Goal: Obtain resource: Download file/media

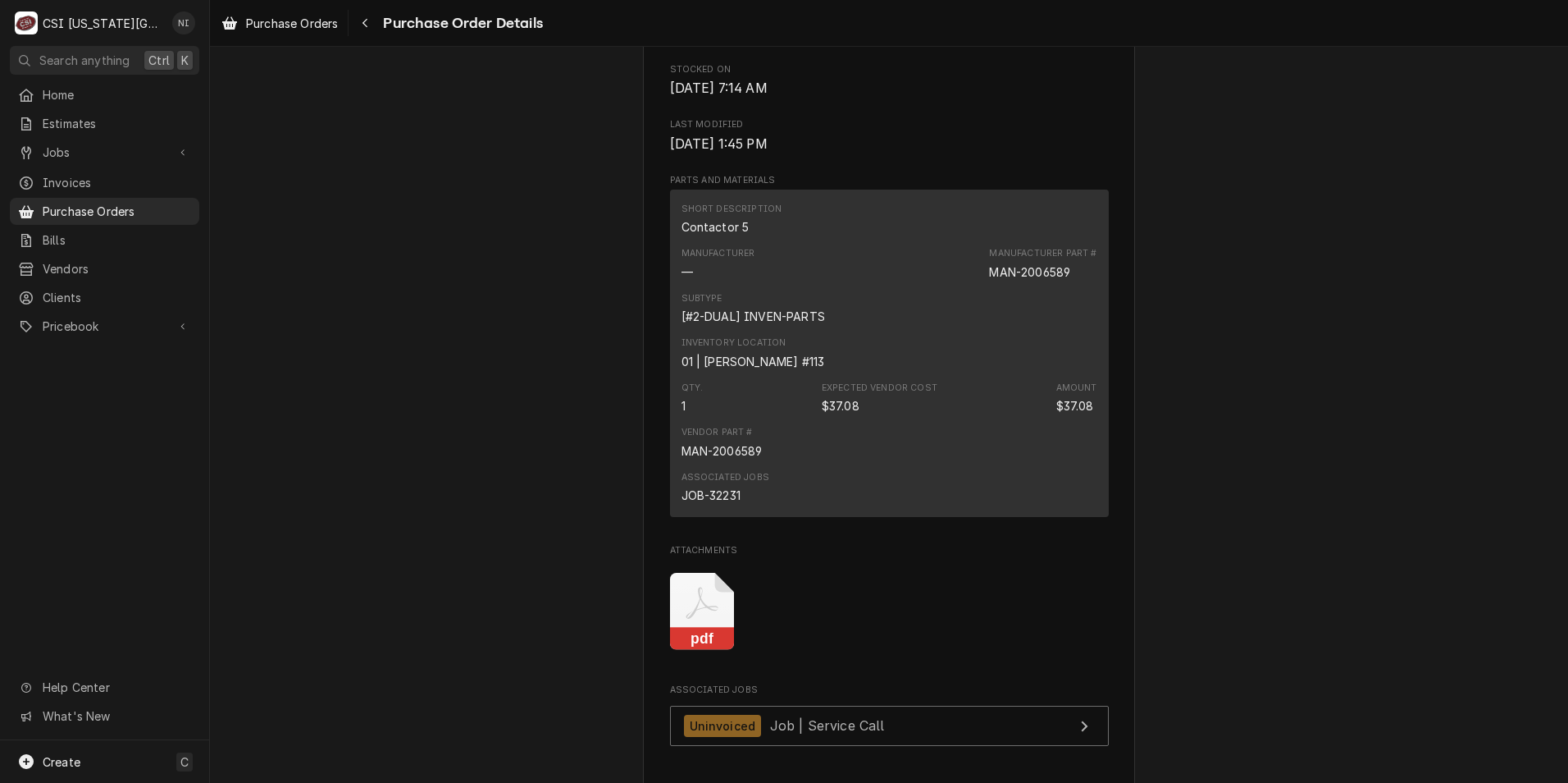
scroll to position [1459, 0]
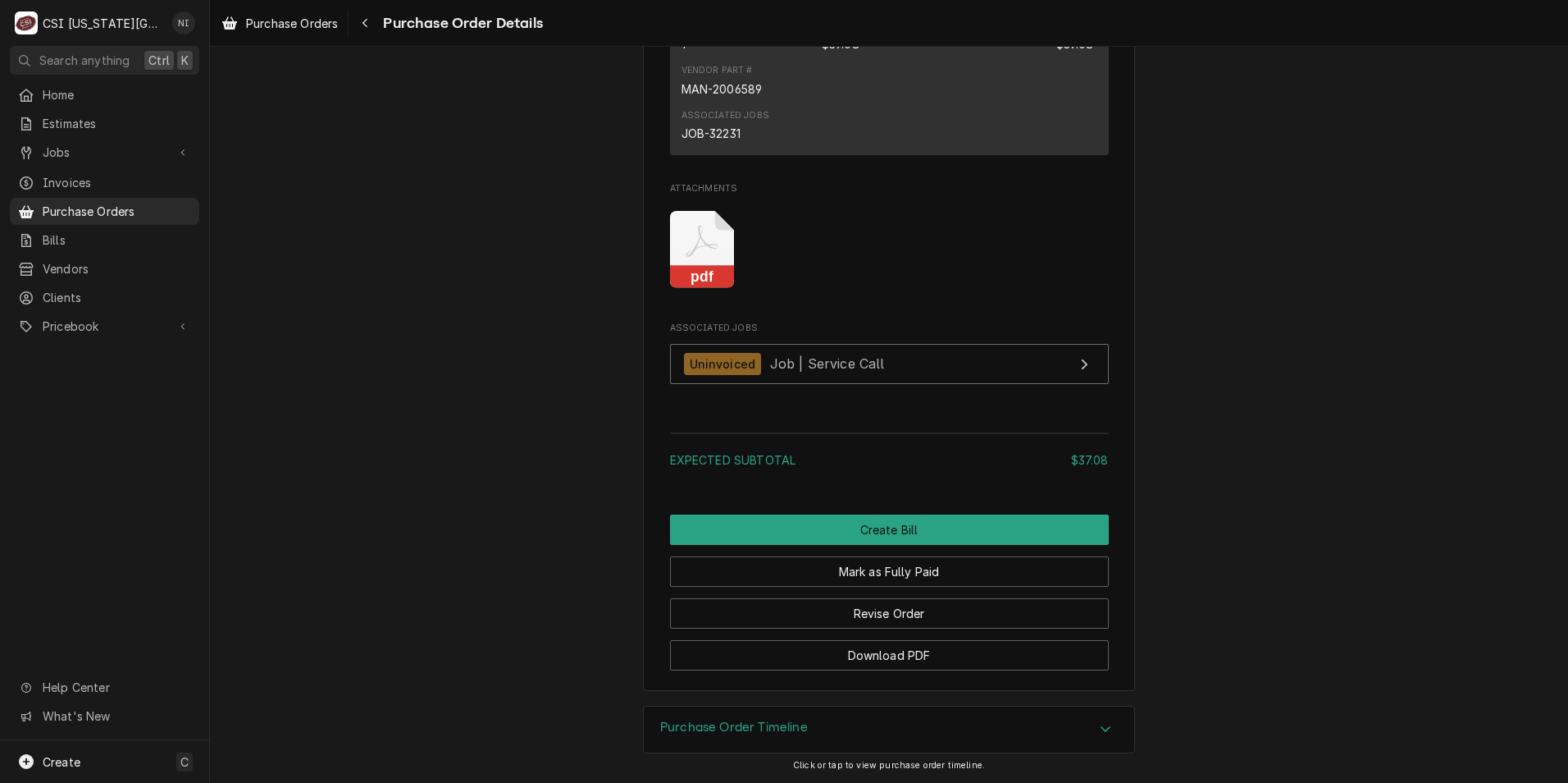
click at [700, 257] on icon "Attachments" at bounding box center [702, 250] width 65 height 78
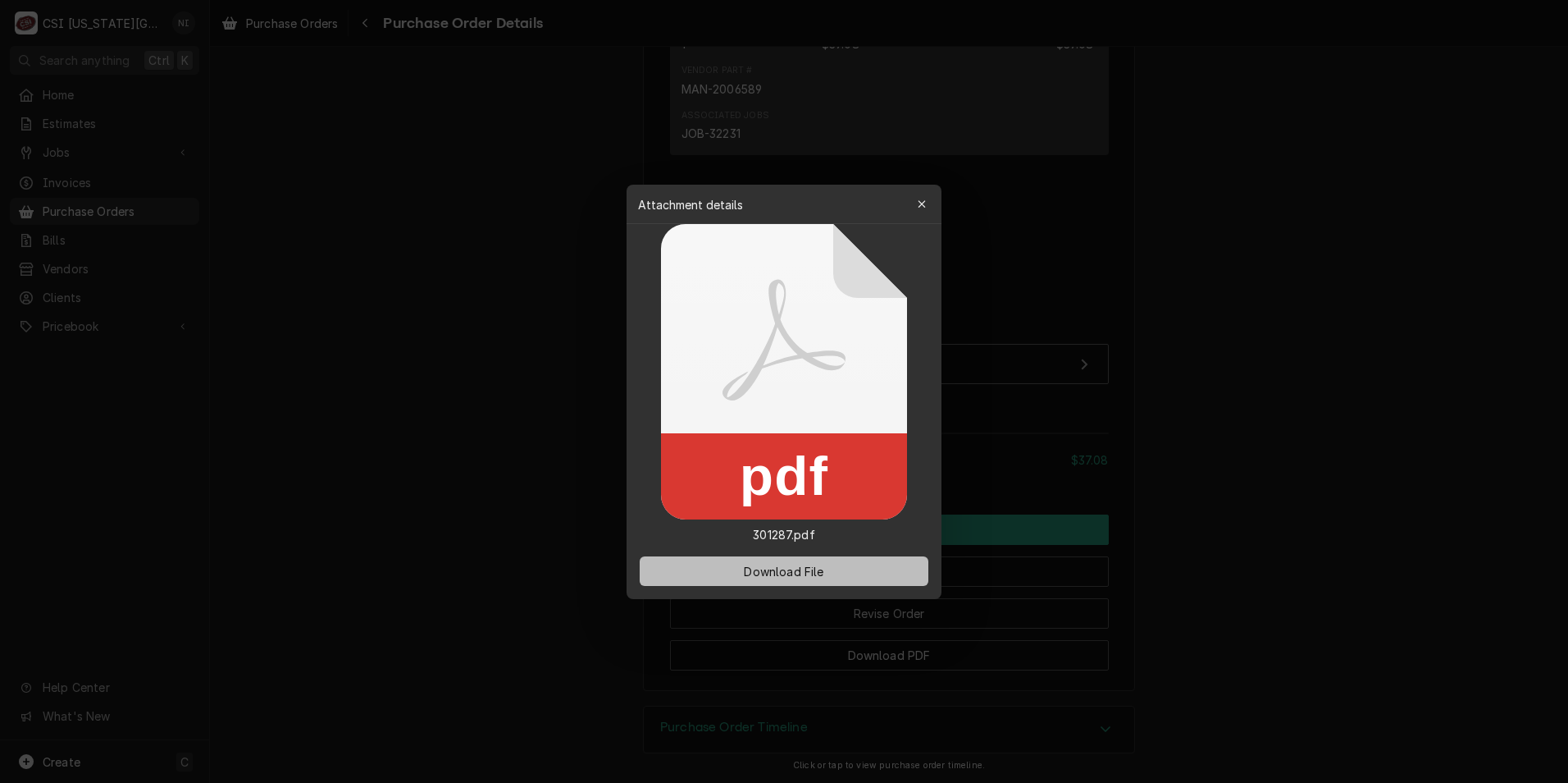
click at [807, 562] on button "Download File" at bounding box center [784, 571] width 289 height 30
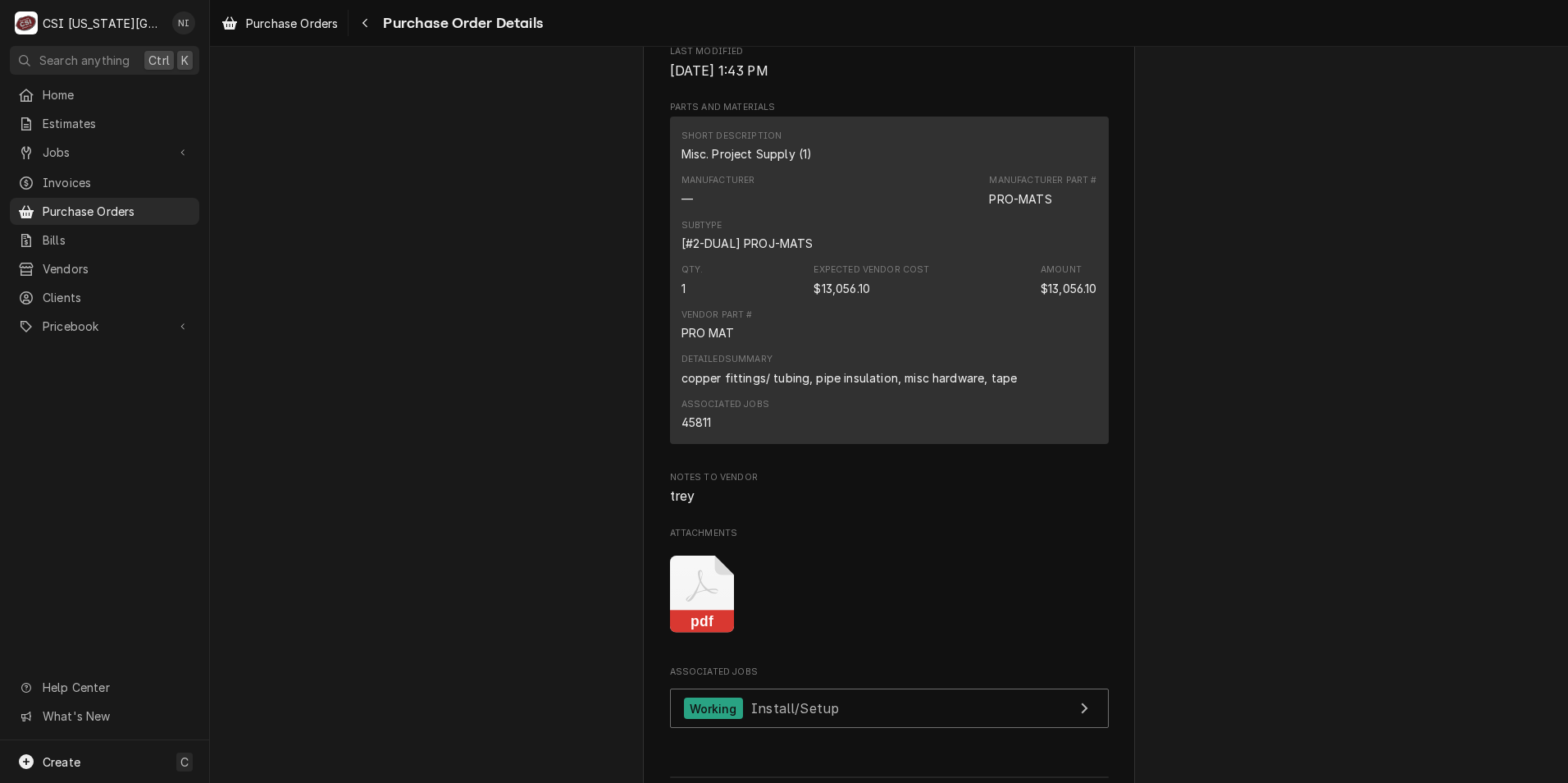
scroll to position [1173, 0]
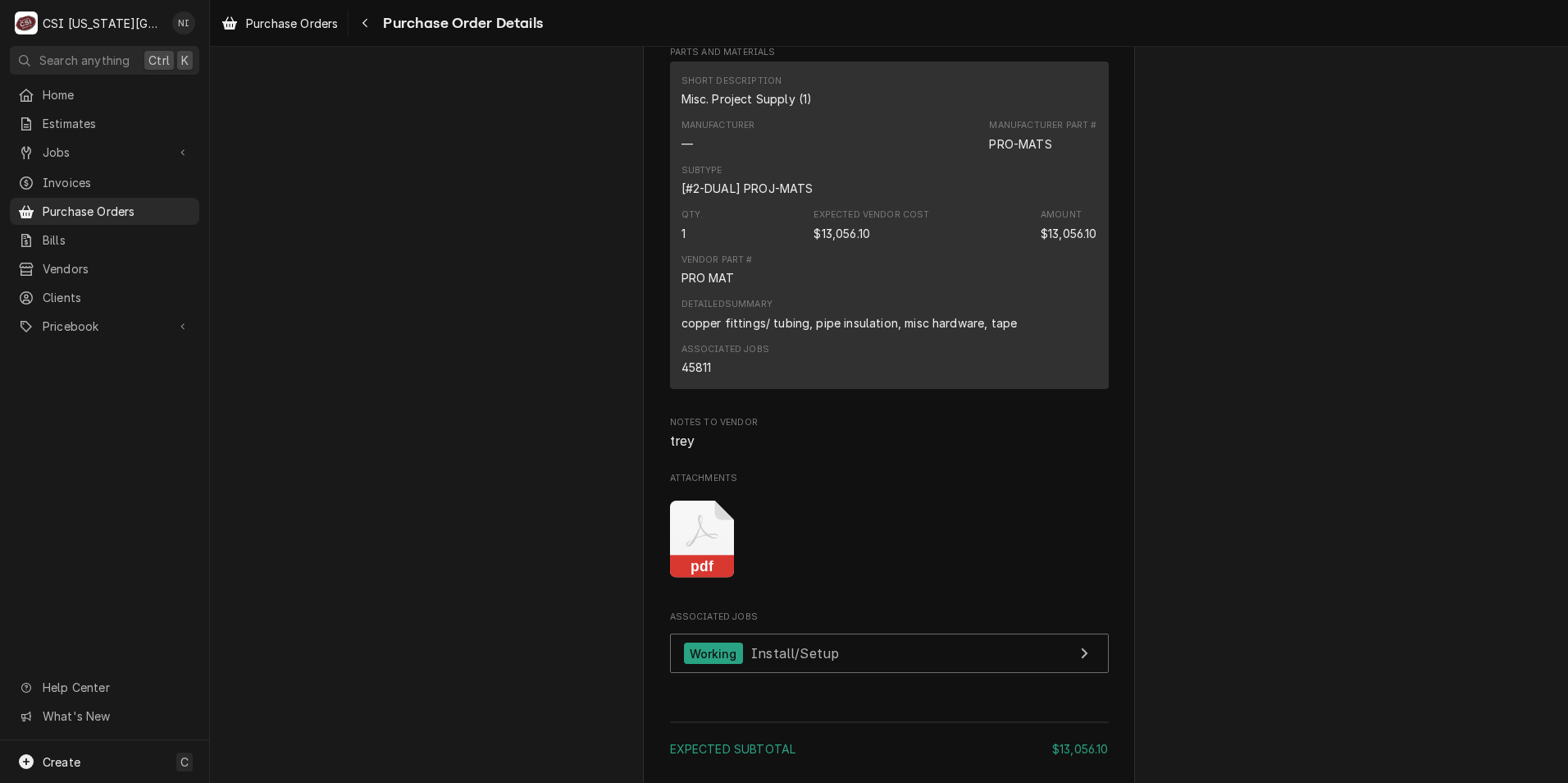
click at [706, 579] on icon "Attachments" at bounding box center [702, 539] width 65 height 78
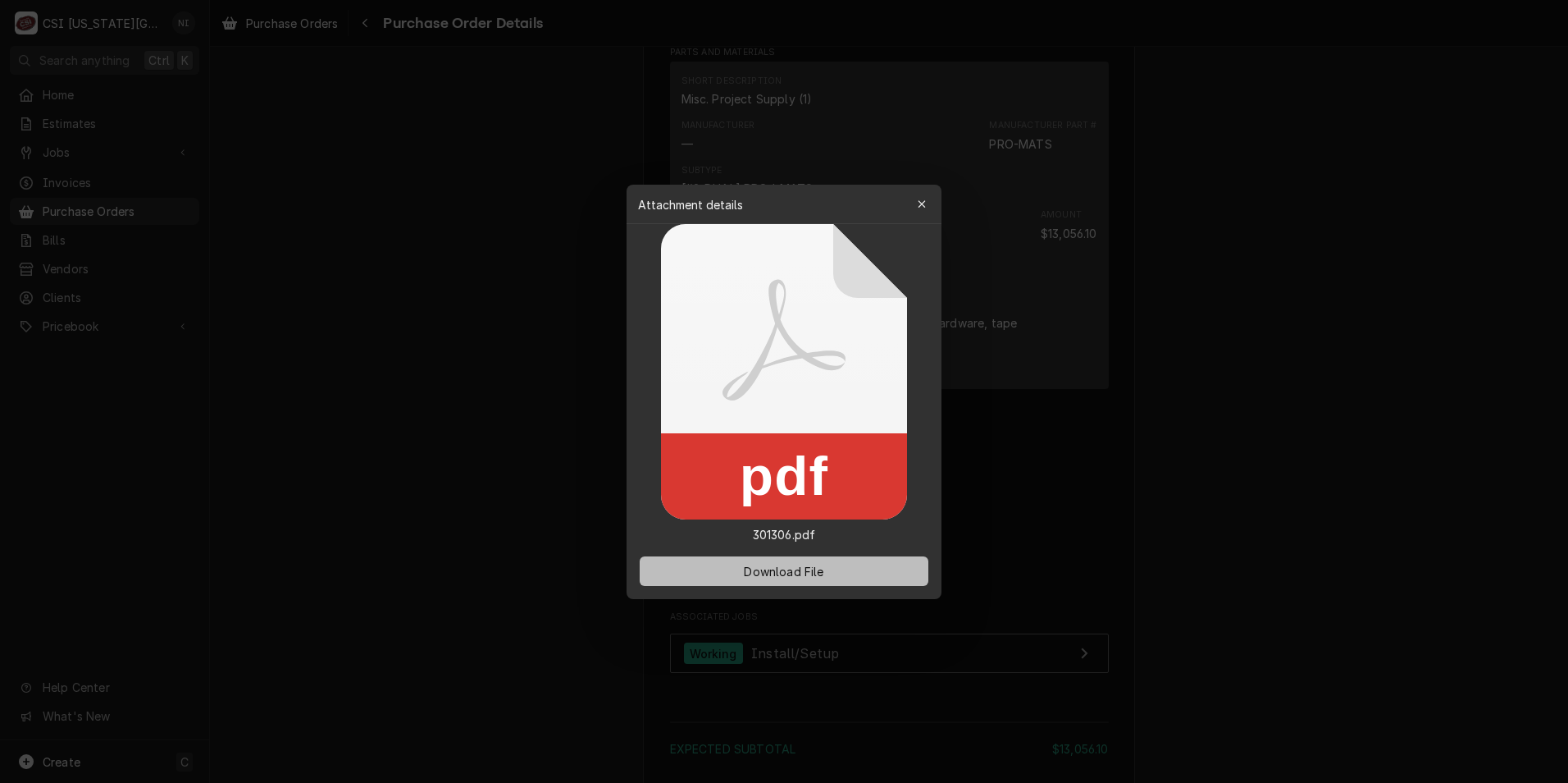
click at [771, 561] on button "Download File" at bounding box center [784, 571] width 289 height 30
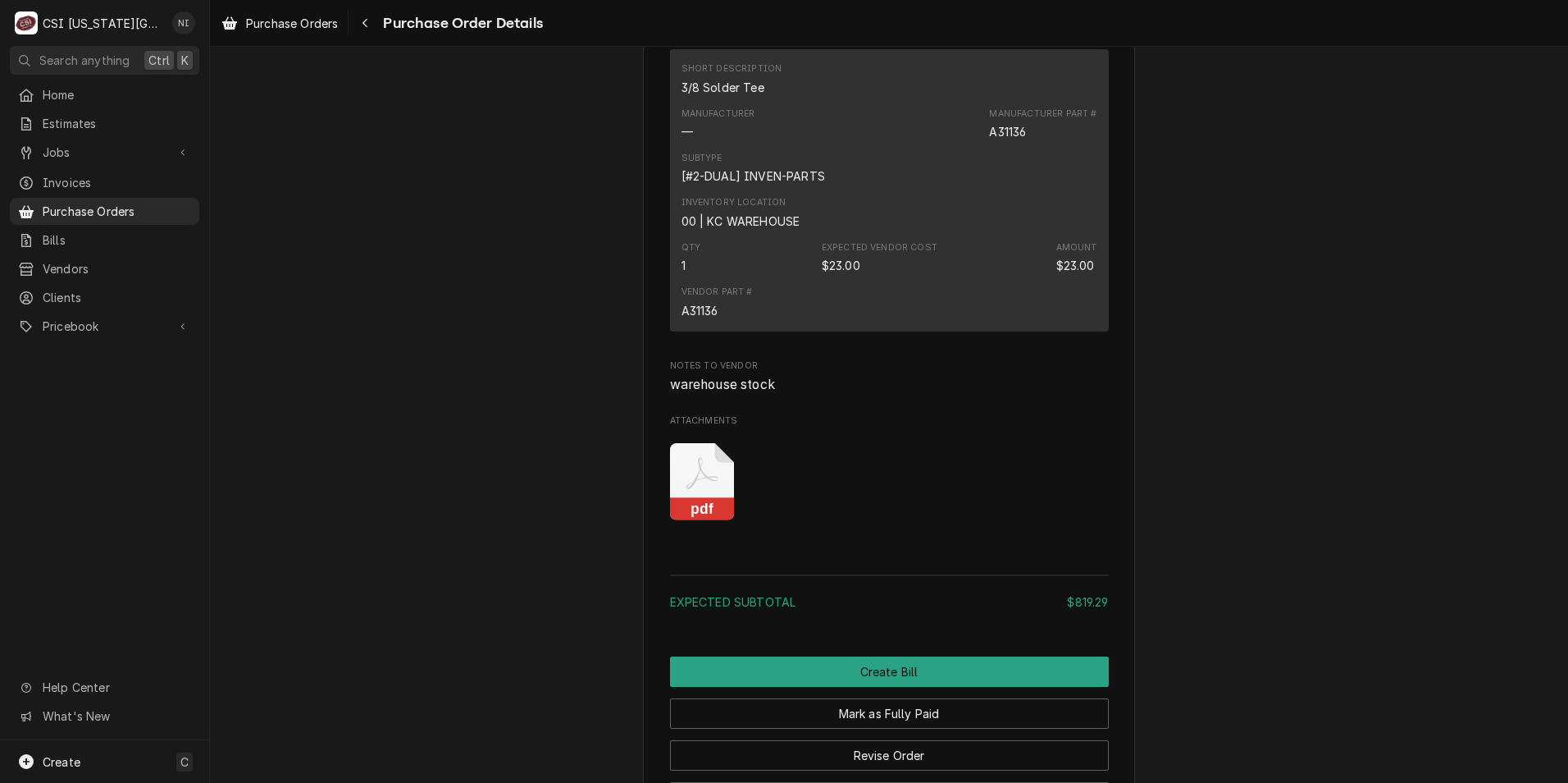
scroll to position [4956, 0]
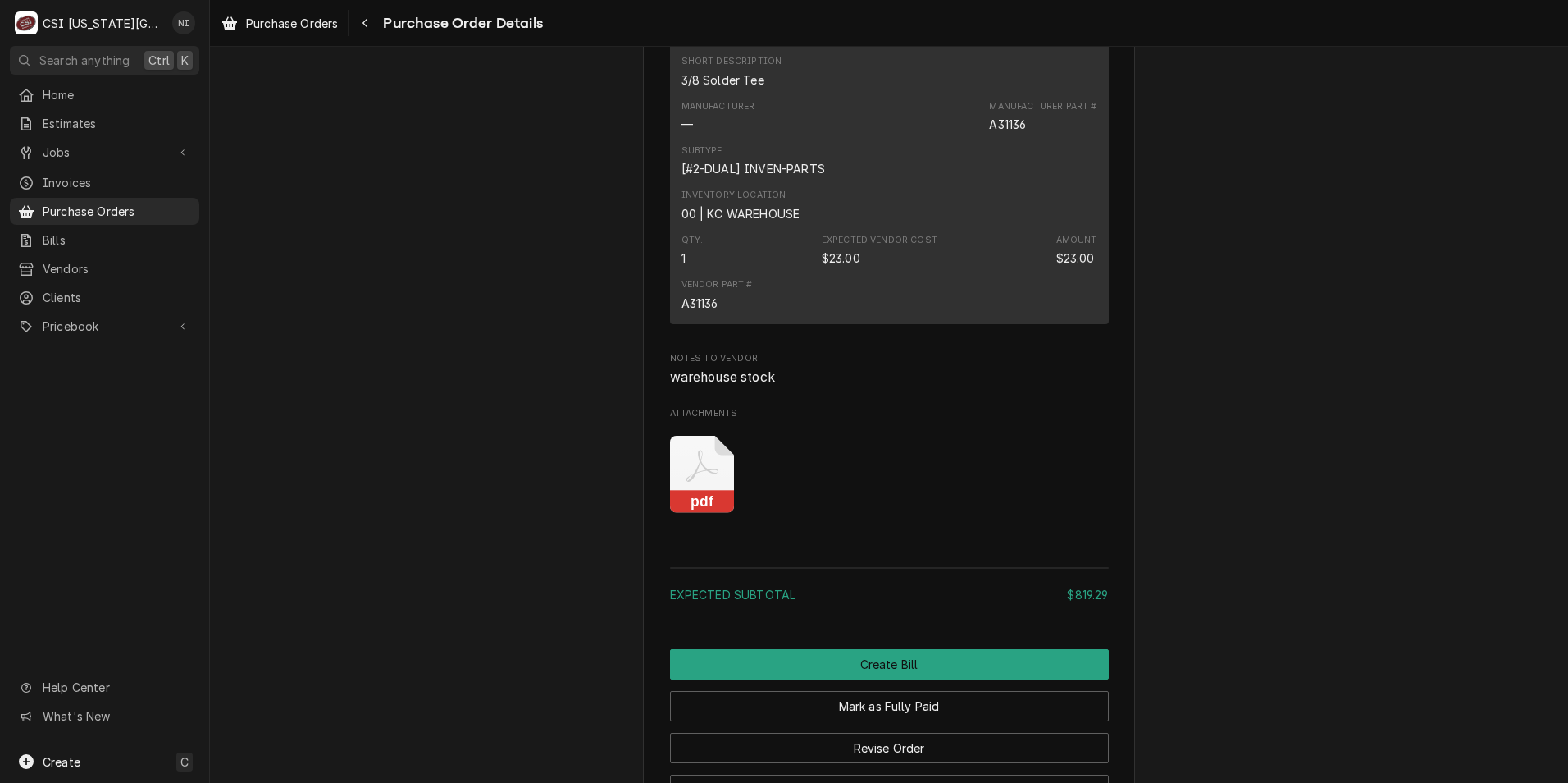
click at [701, 513] on icon "Attachments" at bounding box center [702, 474] width 65 height 78
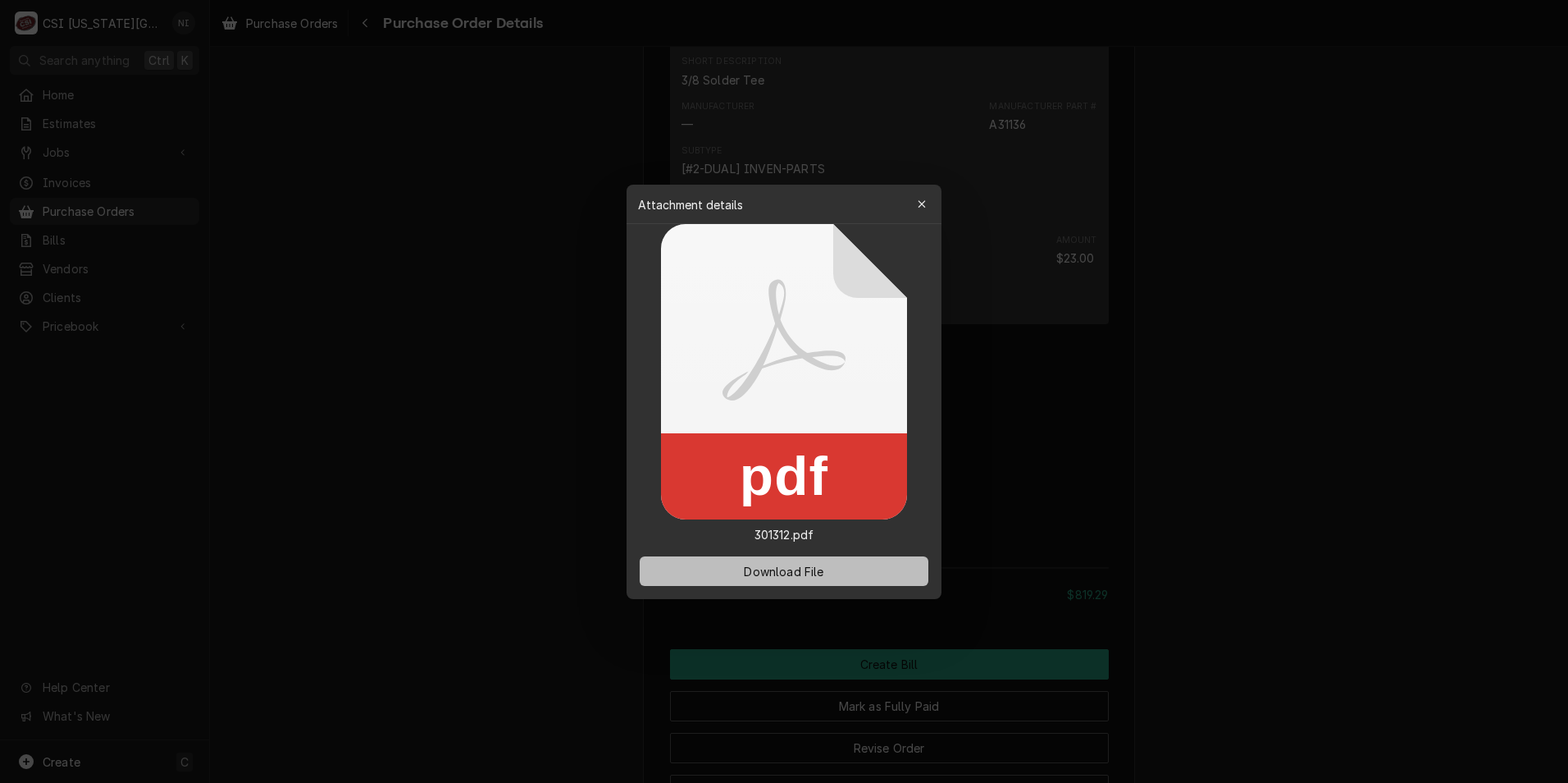
click at [796, 560] on button "Download File" at bounding box center [784, 571] width 289 height 30
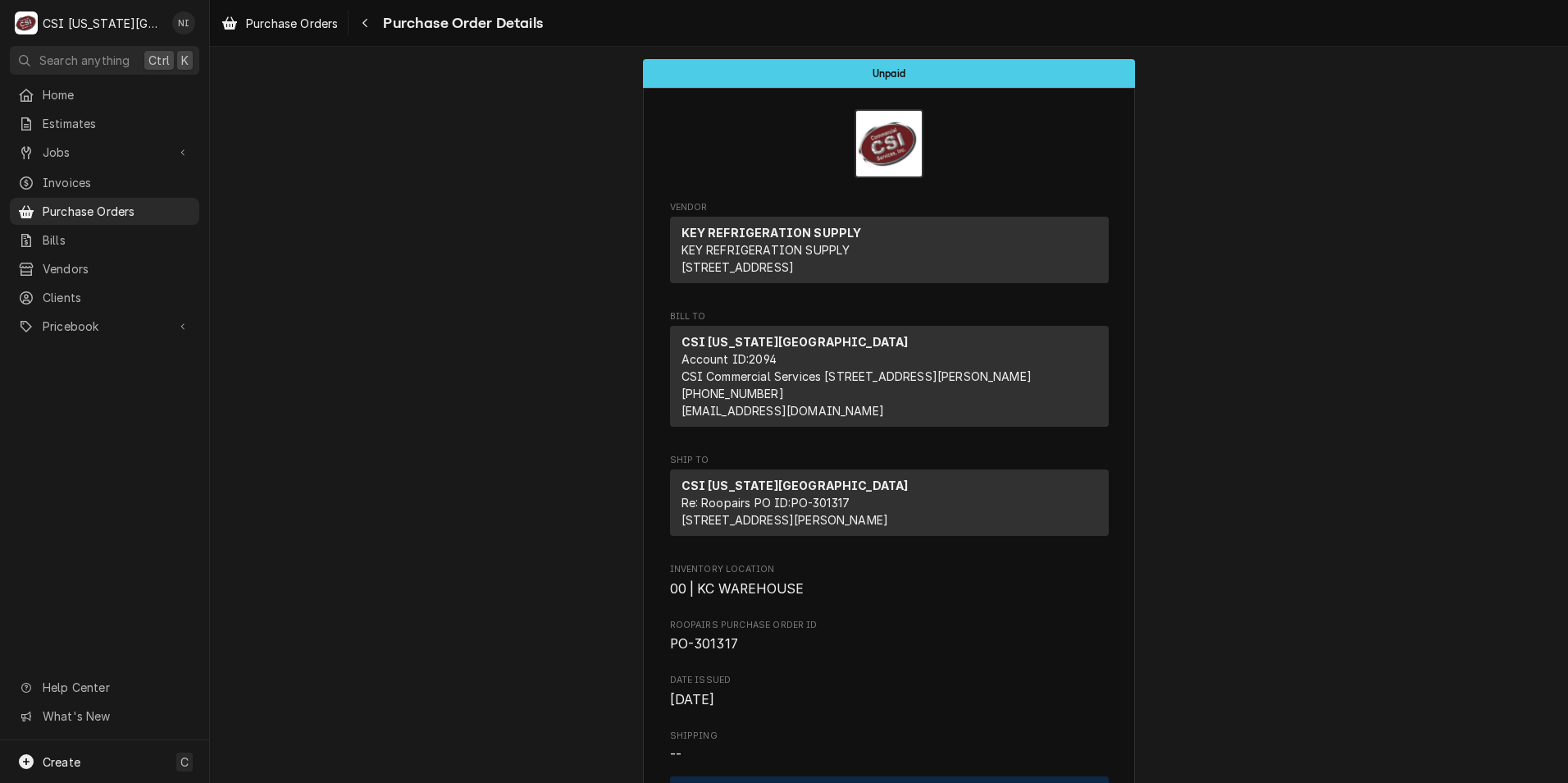
drag, startPoint x: 135, startPoint y: 209, endPoint x: 209, endPoint y: 208, distance: 74.0
click at [135, 209] on span "Purchase Orders" at bounding box center [117, 211] width 148 height 17
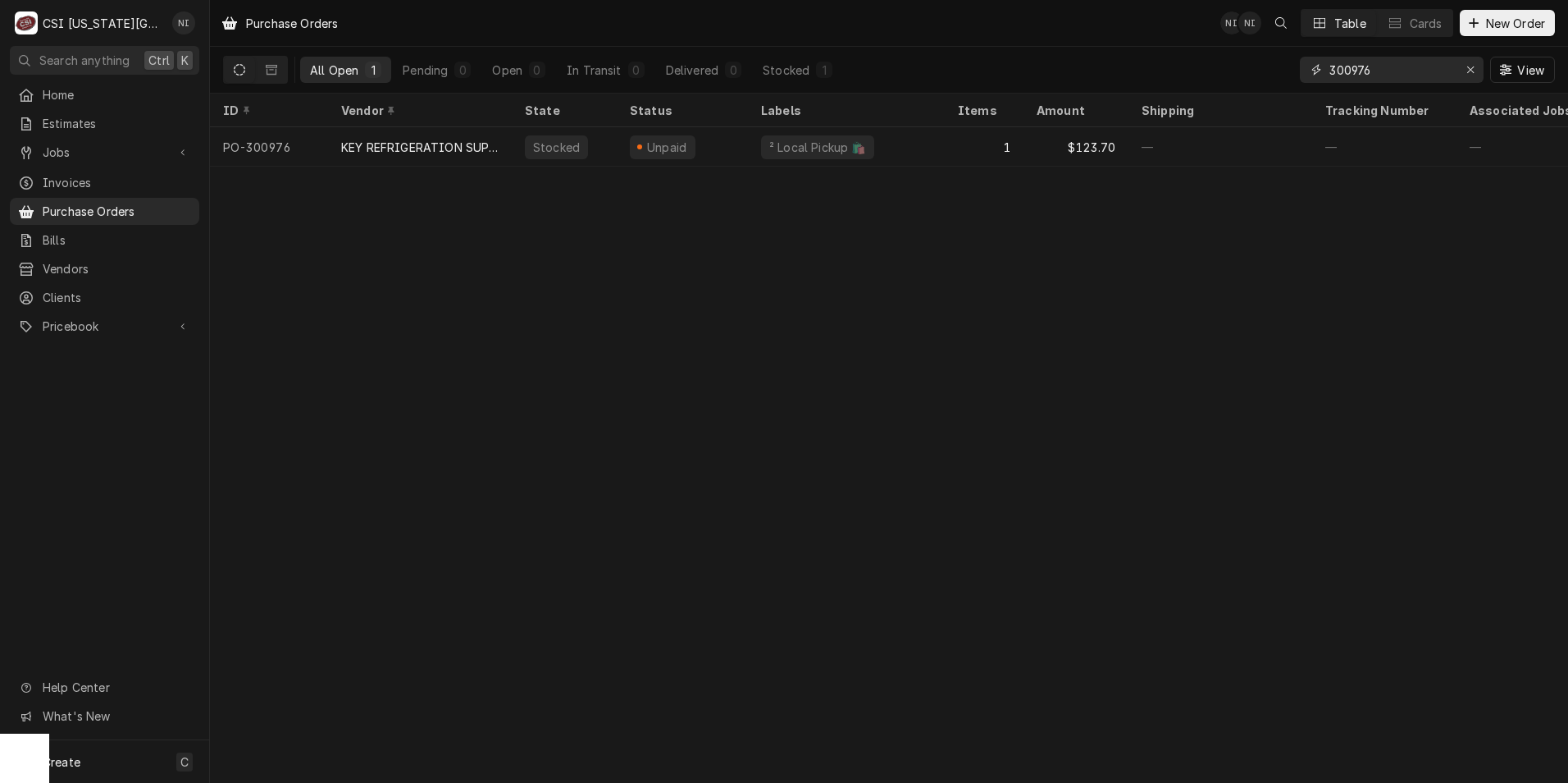
drag, startPoint x: 1368, startPoint y: 70, endPoint x: 1352, endPoint y: 71, distance: 16.0
click at [1352, 71] on input "300976" at bounding box center [1391, 70] width 123 height 26
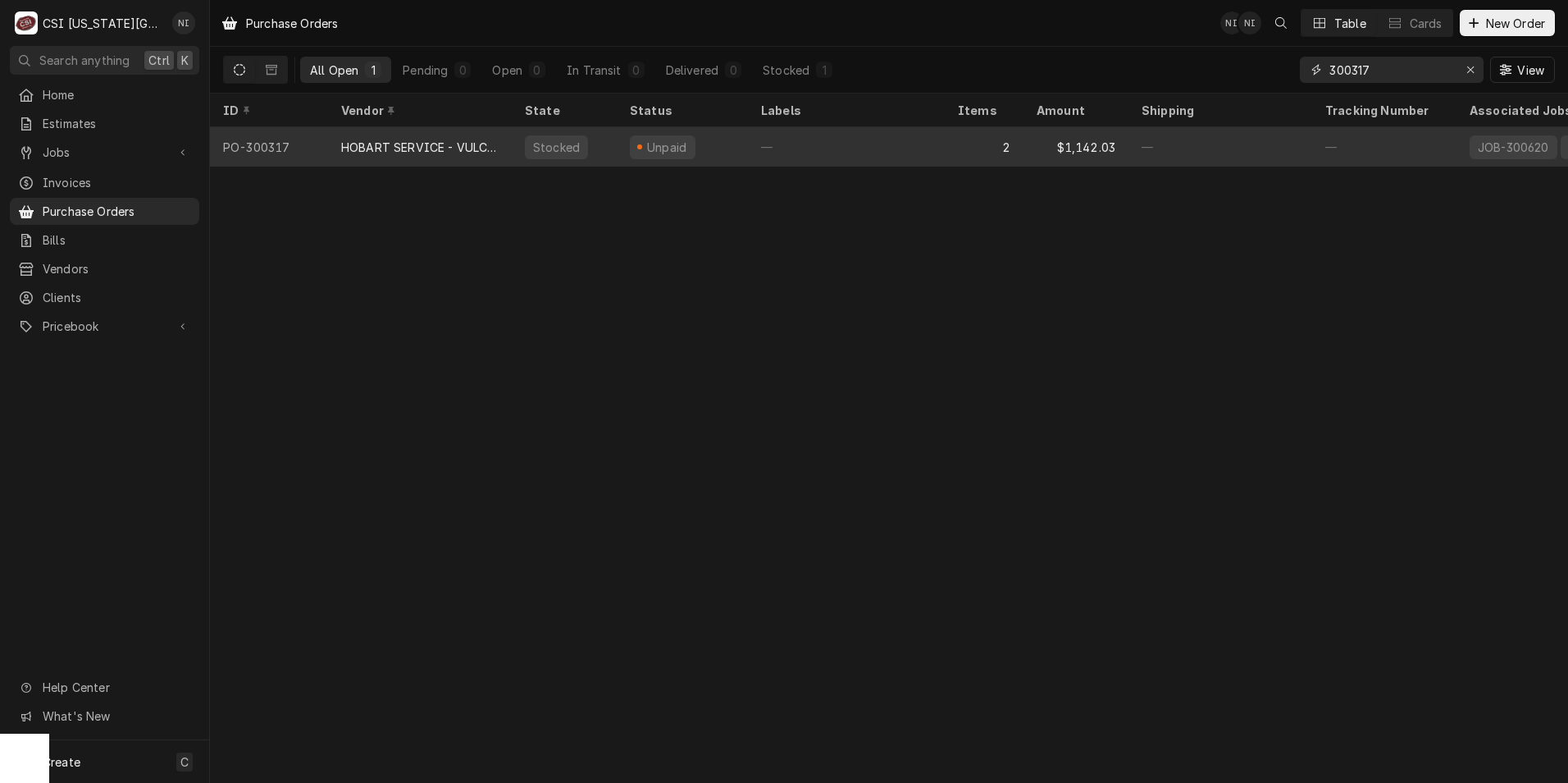
type input "300317"
click at [773, 152] on div "—" at bounding box center [846, 147] width 197 height 39
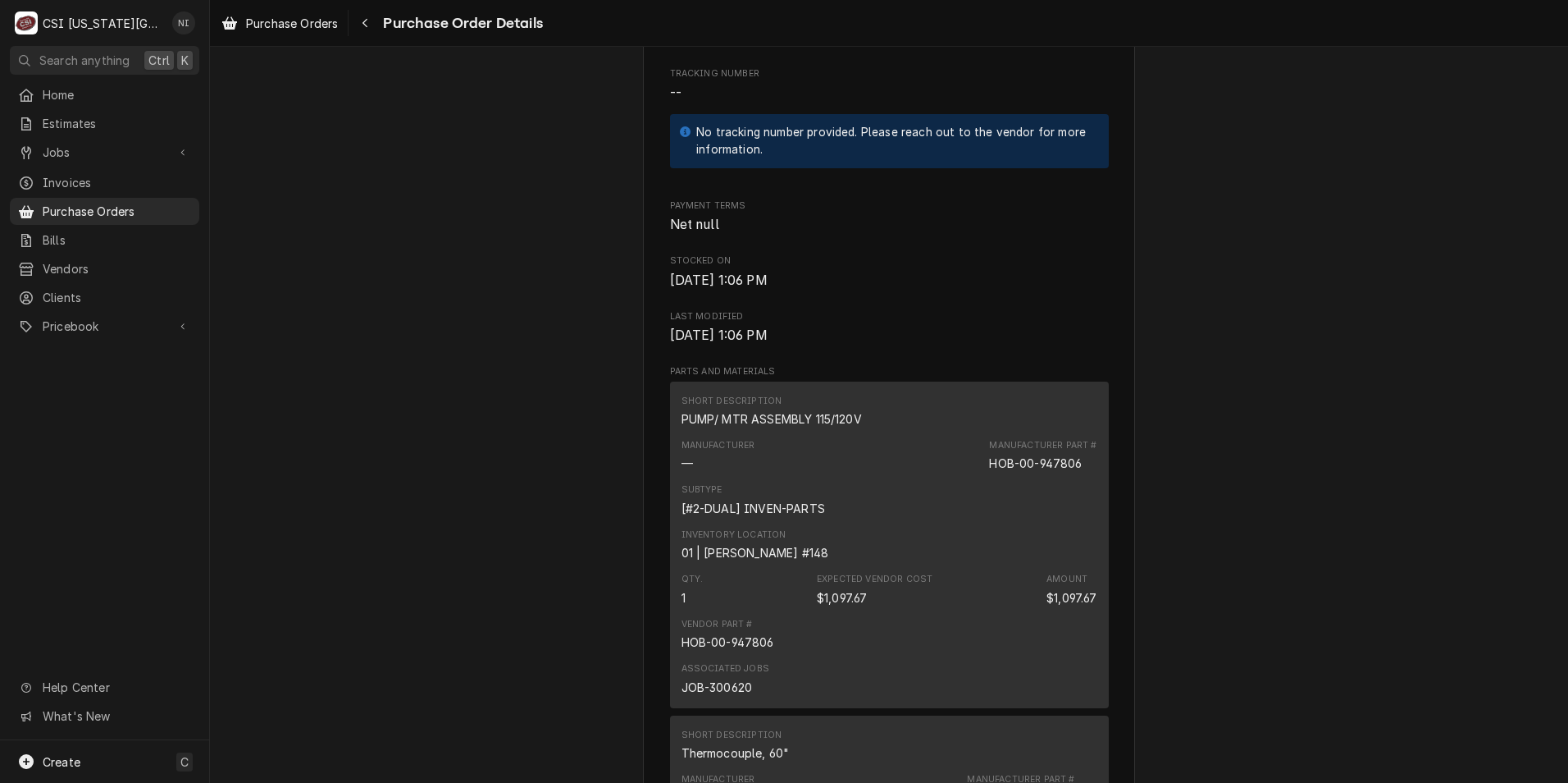
scroll to position [739, 0]
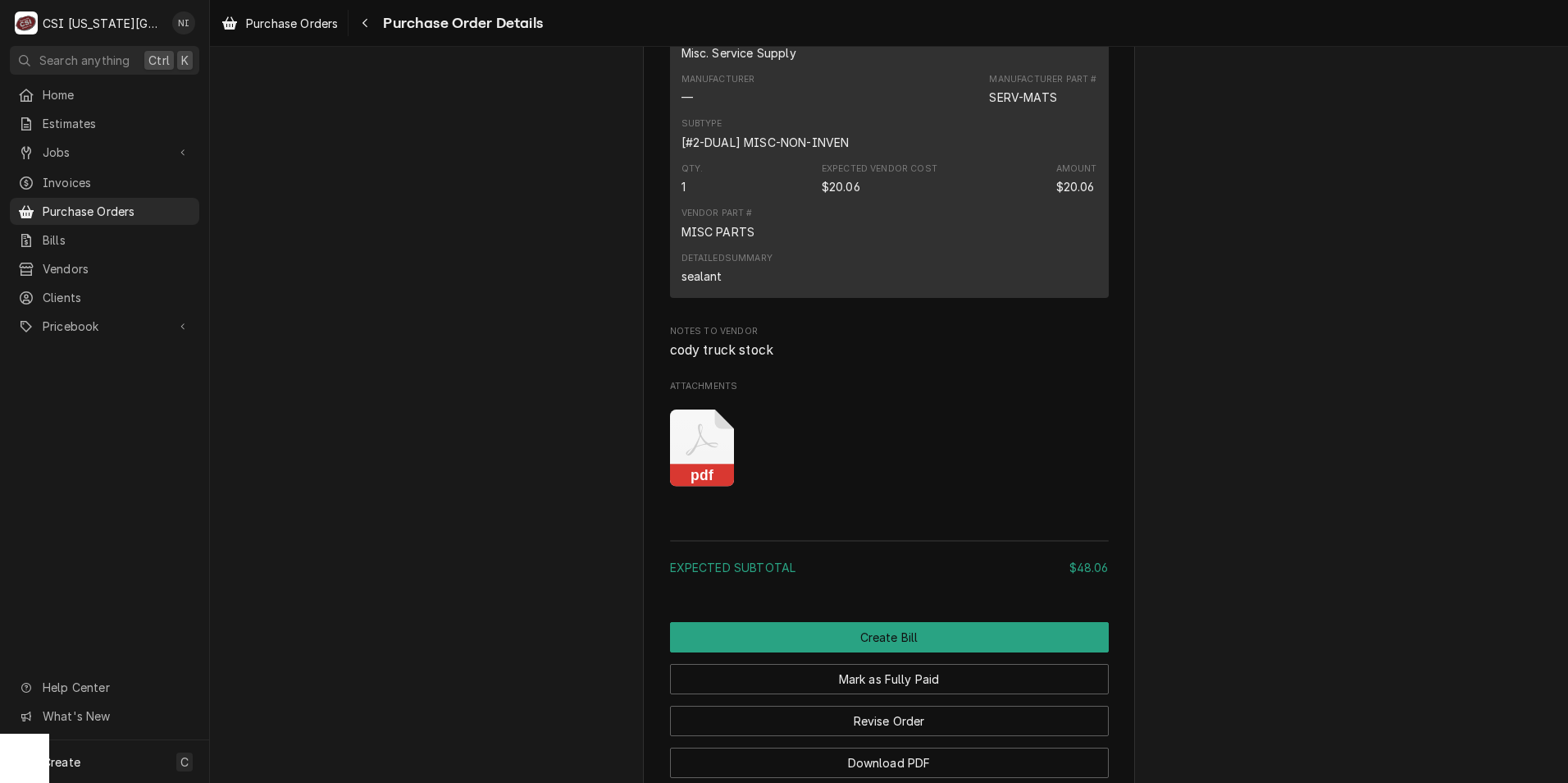
scroll to position [1477, 0]
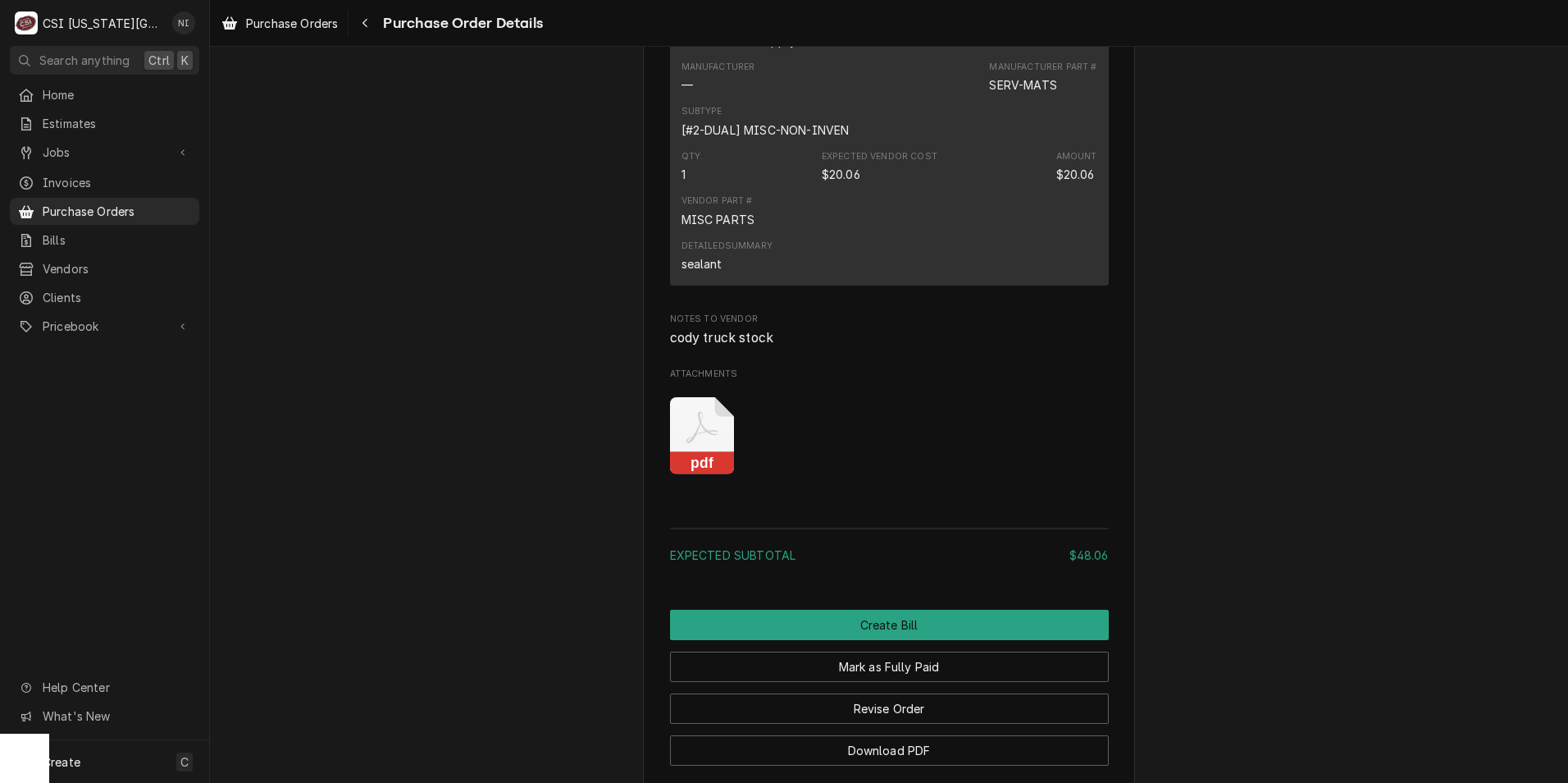
click at [709, 472] on icon "Attachments" at bounding box center [702, 436] width 65 height 78
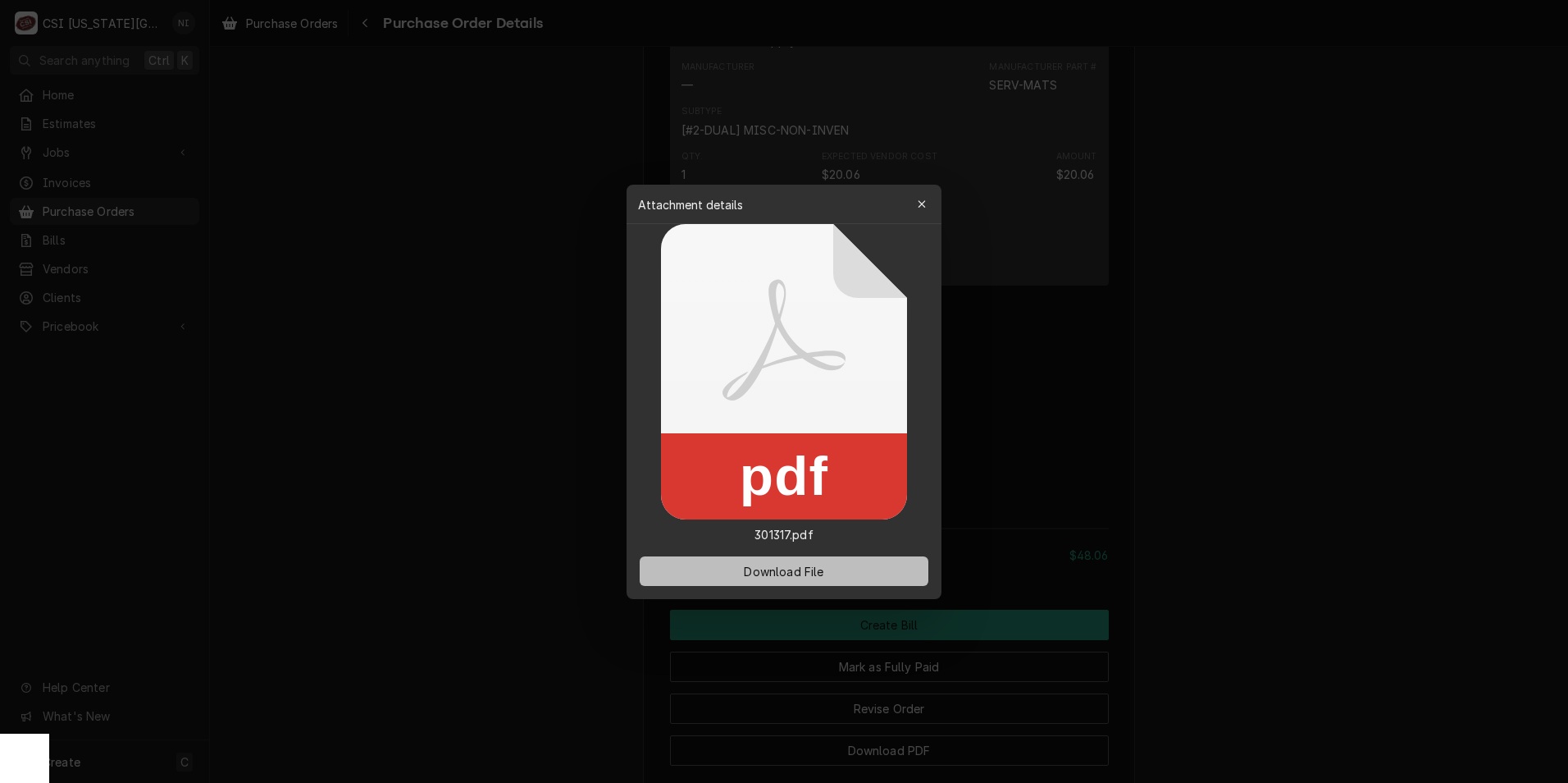
click at [760, 564] on span "Download File" at bounding box center [784, 571] width 86 height 17
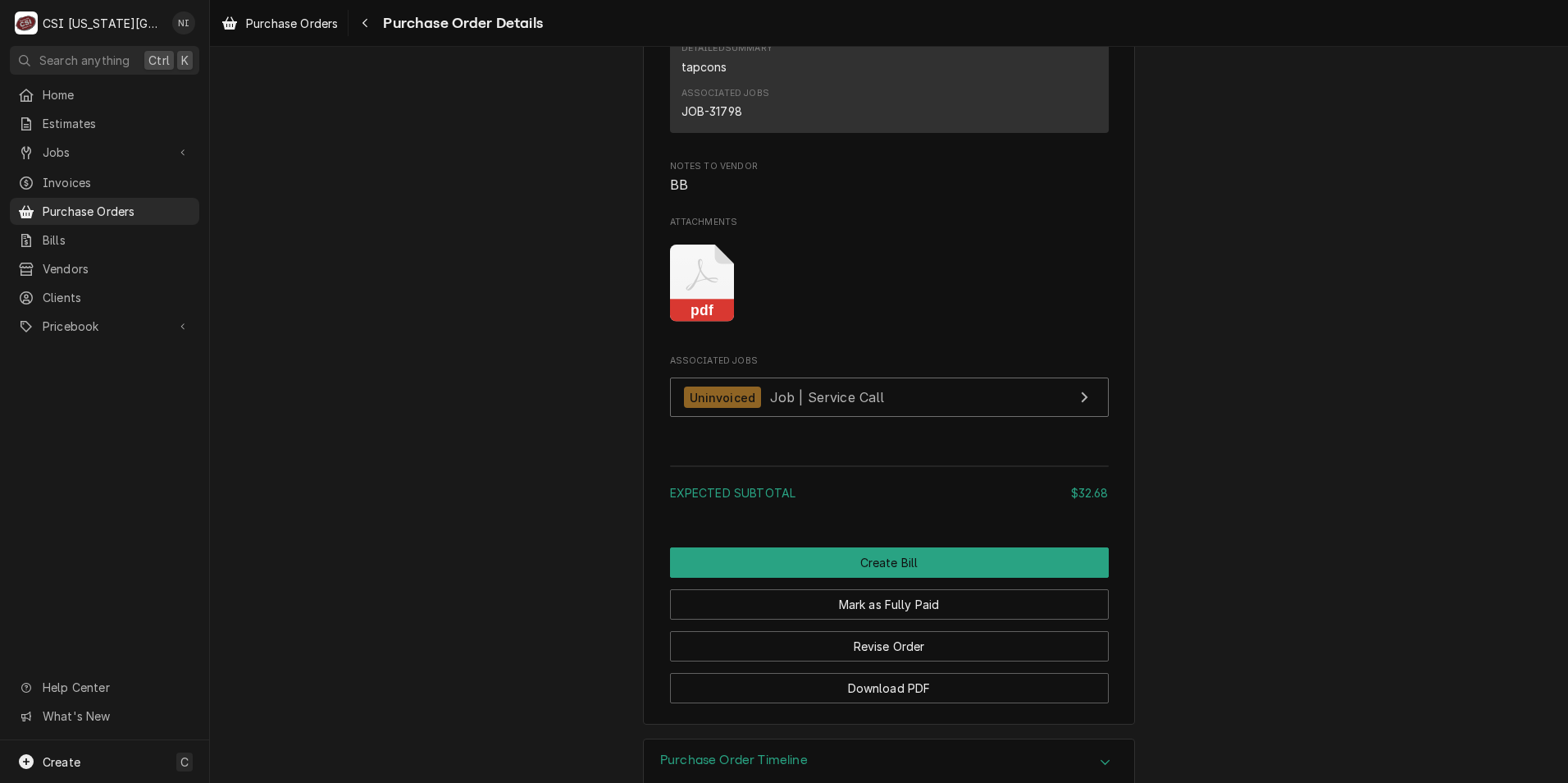
scroll to position [1437, 0]
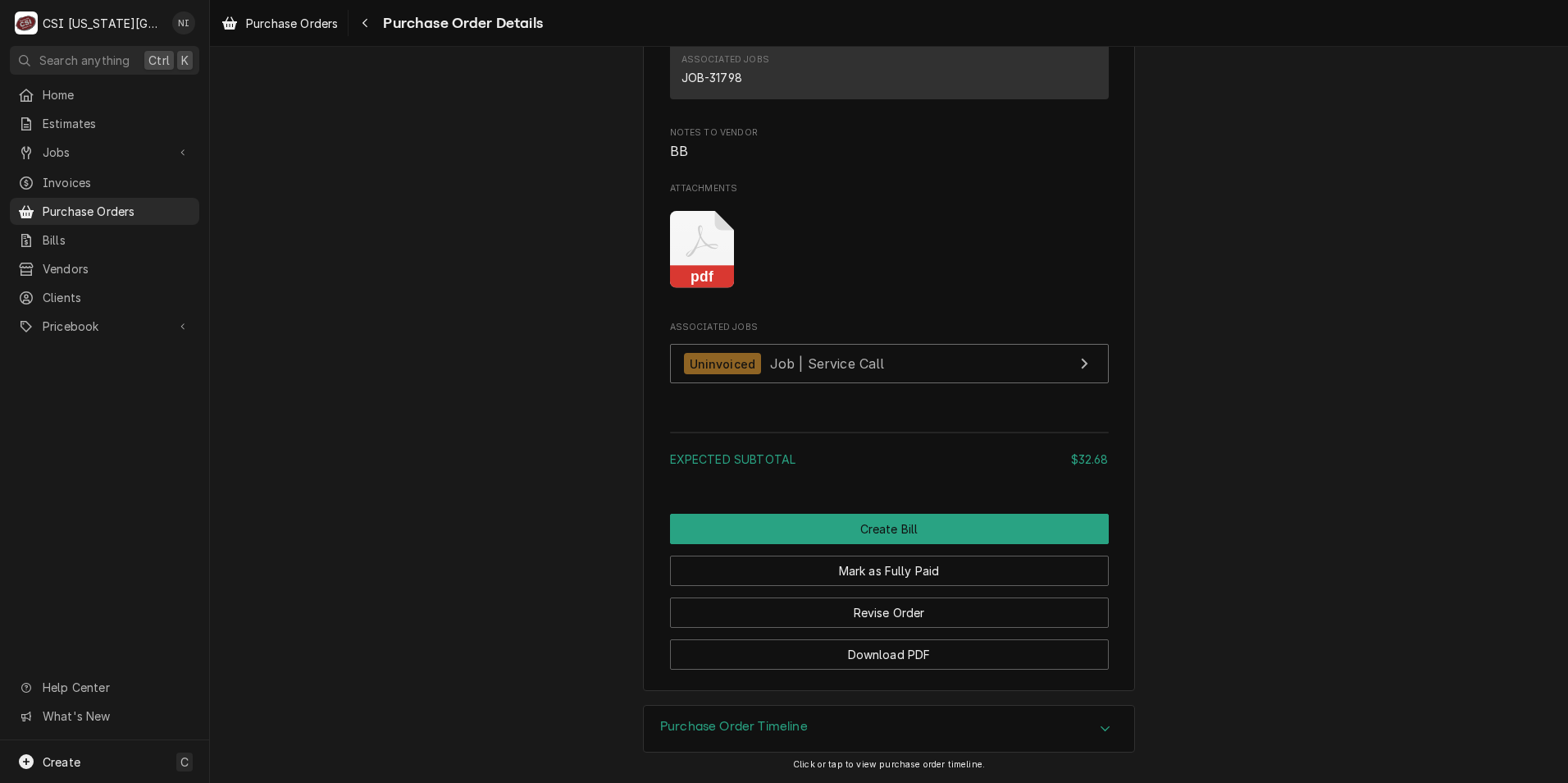
click at [682, 289] on icon "Attachments" at bounding box center [702, 250] width 65 height 78
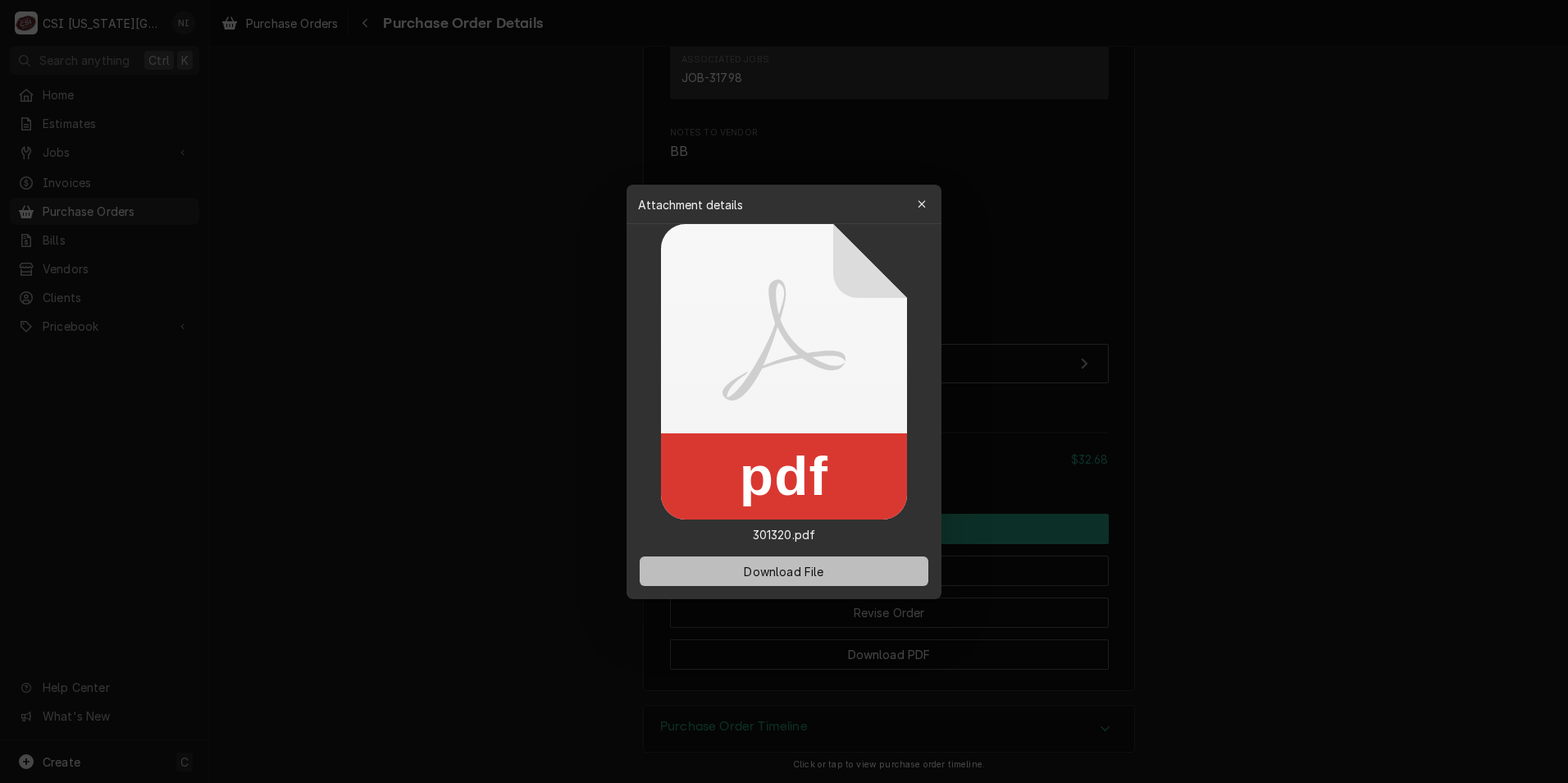
click at [810, 569] on span "Download File" at bounding box center [784, 571] width 86 height 17
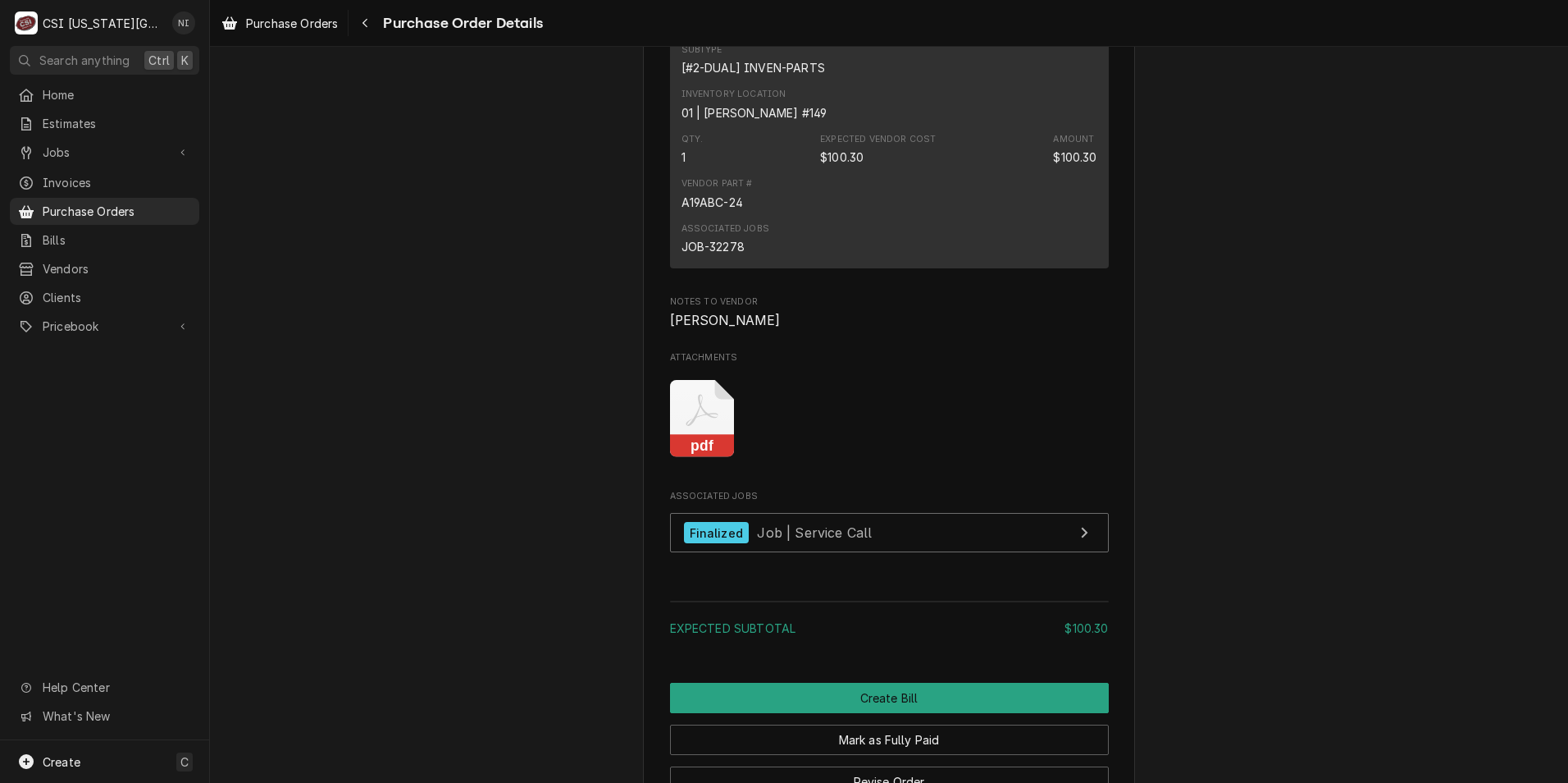
scroll to position [1304, 0]
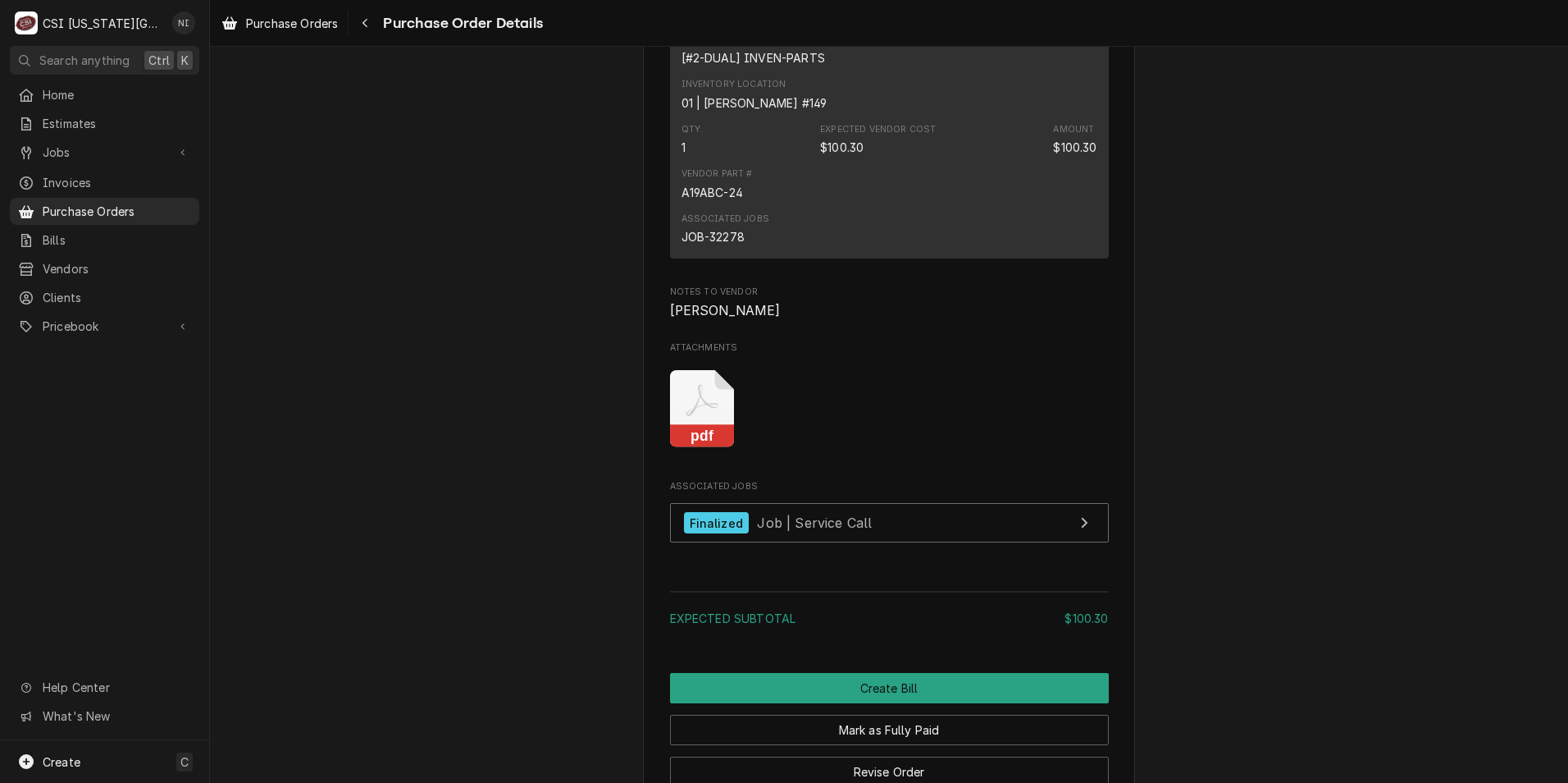
click at [691, 448] on icon "Attachments" at bounding box center [702, 409] width 65 height 78
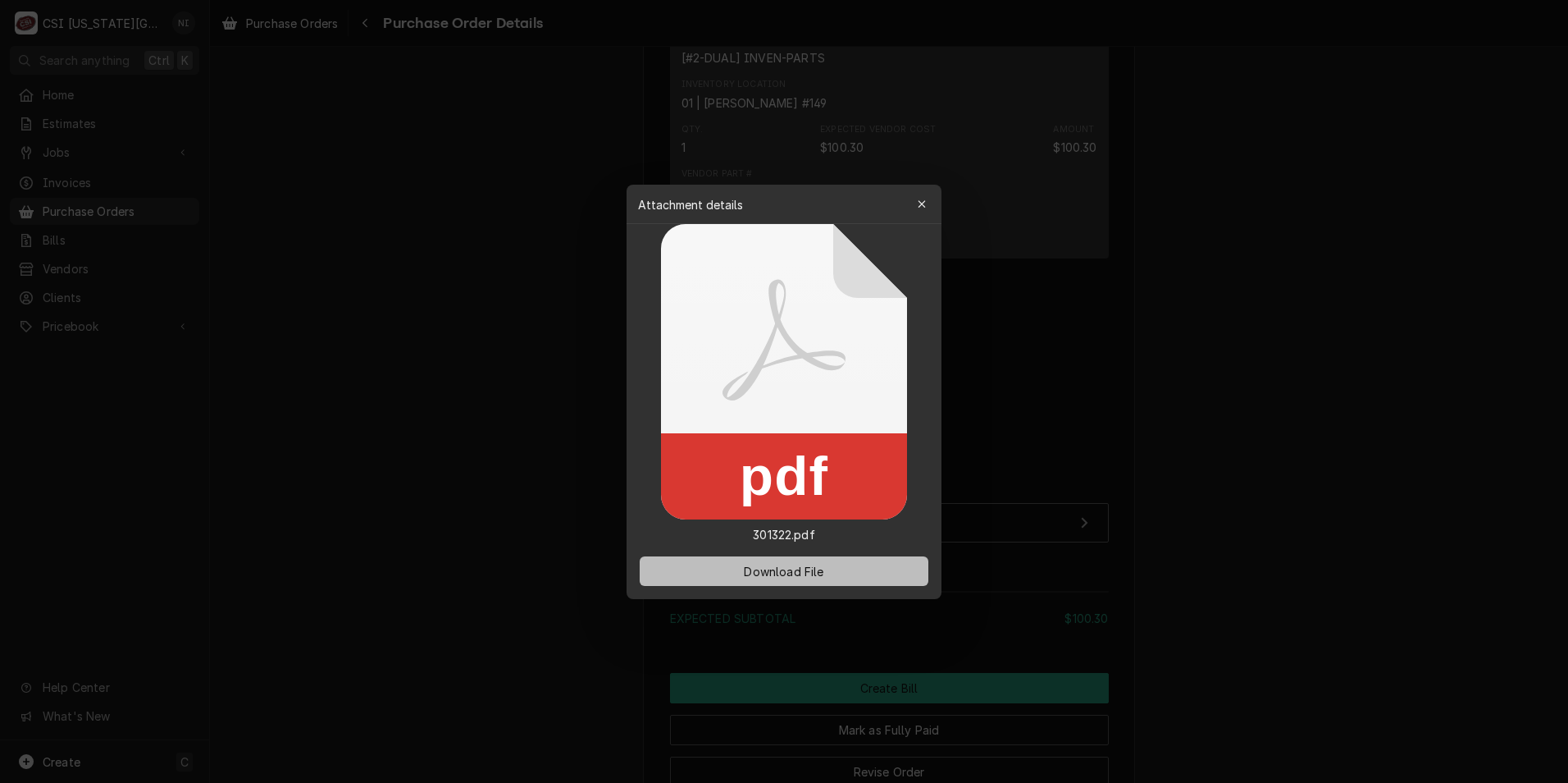
click at [774, 568] on span "Download File" at bounding box center [784, 571] width 86 height 17
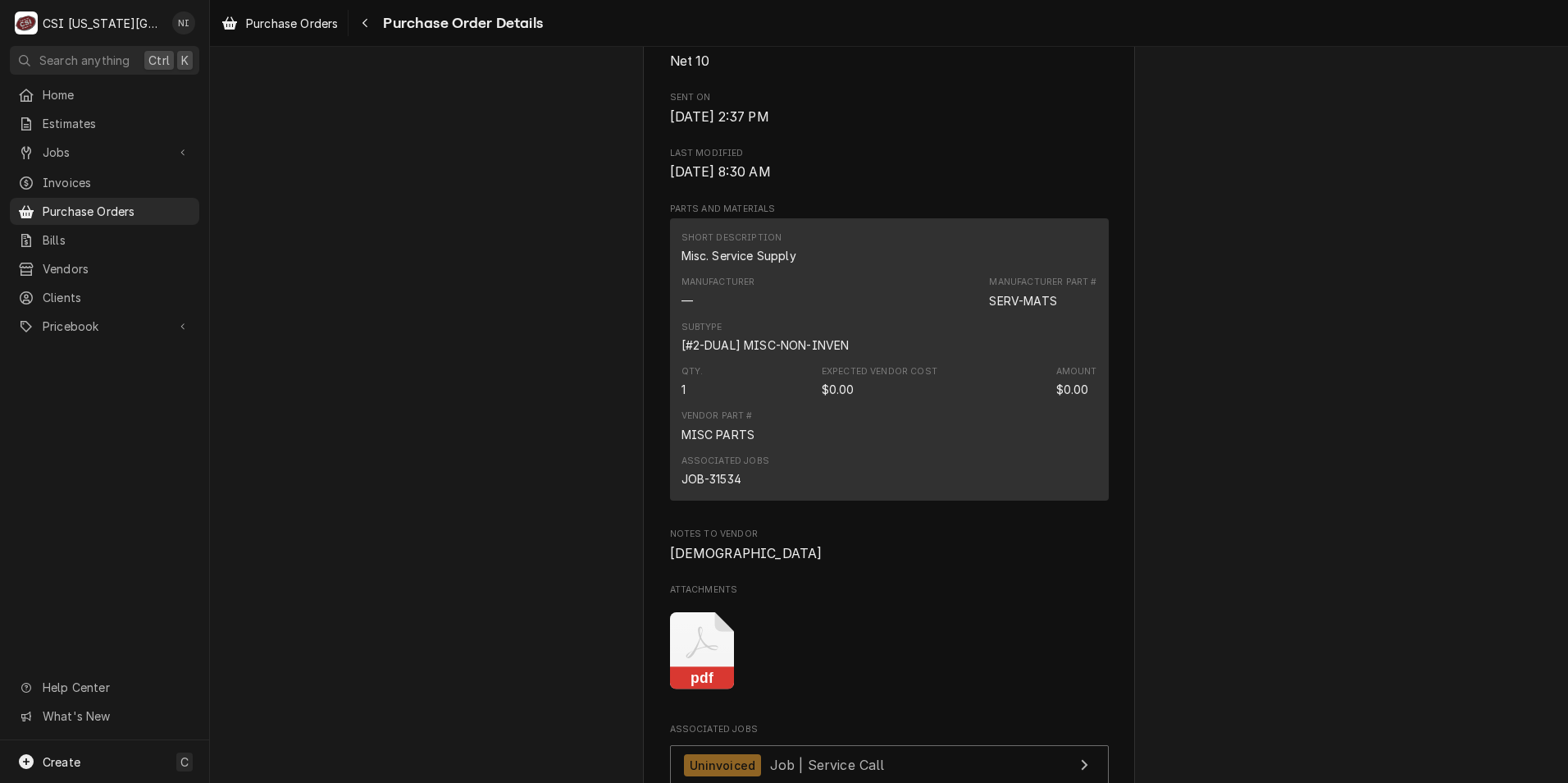
scroll to position [821, 0]
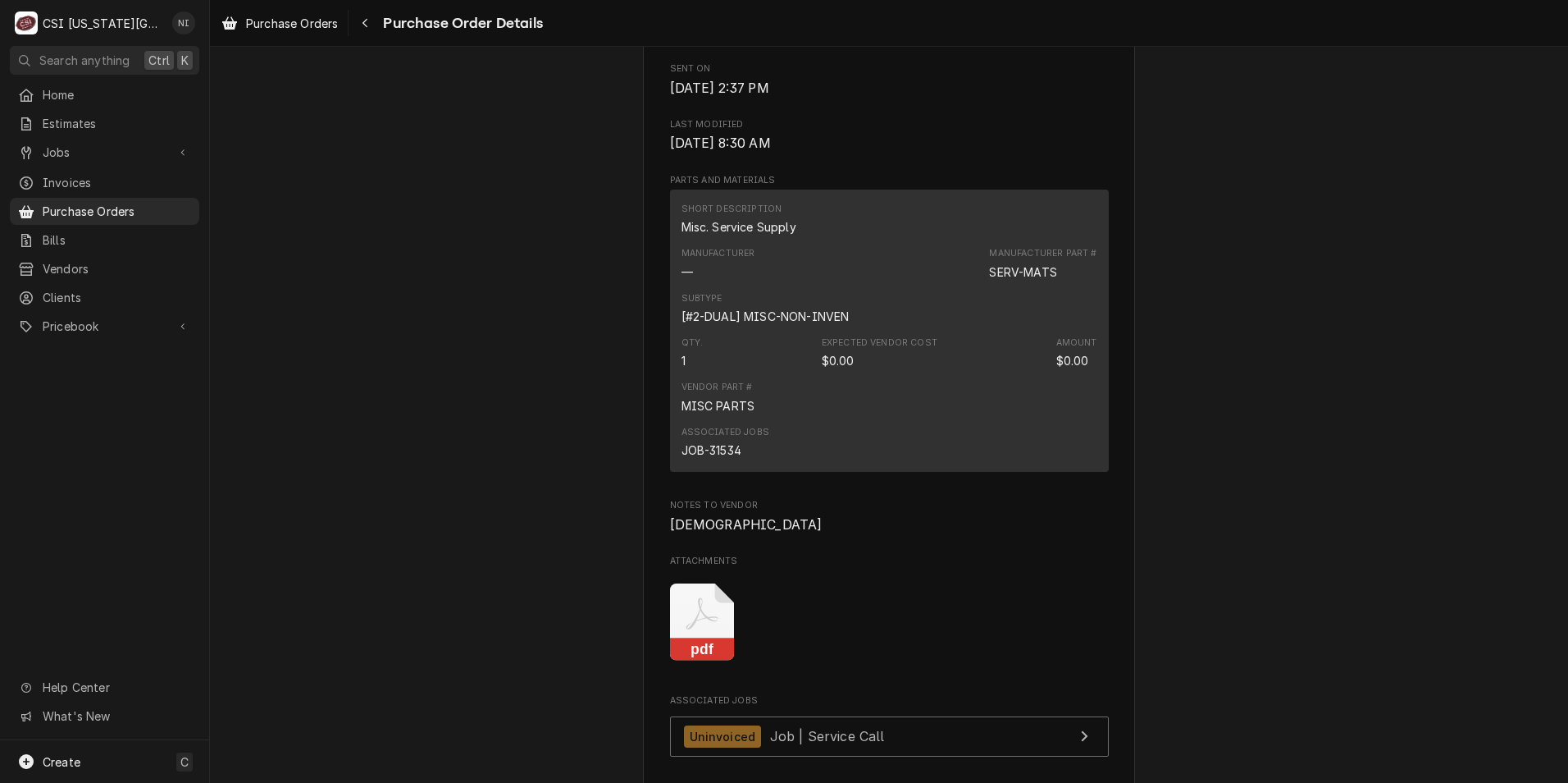
click at [696, 649] on icon "Attachments" at bounding box center [702, 622] width 65 height 78
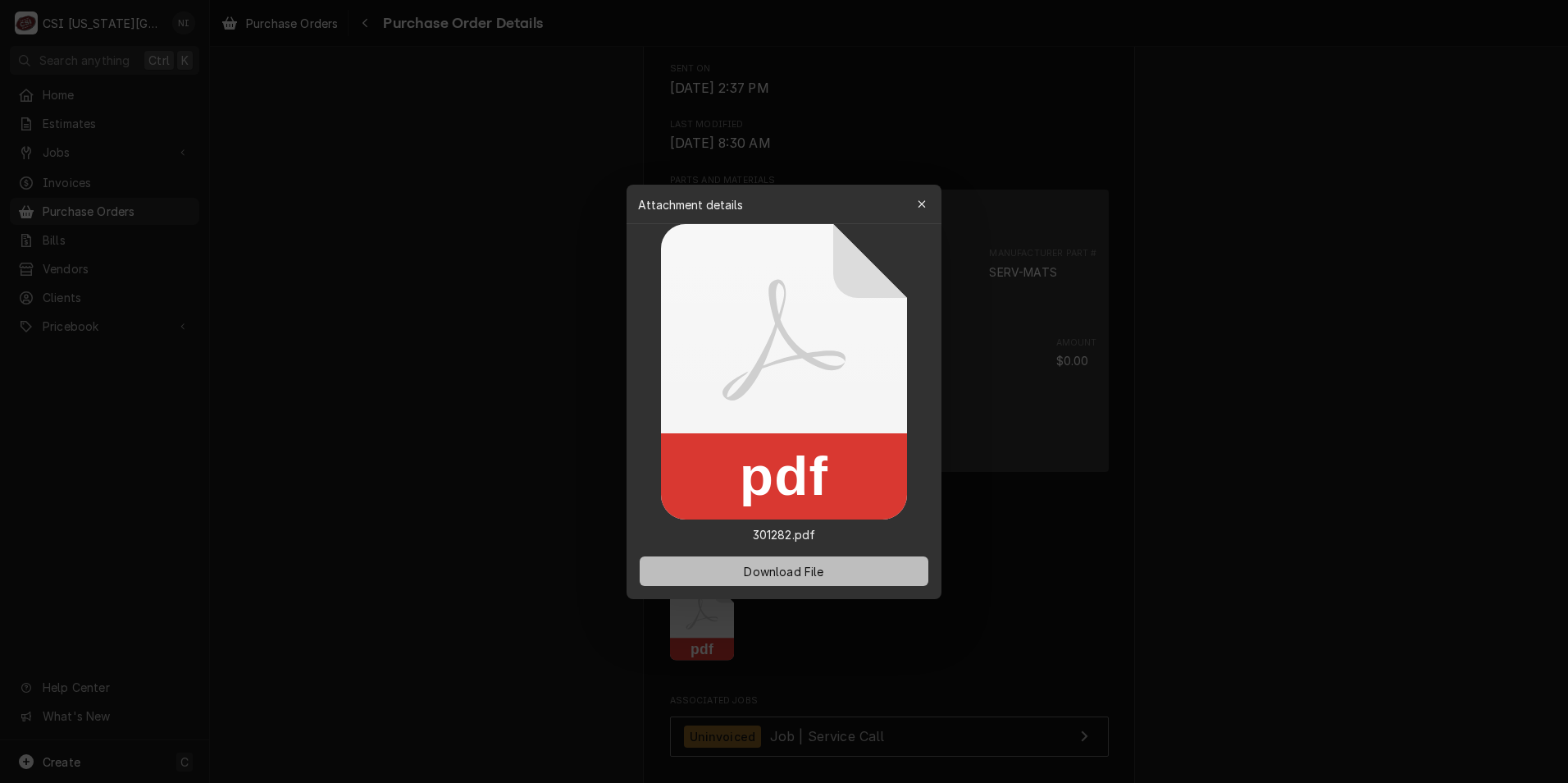
click at [806, 569] on span "Download File" at bounding box center [784, 571] width 86 height 17
drag, startPoint x: 806, startPoint y: 28, endPoint x: 950, endPoint y: 533, distance: 525.1
click at [860, 573] on button "Download File" at bounding box center [784, 571] width 289 height 30
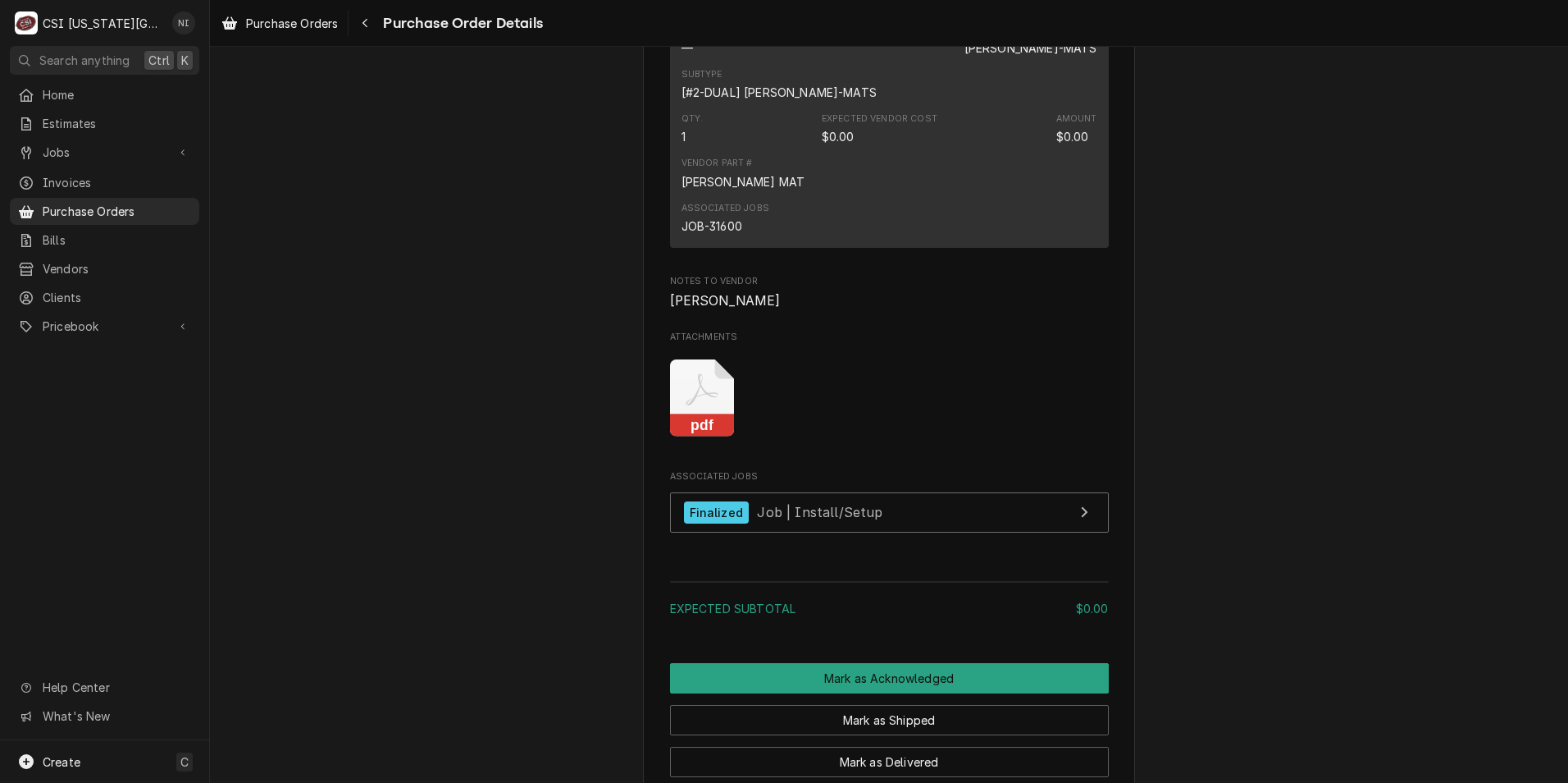
scroll to position [1042, 0]
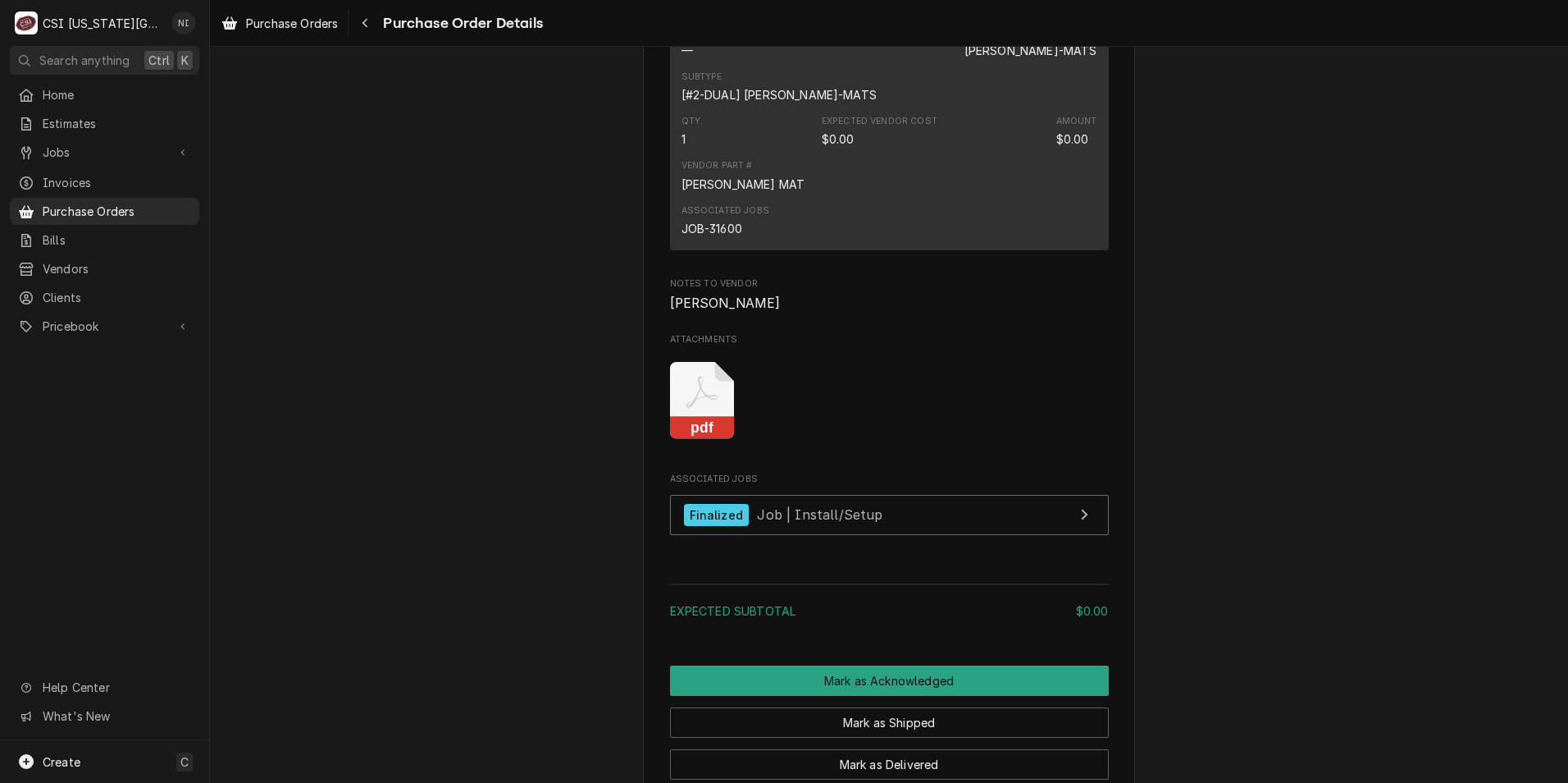
click at [695, 424] on icon "Attachments" at bounding box center [702, 401] width 65 height 78
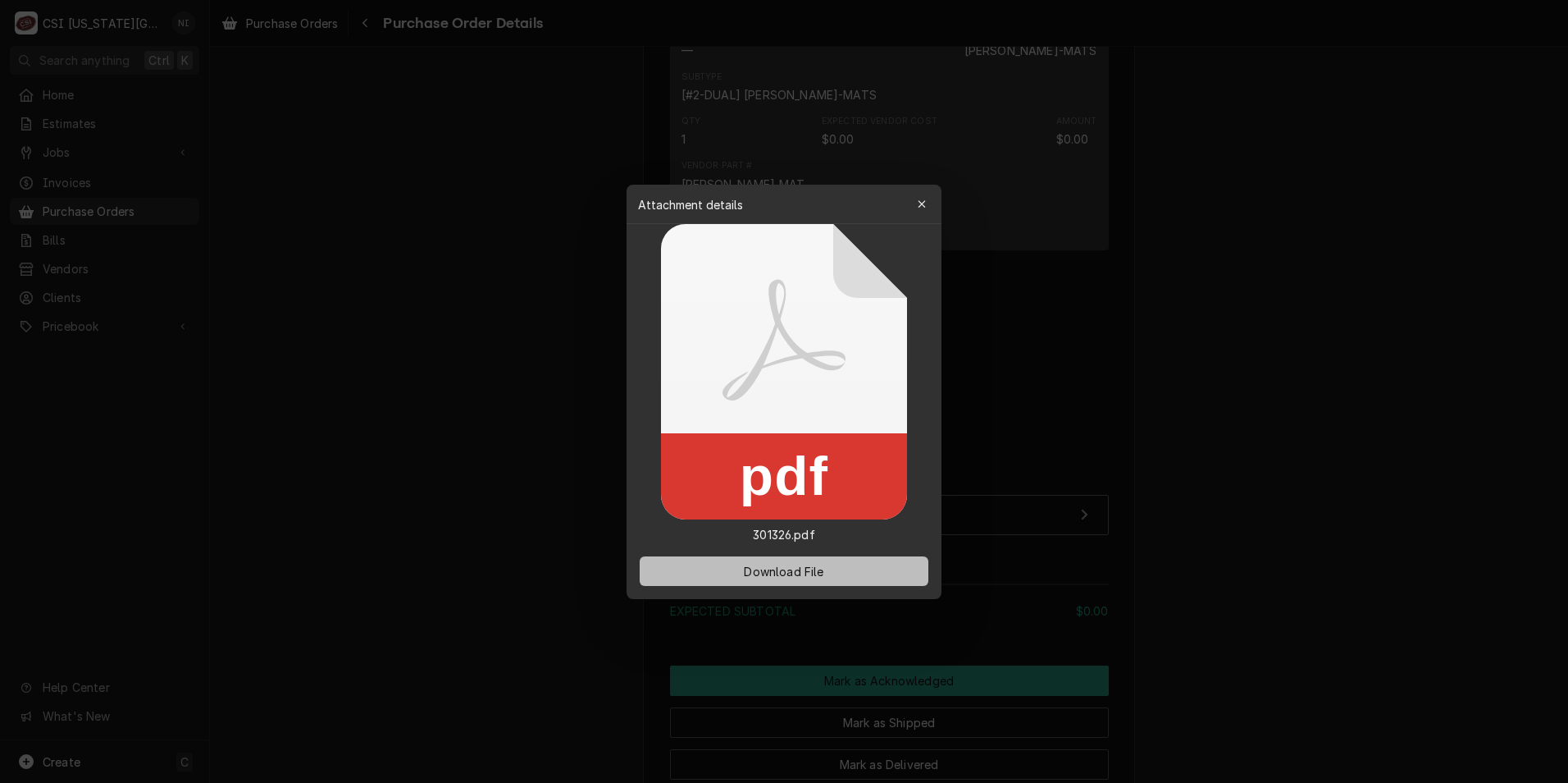
click at [797, 568] on span "Download File" at bounding box center [784, 571] width 86 height 17
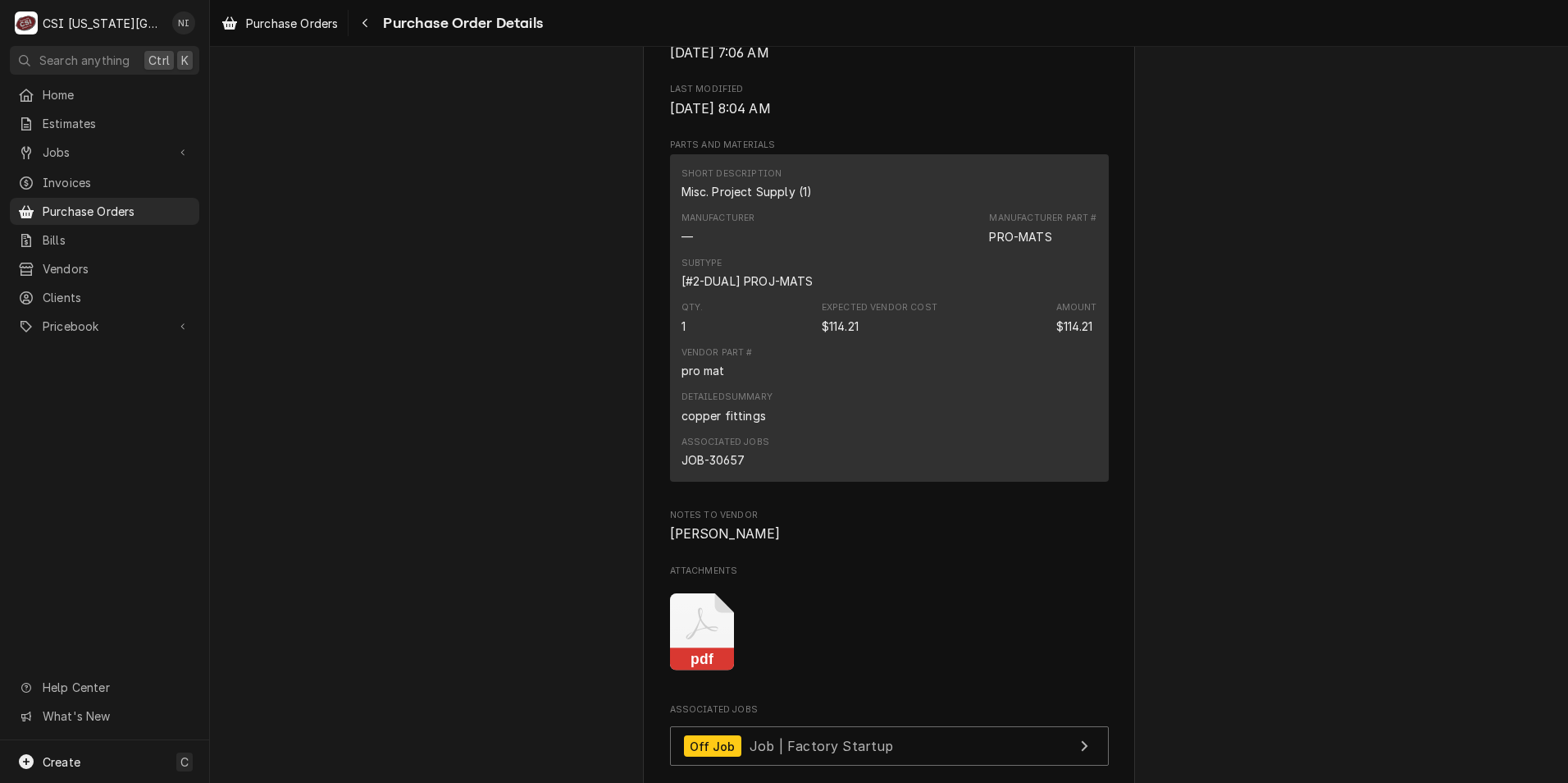
scroll to position [1477, 0]
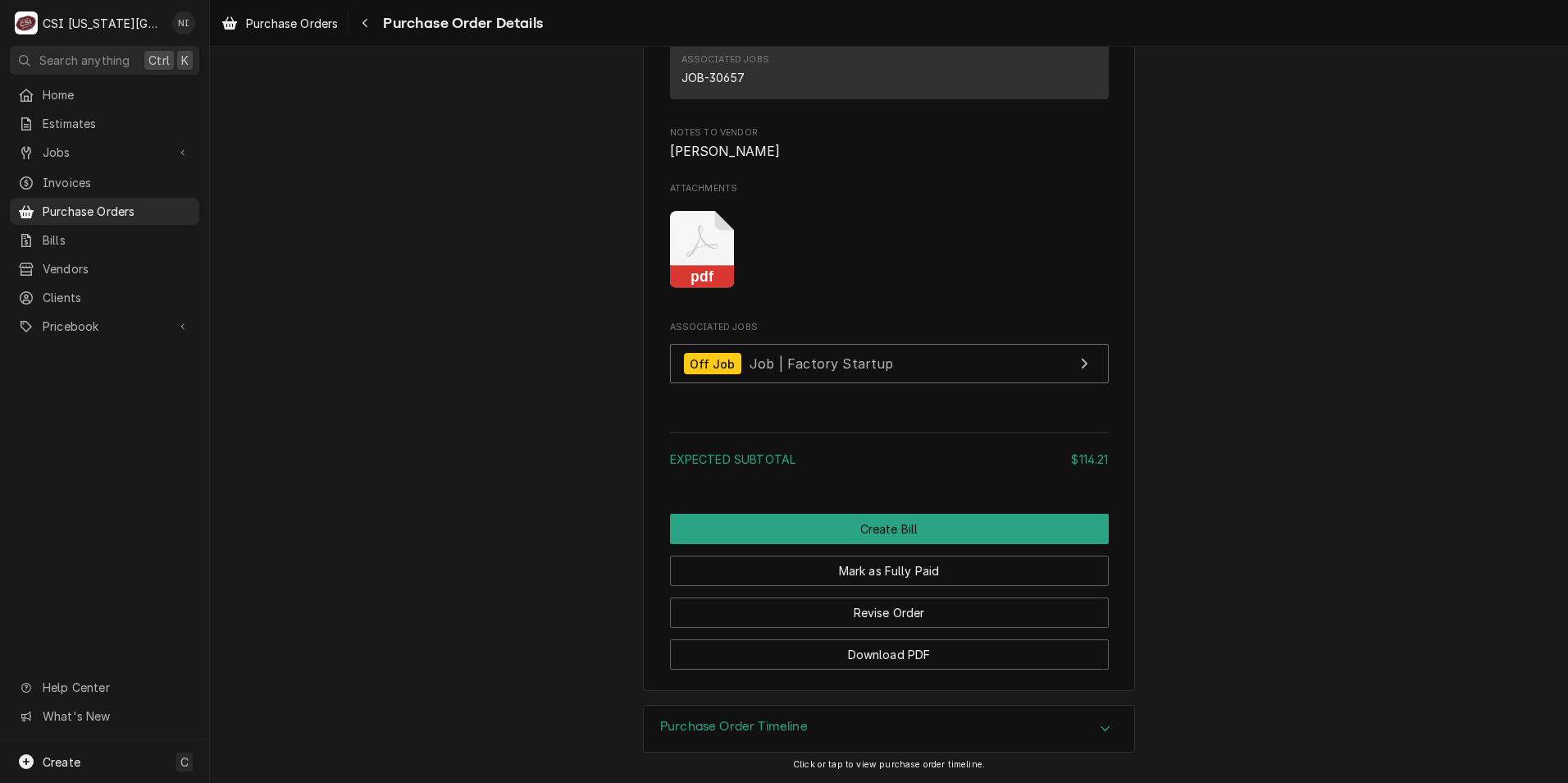
click at [697, 289] on rect "Attachments" at bounding box center [702, 278] width 65 height 23
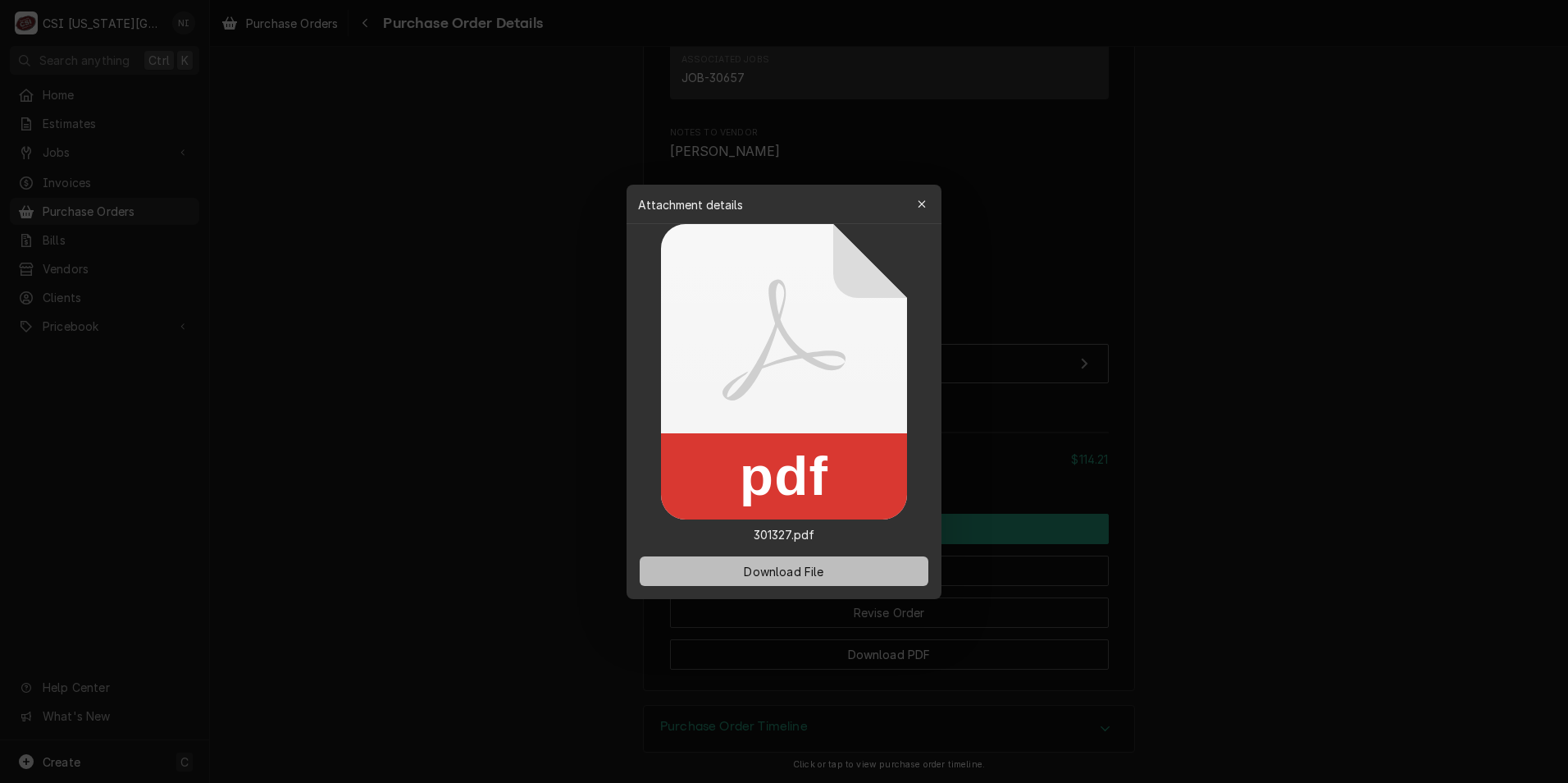
click at [812, 562] on button "Download File" at bounding box center [784, 571] width 289 height 30
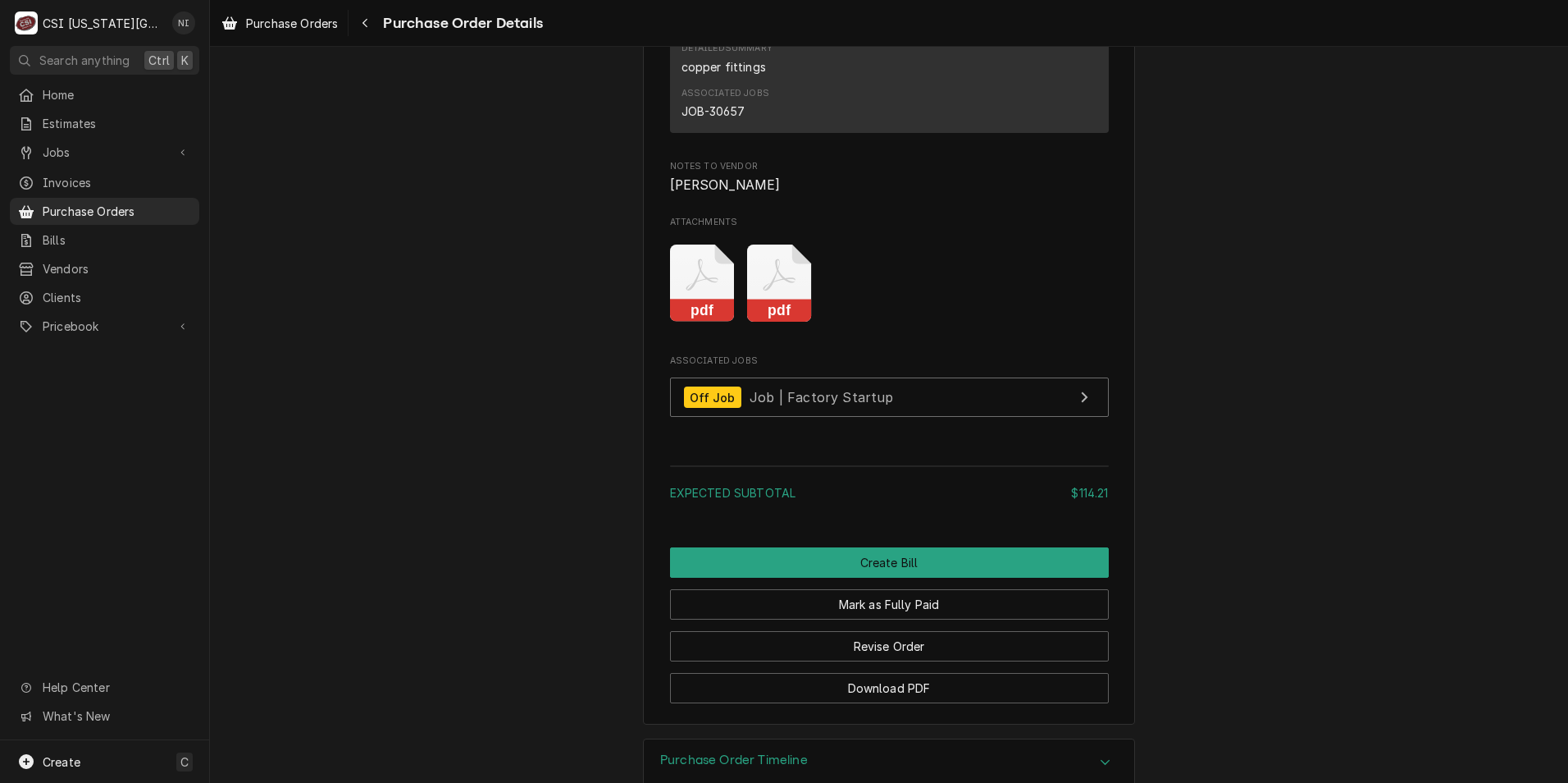
scroll to position [1390, 0]
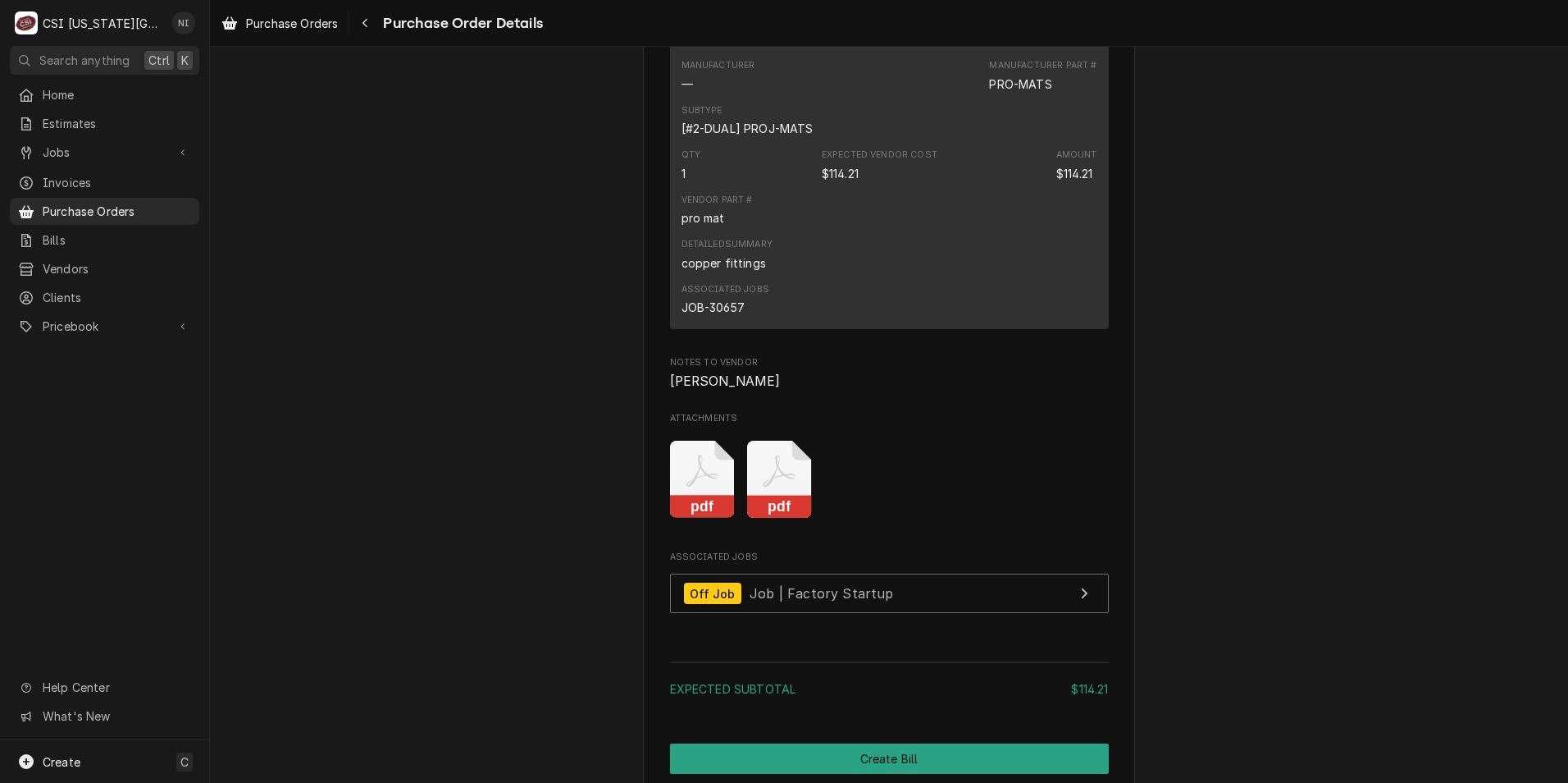
scroll to position [1062, 0]
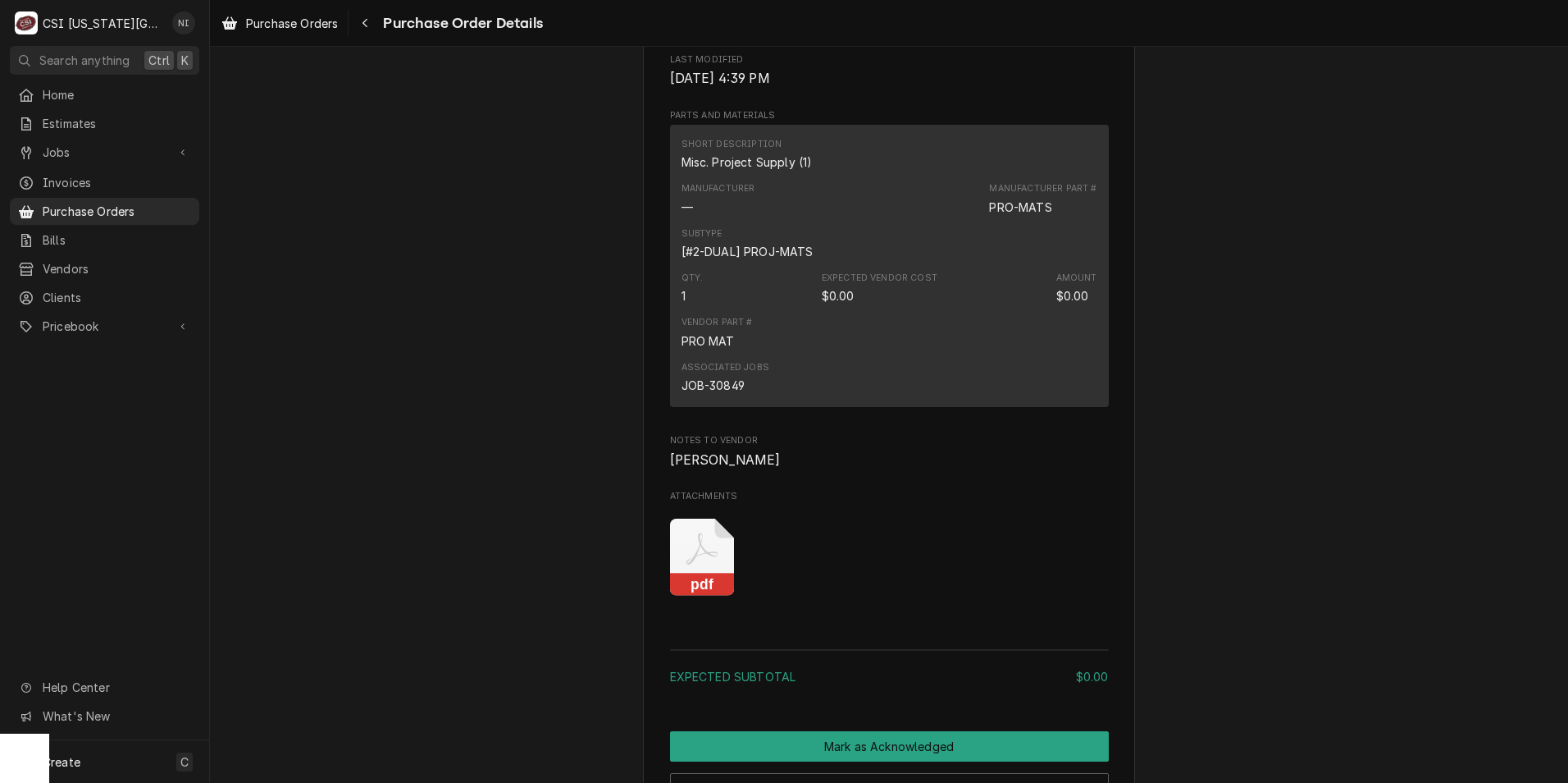
scroll to position [985, 0]
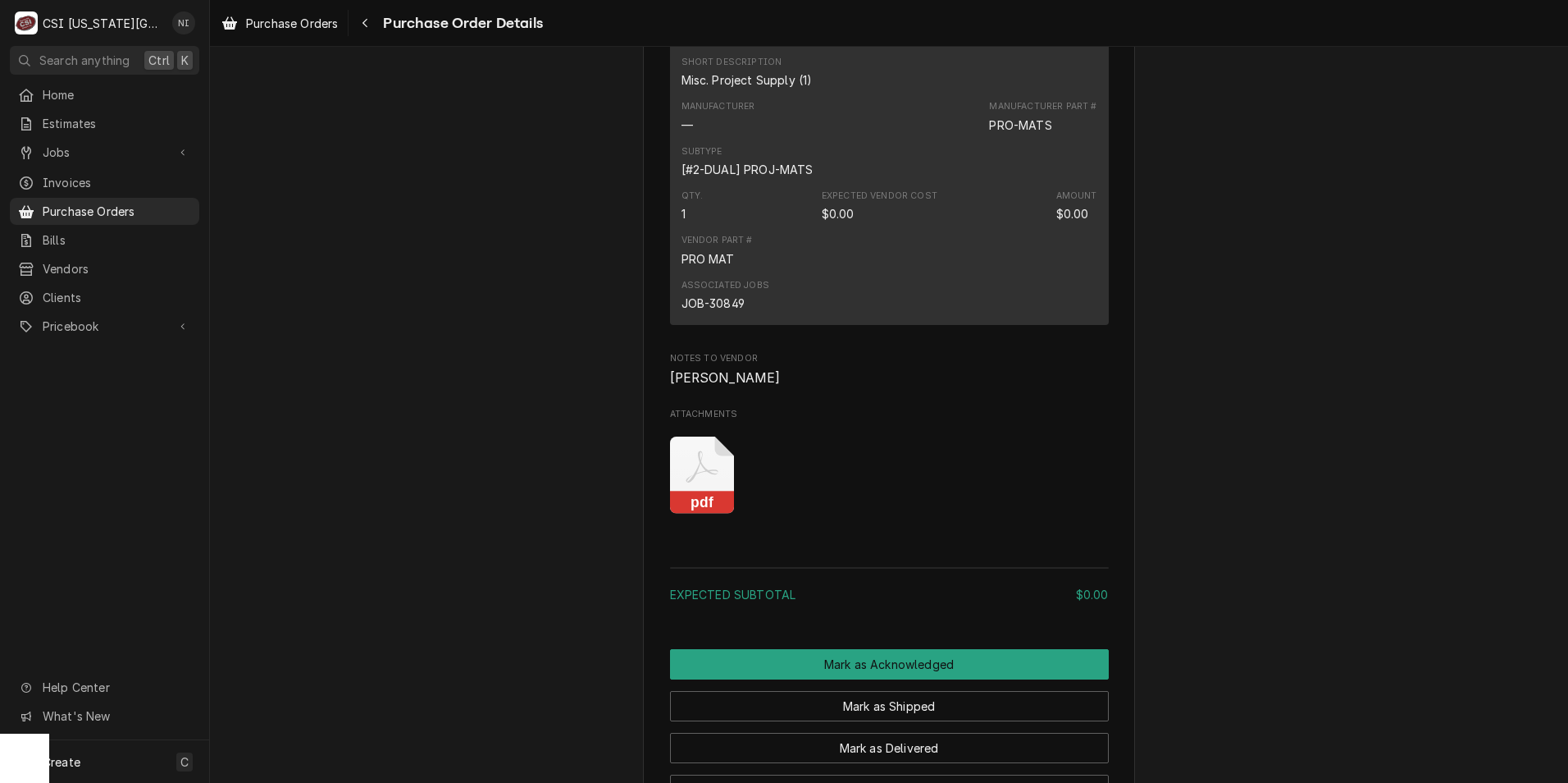
click at [704, 484] on icon "Attachments" at bounding box center [702, 467] width 32 height 32
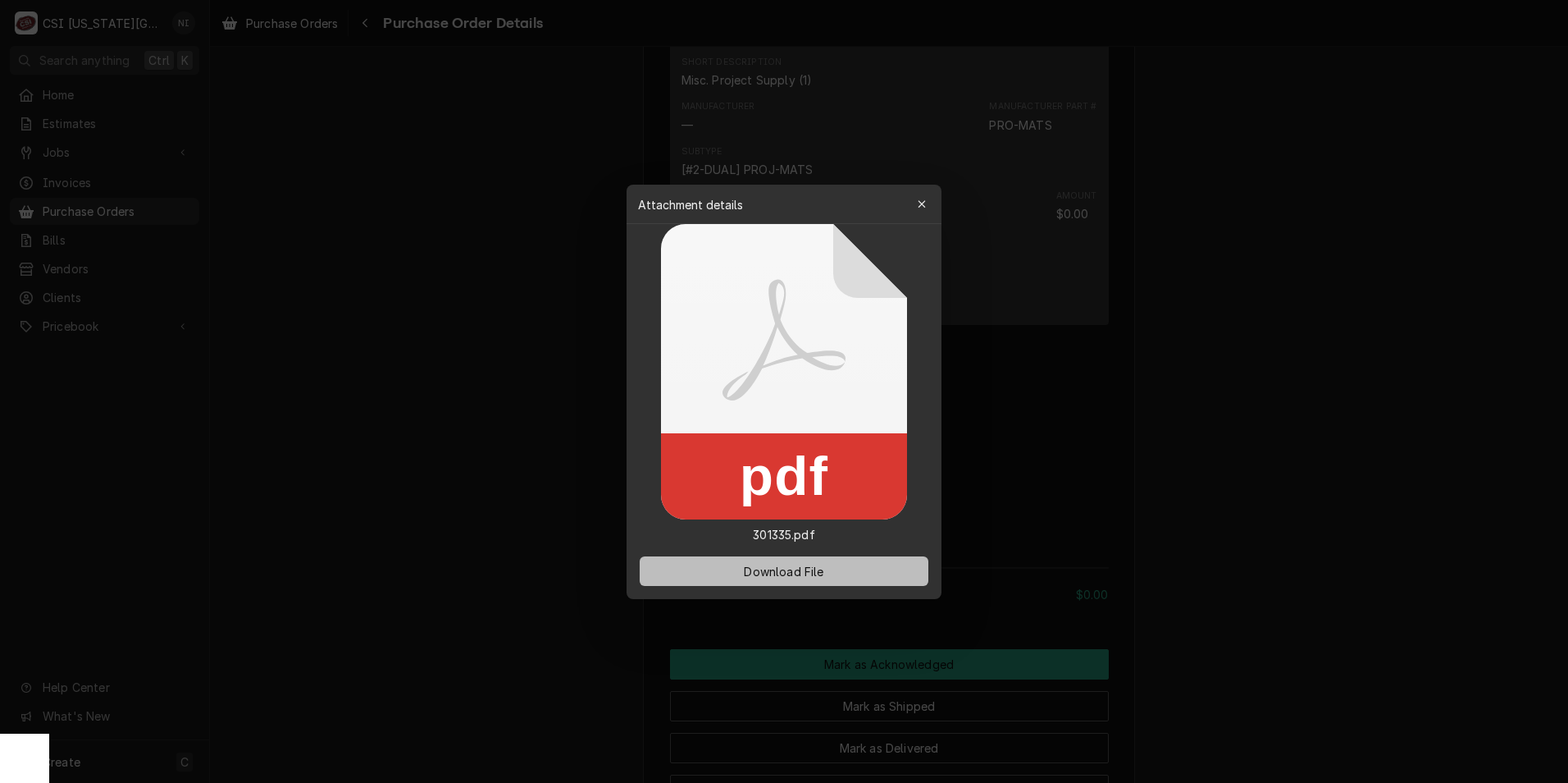
click at [753, 566] on span "Download File" at bounding box center [784, 571] width 86 height 17
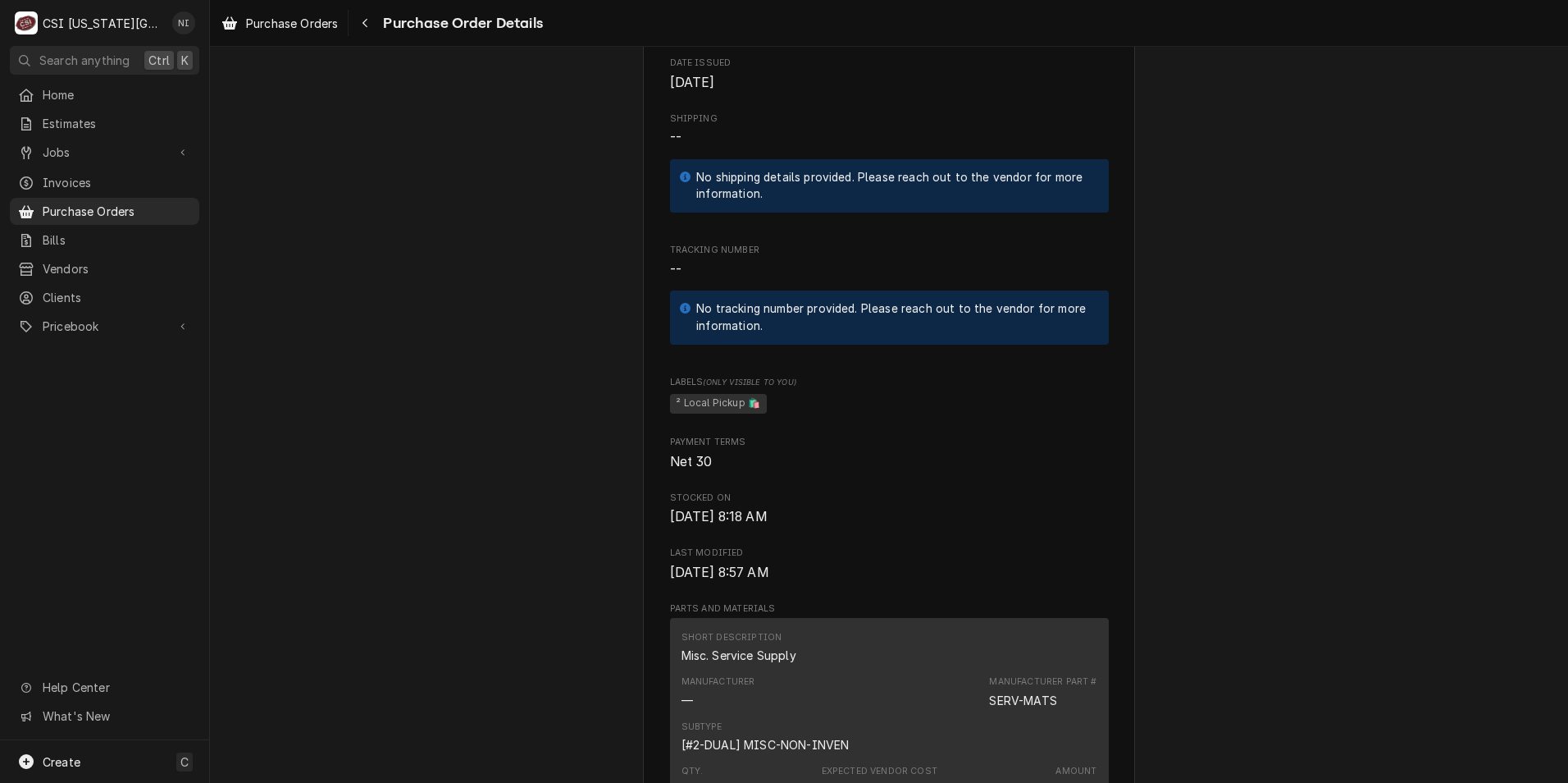
scroll to position [1149, 0]
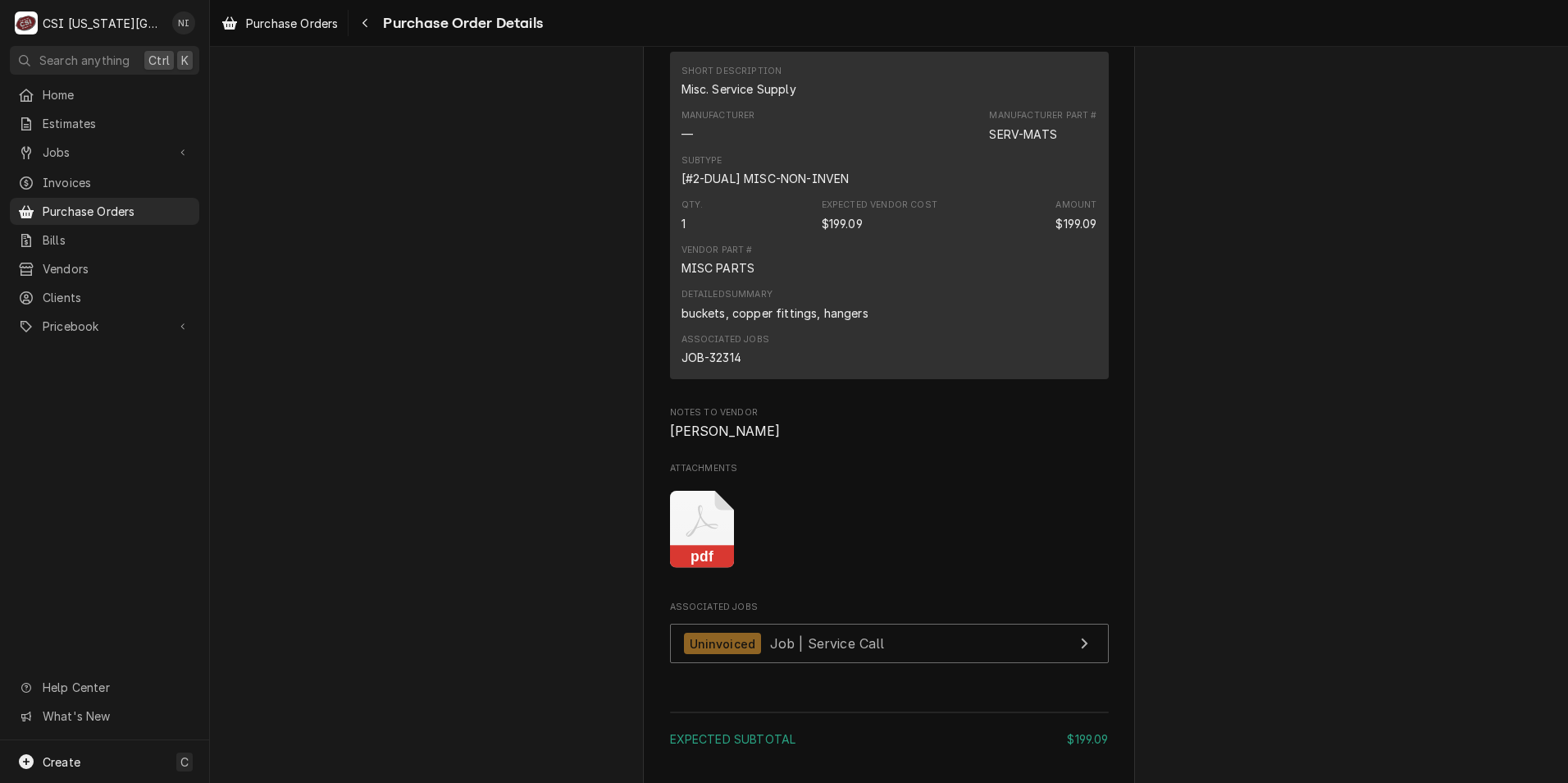
click at [704, 537] on icon "Attachments" at bounding box center [702, 520] width 32 height 32
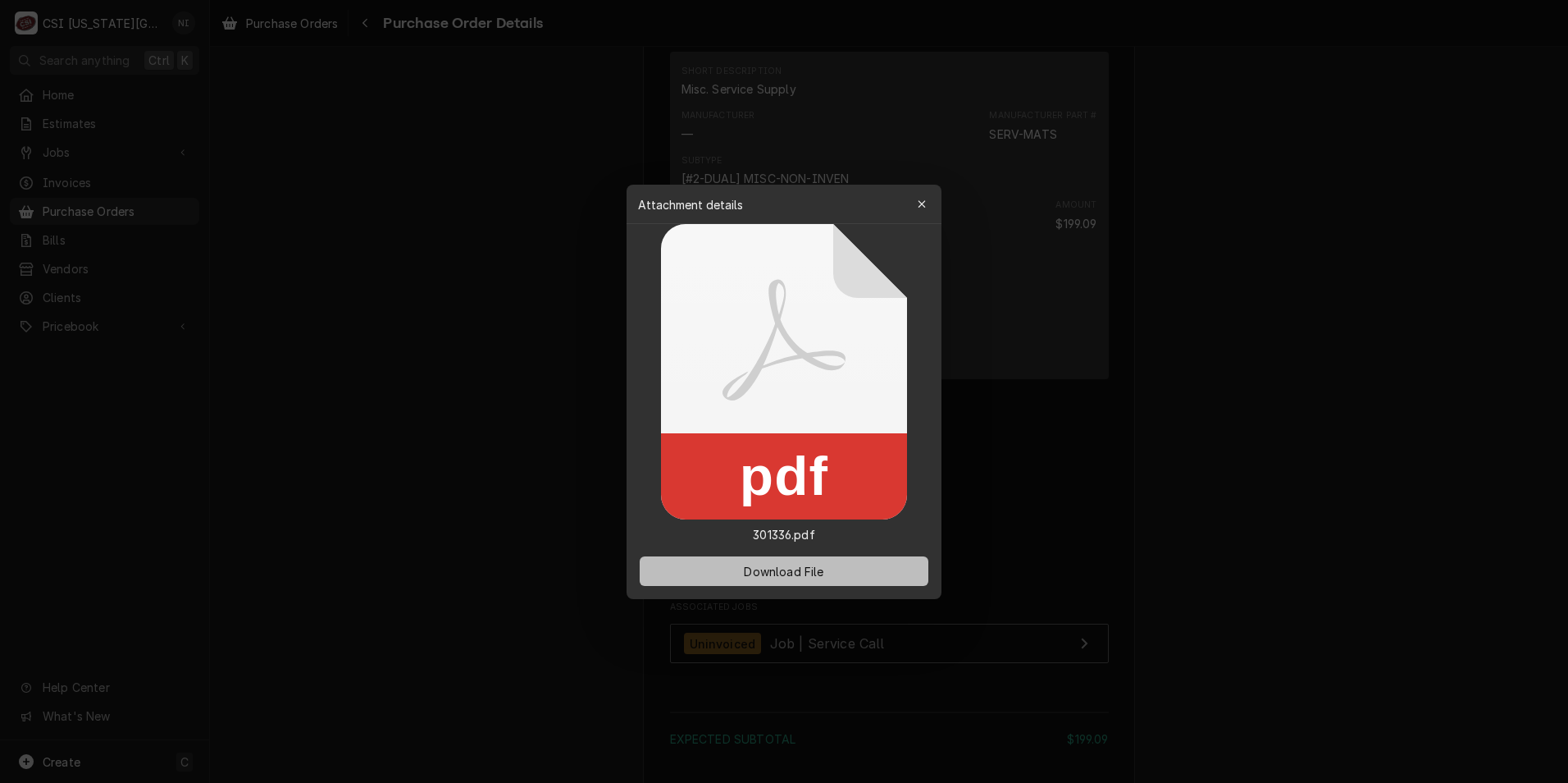
click at [750, 560] on button "Download File" at bounding box center [784, 571] width 289 height 30
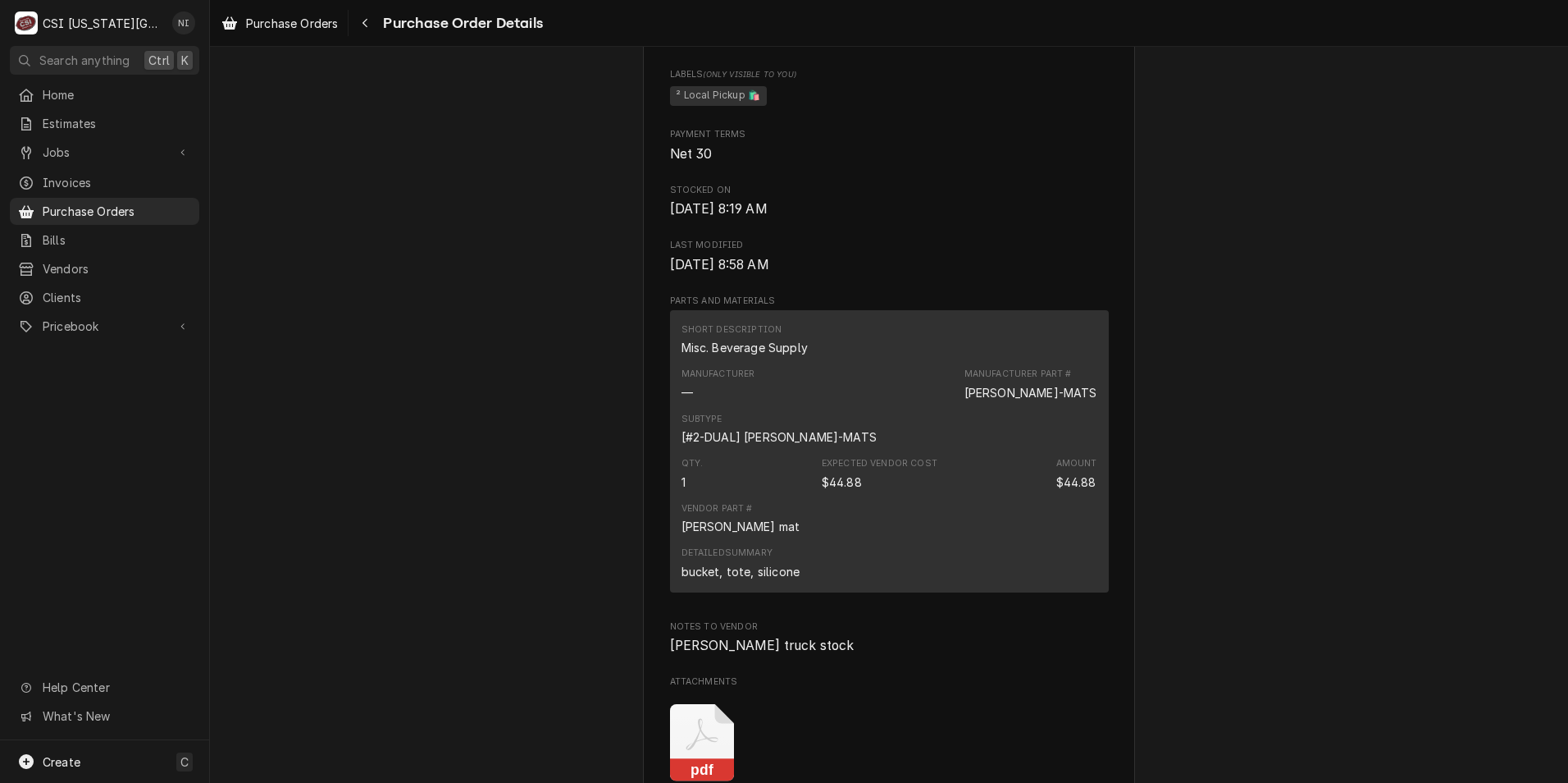
scroll to position [1313, 0]
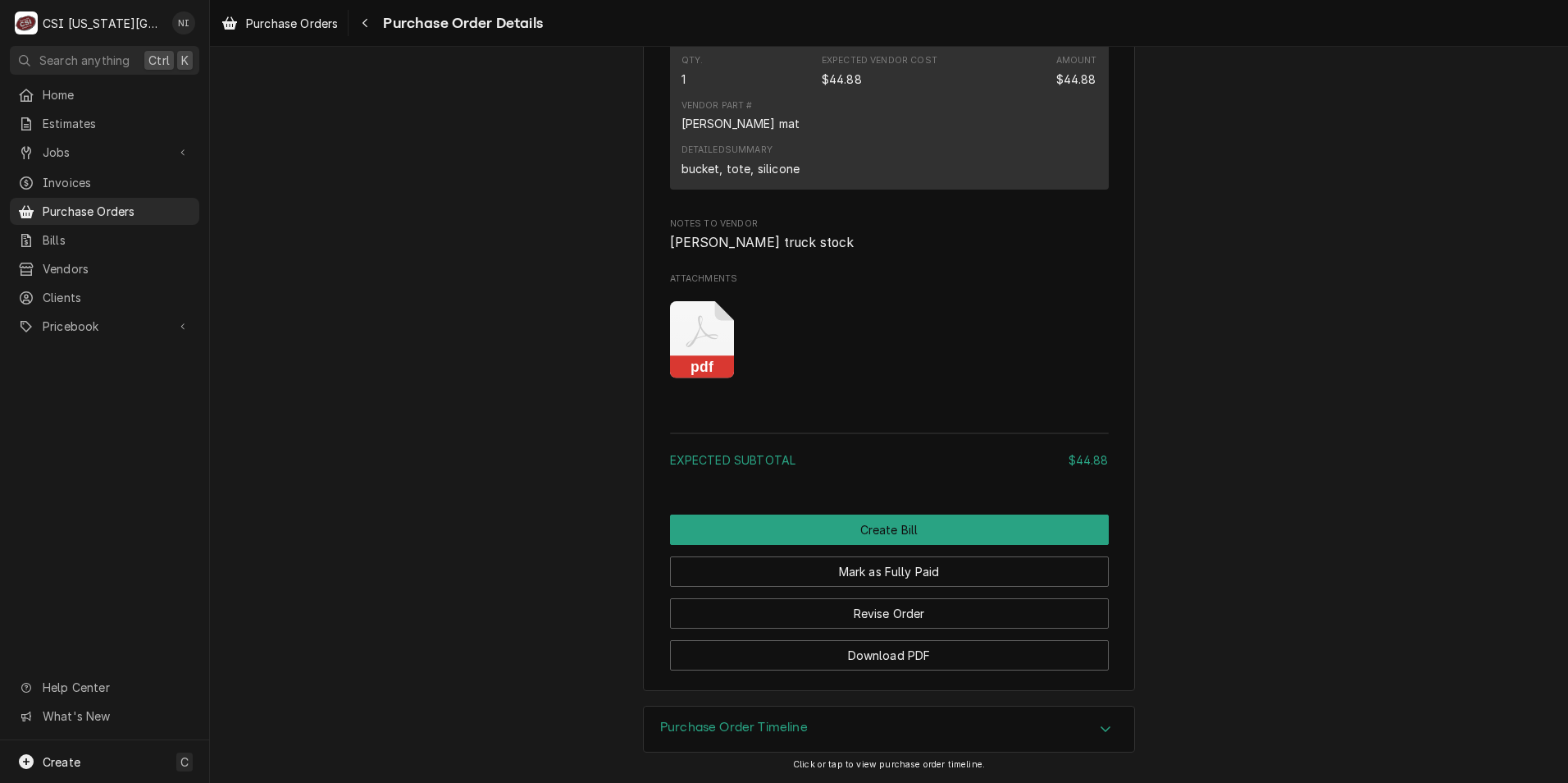
click at [680, 379] on icon "Attachments" at bounding box center [702, 340] width 65 height 78
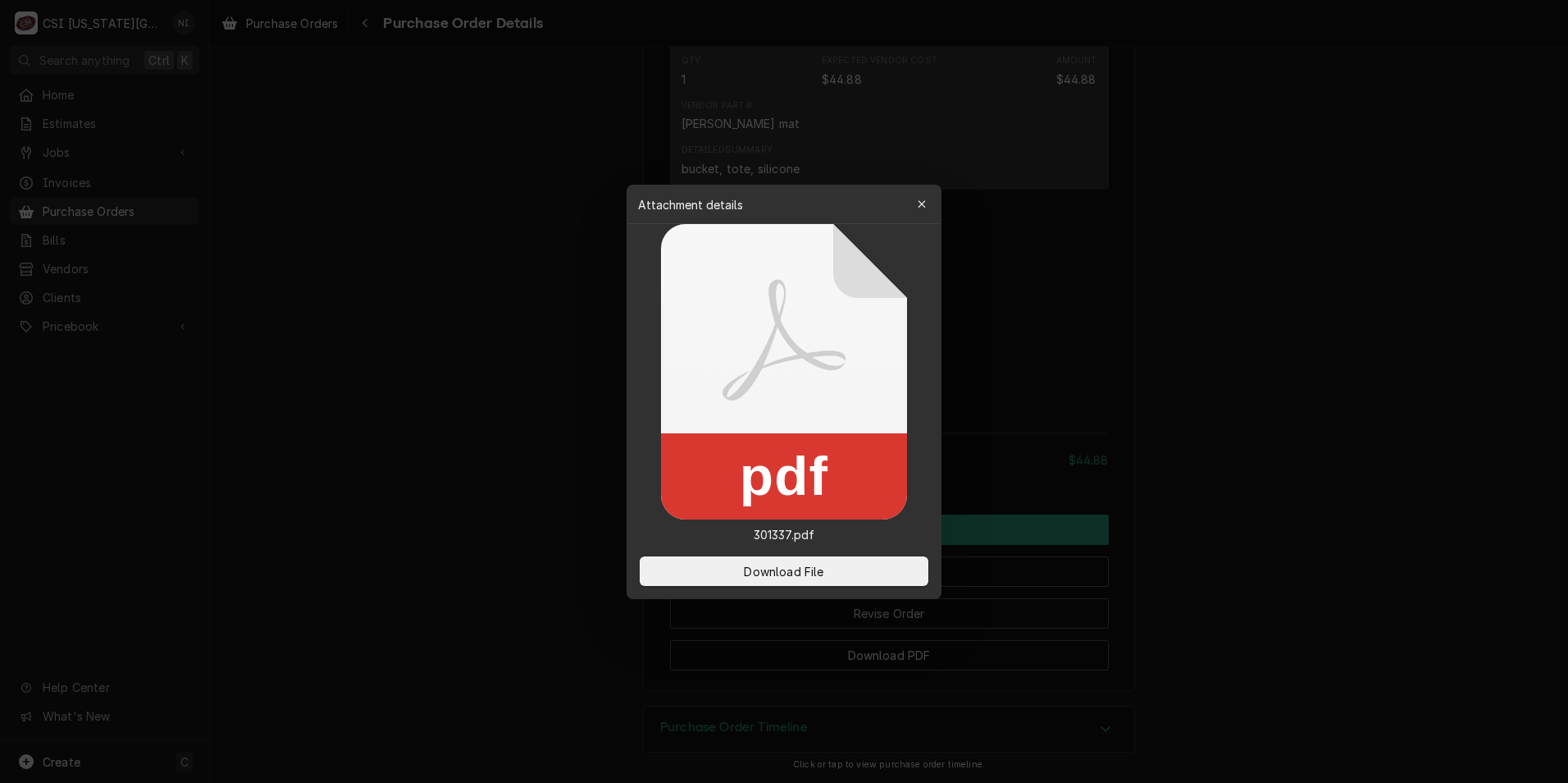
click at [775, 555] on div "Download File" at bounding box center [784, 571] width 315 height 56
click at [778, 563] on span "Download File" at bounding box center [784, 571] width 86 height 17
click at [800, 568] on span "Download File" at bounding box center [784, 571] width 86 height 17
click at [924, 207] on icon "button" at bounding box center [921, 203] width 7 height 7
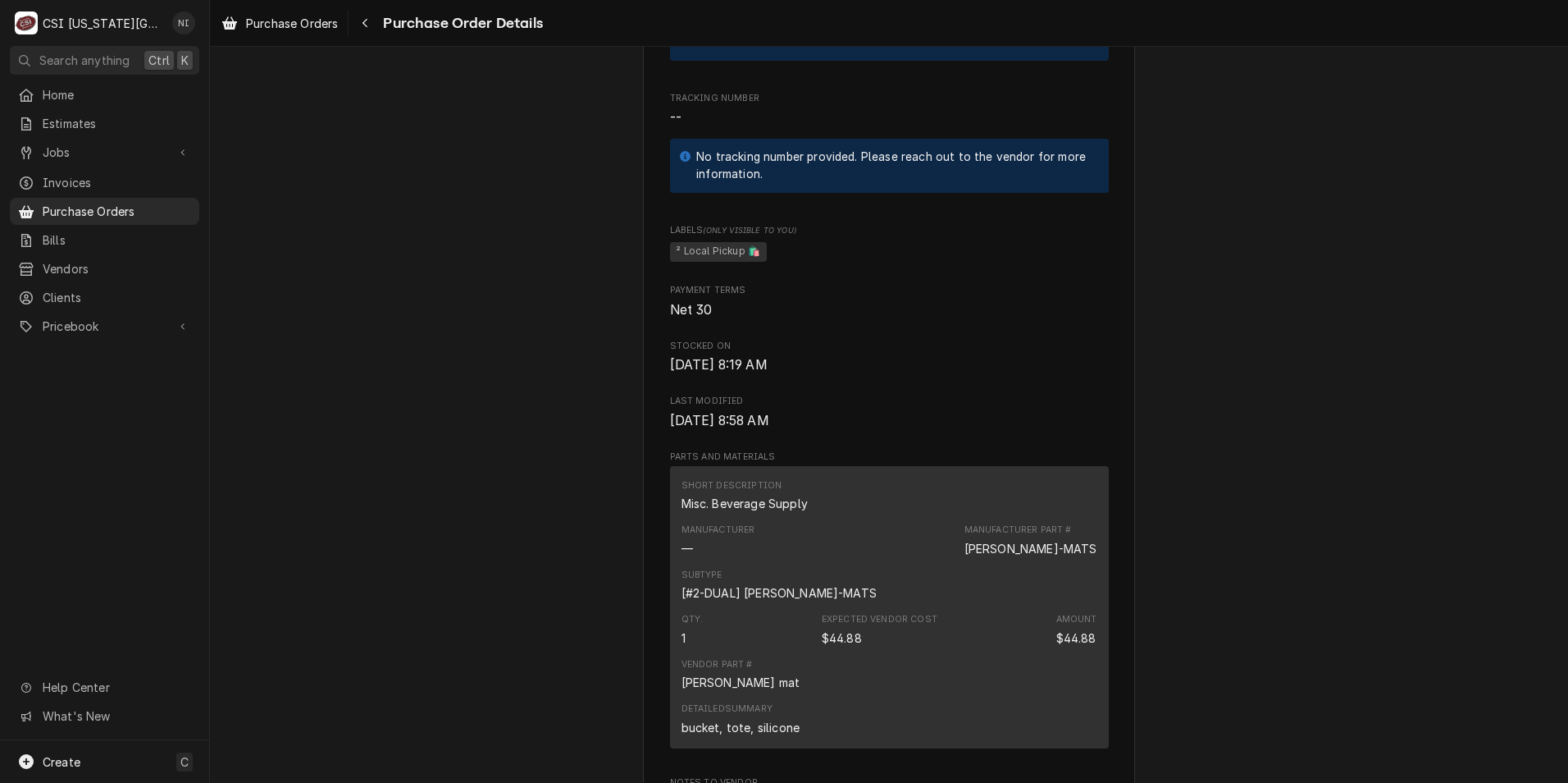
scroll to position [787, 0]
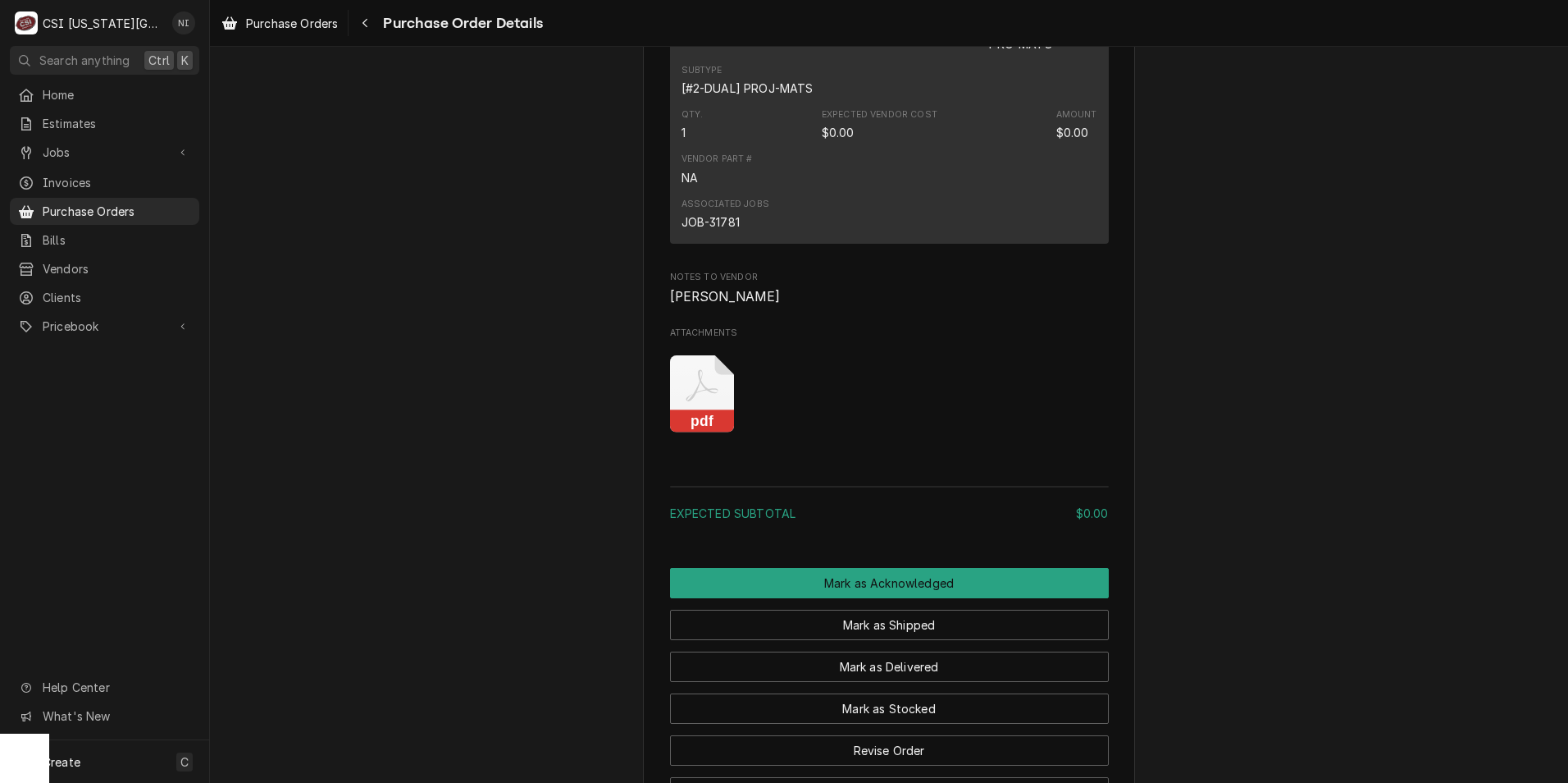
scroll to position [869, 0]
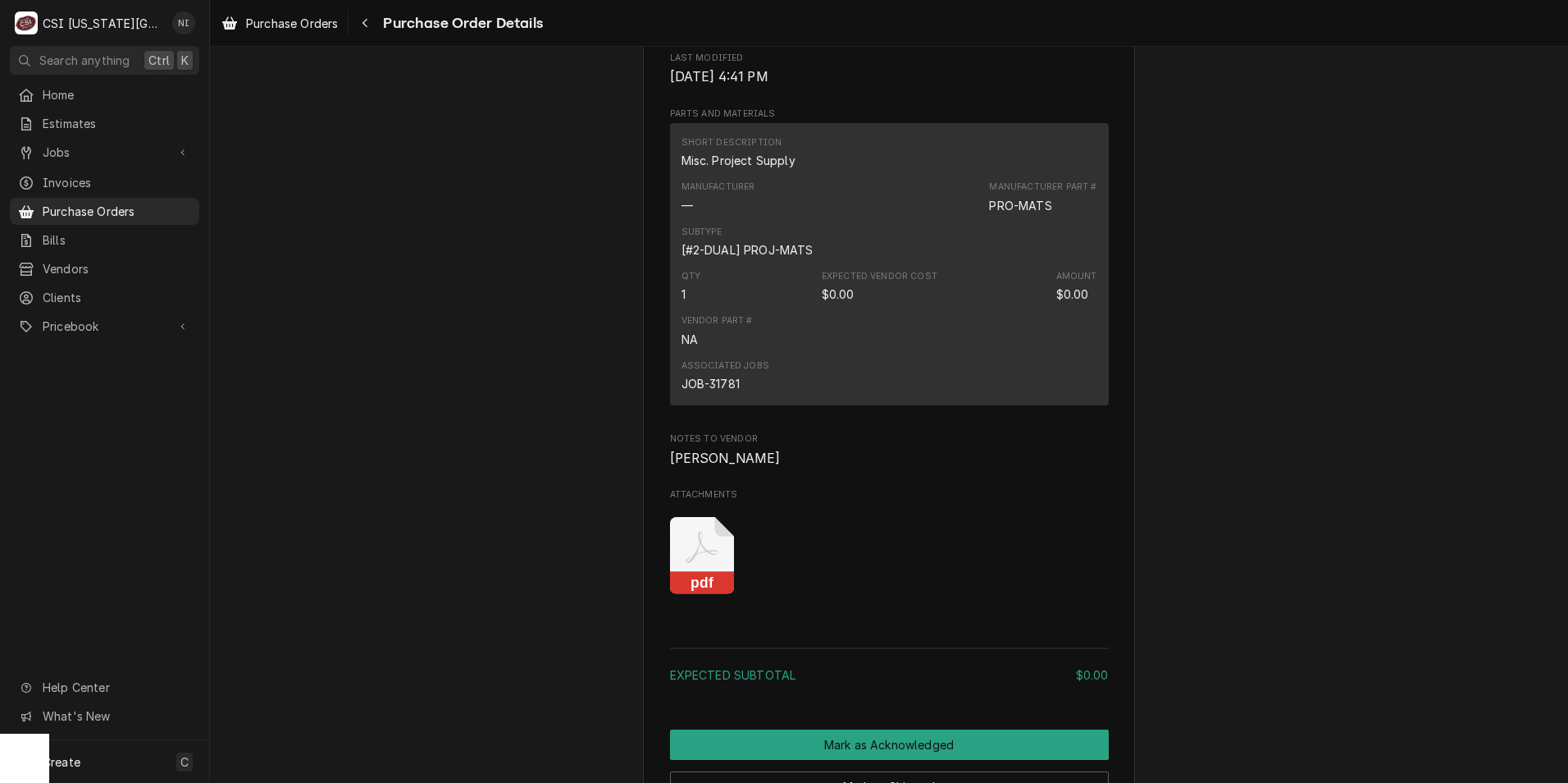
click at [702, 595] on icon "Attachments" at bounding box center [702, 555] width 65 height 78
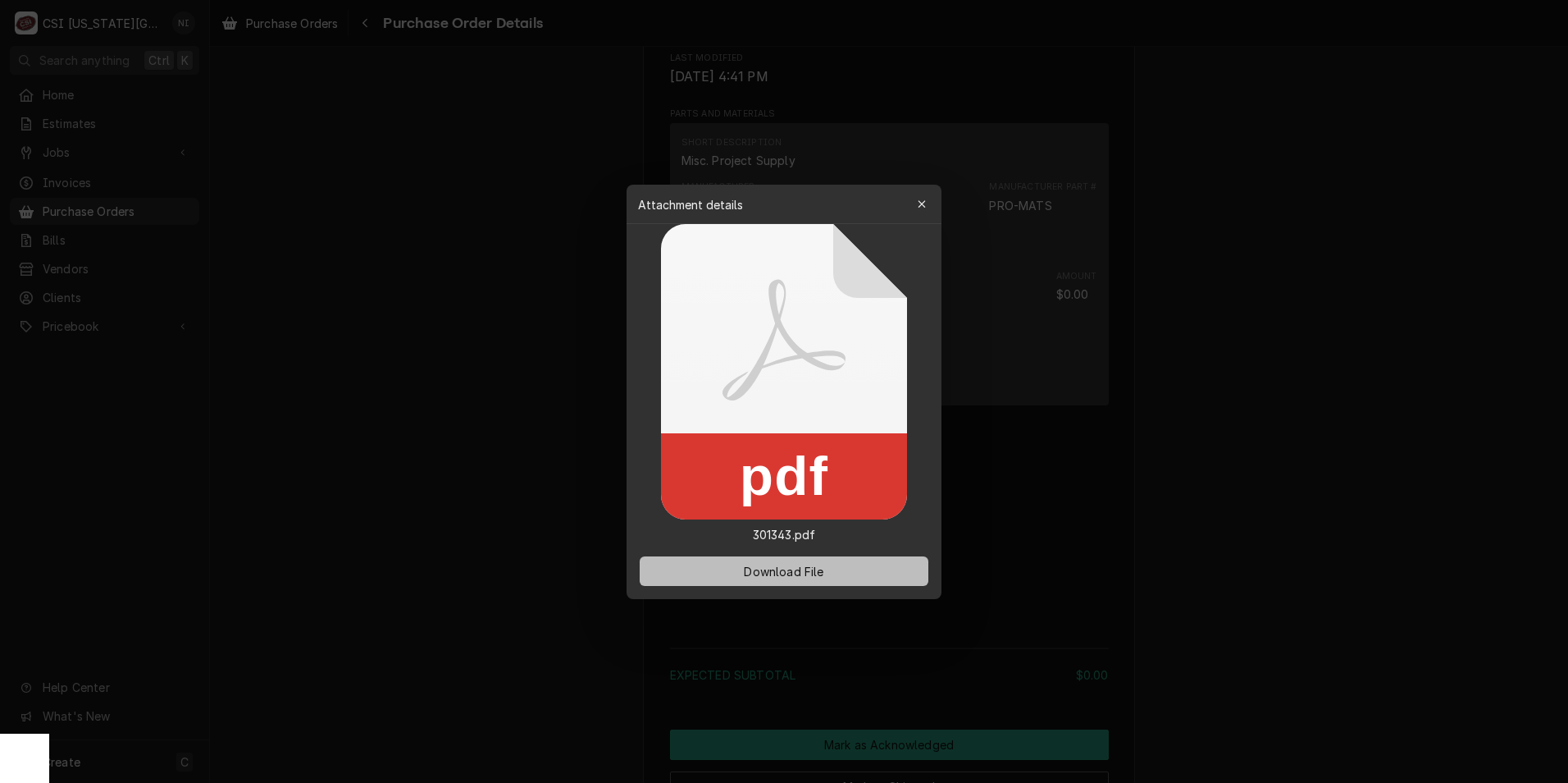
click at [778, 571] on span "Download File" at bounding box center [784, 571] width 86 height 17
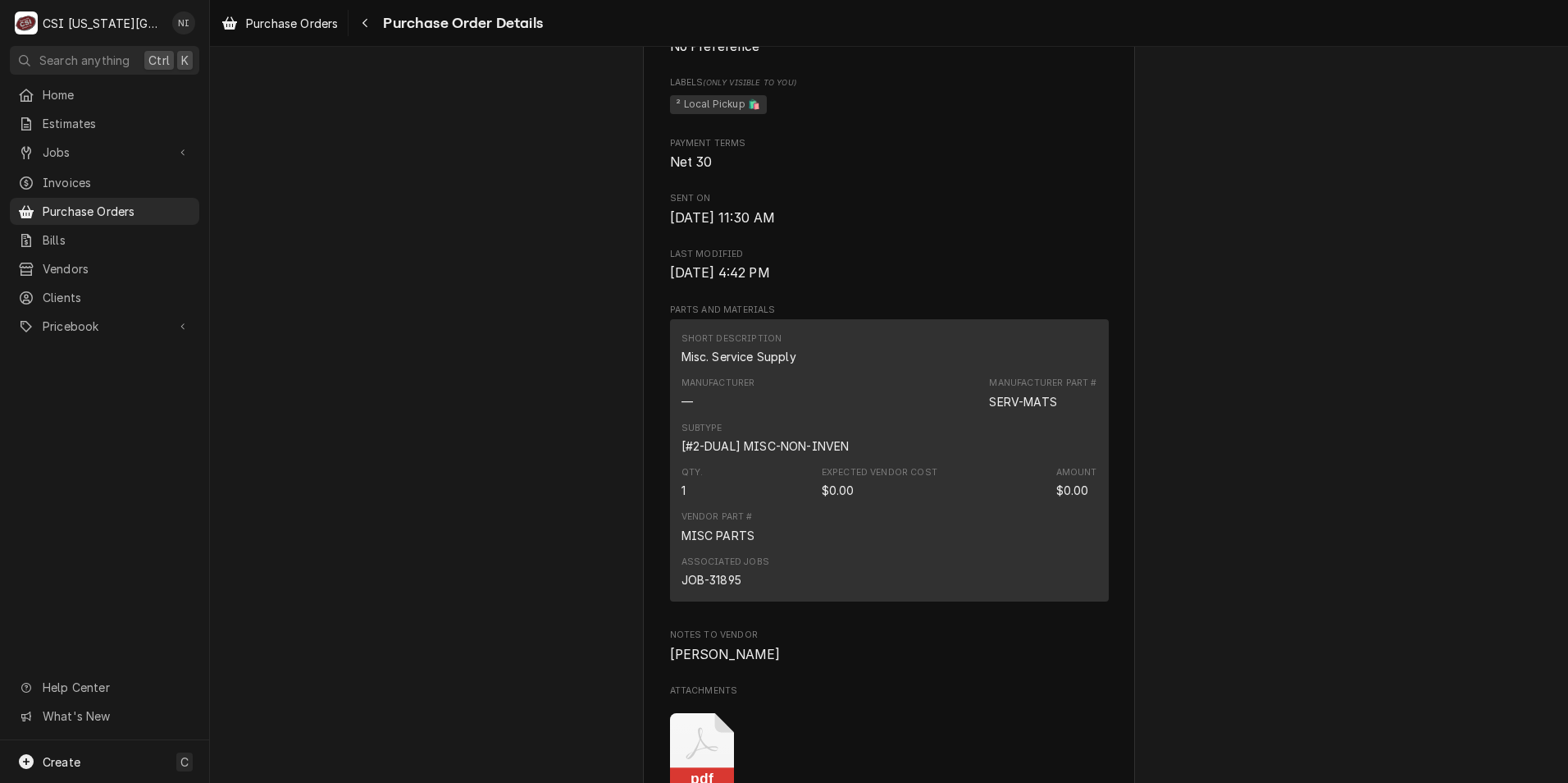
scroll to position [1067, 0]
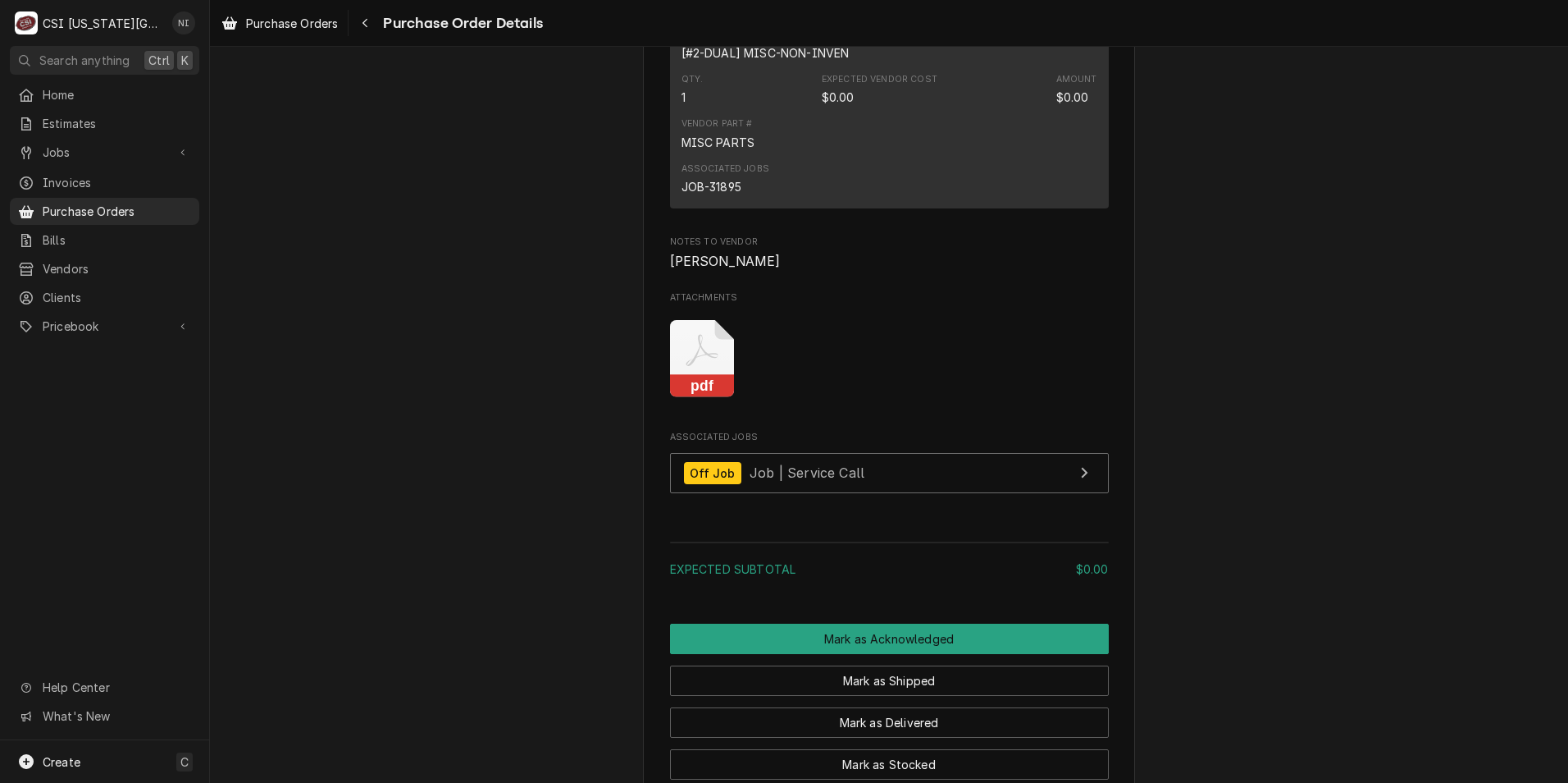
click at [703, 398] on icon "Attachments" at bounding box center [702, 359] width 65 height 78
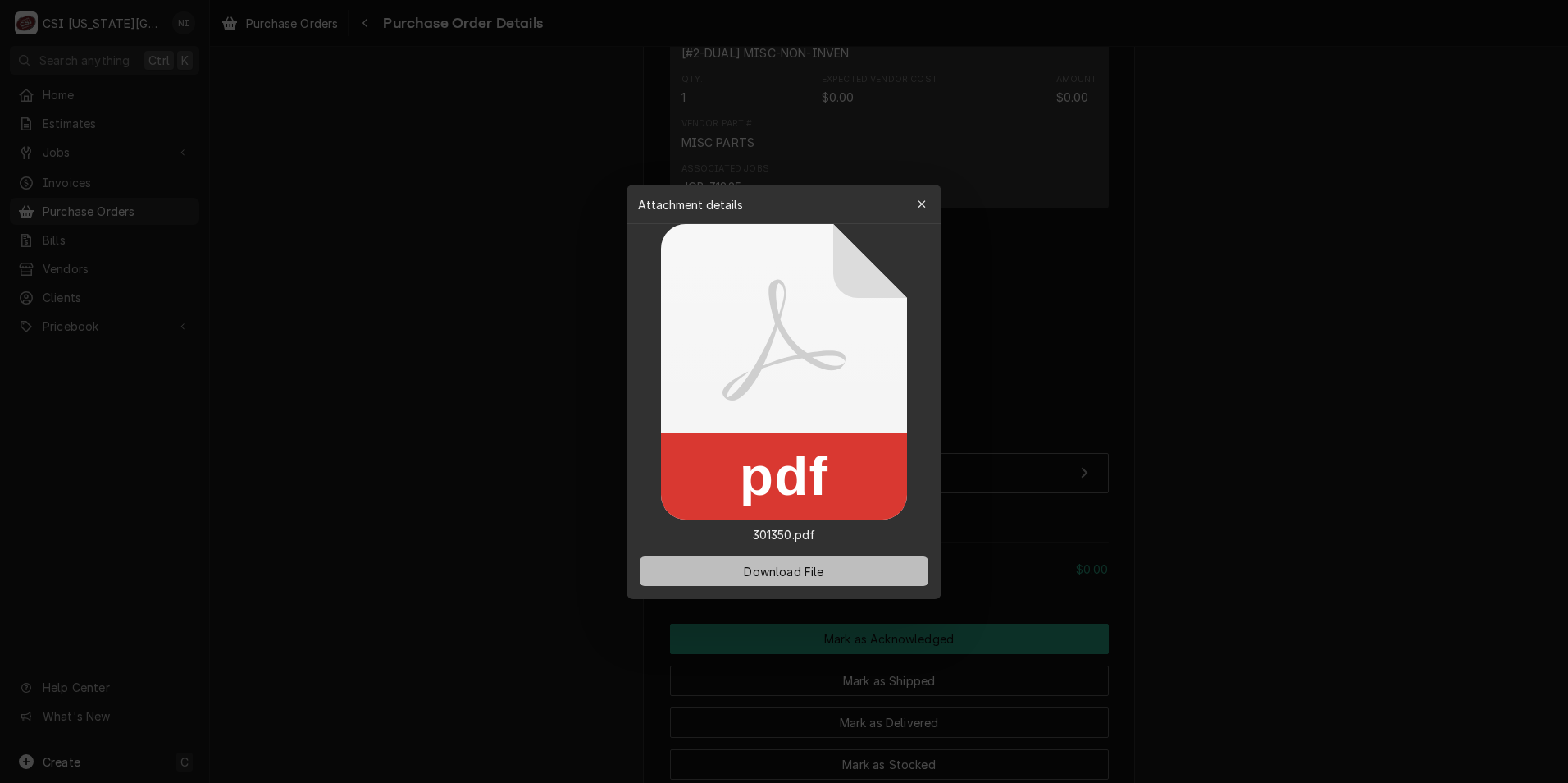
click at [781, 575] on span "Download File" at bounding box center [784, 571] width 86 height 17
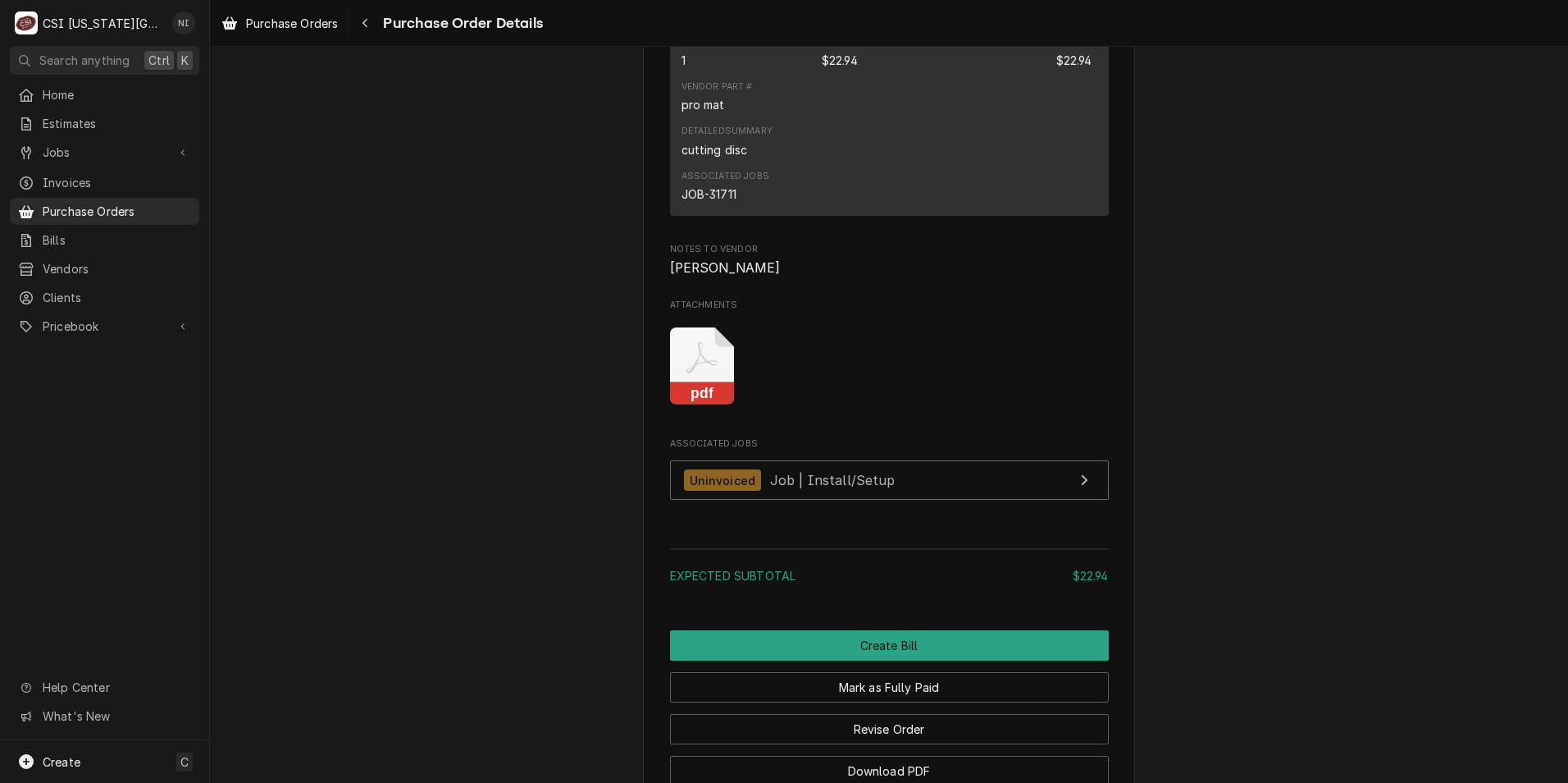
scroll to position [1313, 0]
click at [687, 373] on icon "Attachments" at bounding box center [702, 356] width 32 height 32
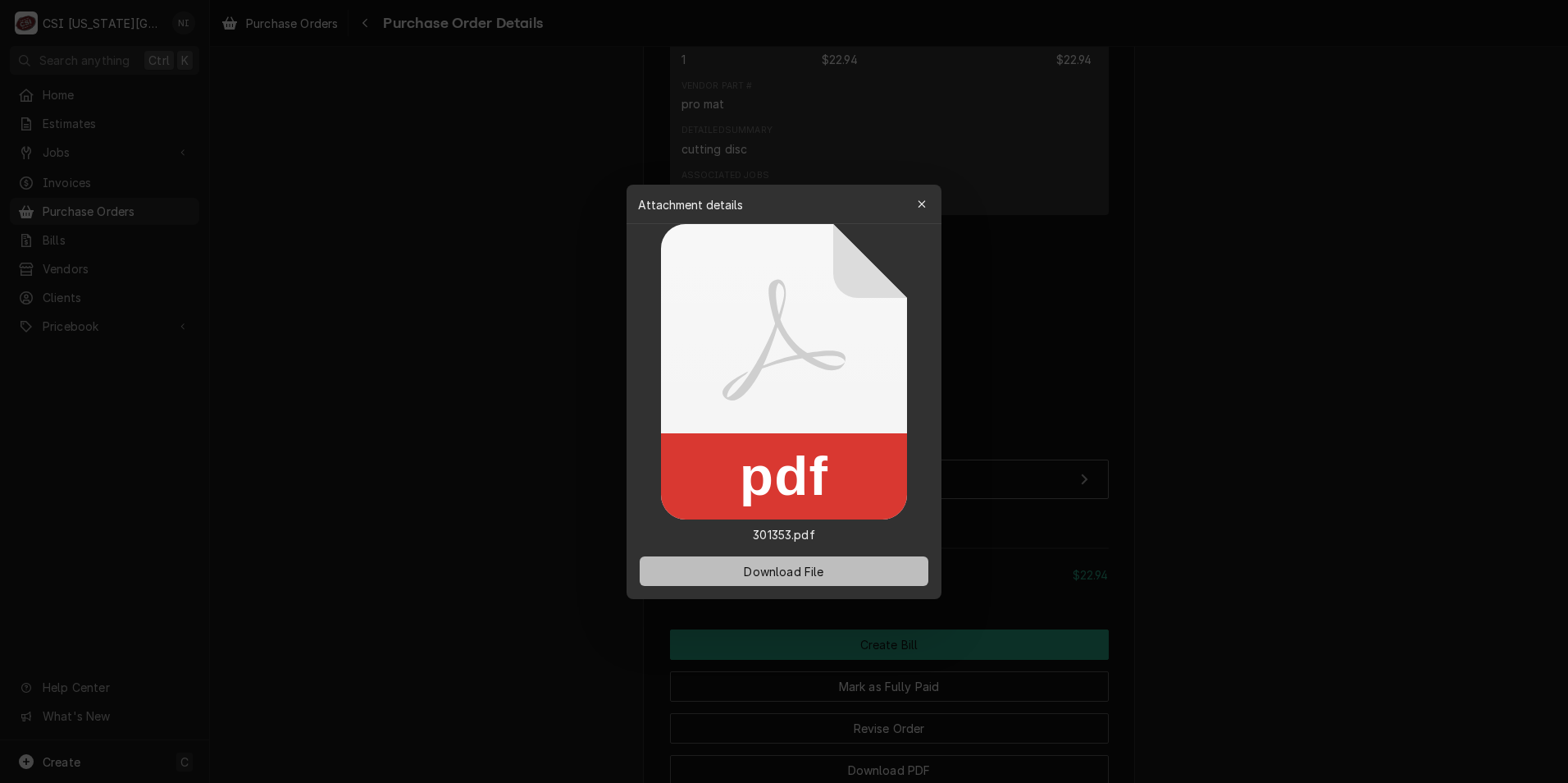
click at [769, 571] on span "Download File" at bounding box center [784, 571] width 86 height 17
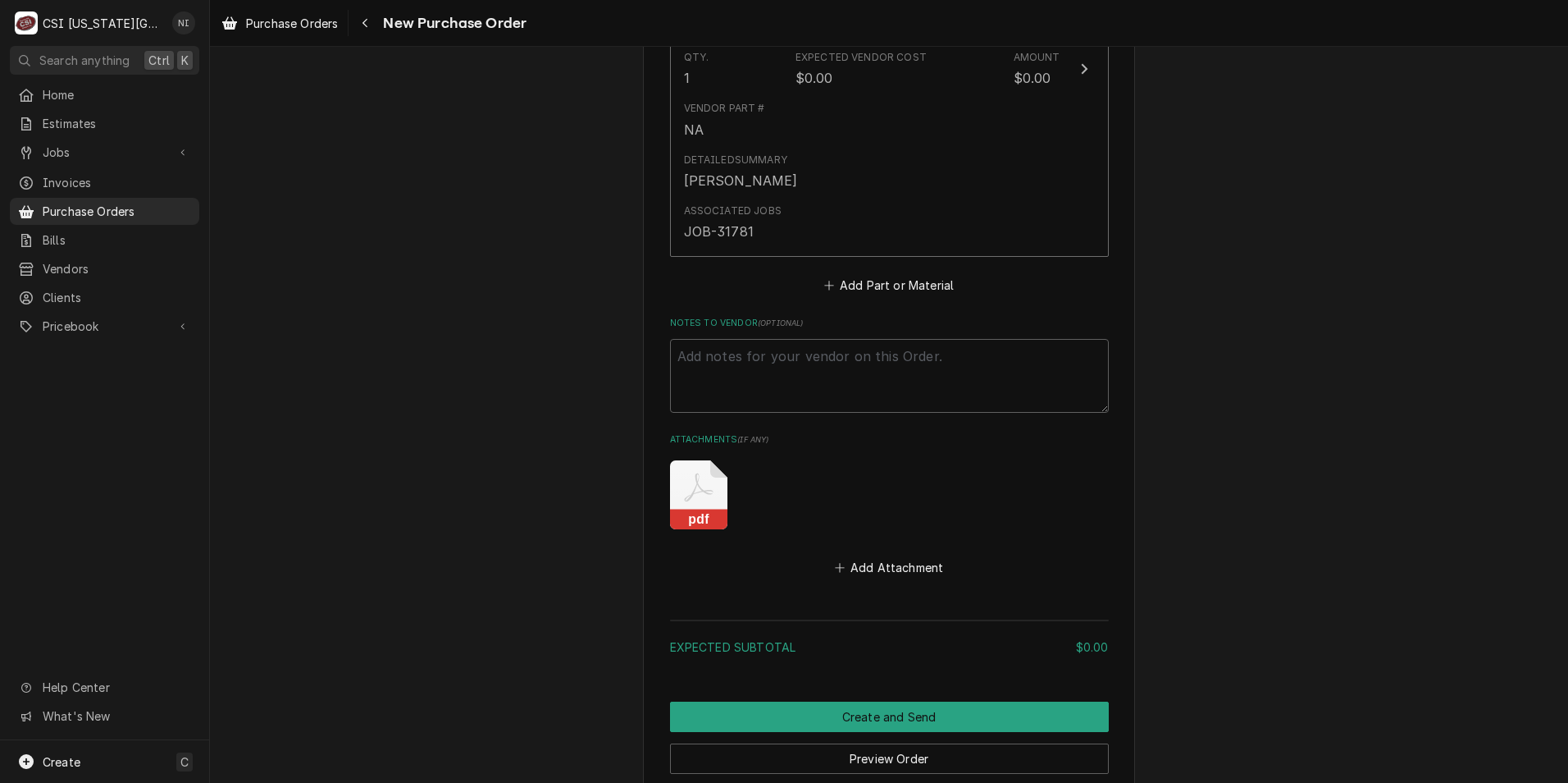
scroll to position [903, 0]
click at [690, 498] on icon "Attachments" at bounding box center [699, 492] width 58 height 69
type textarea "x"
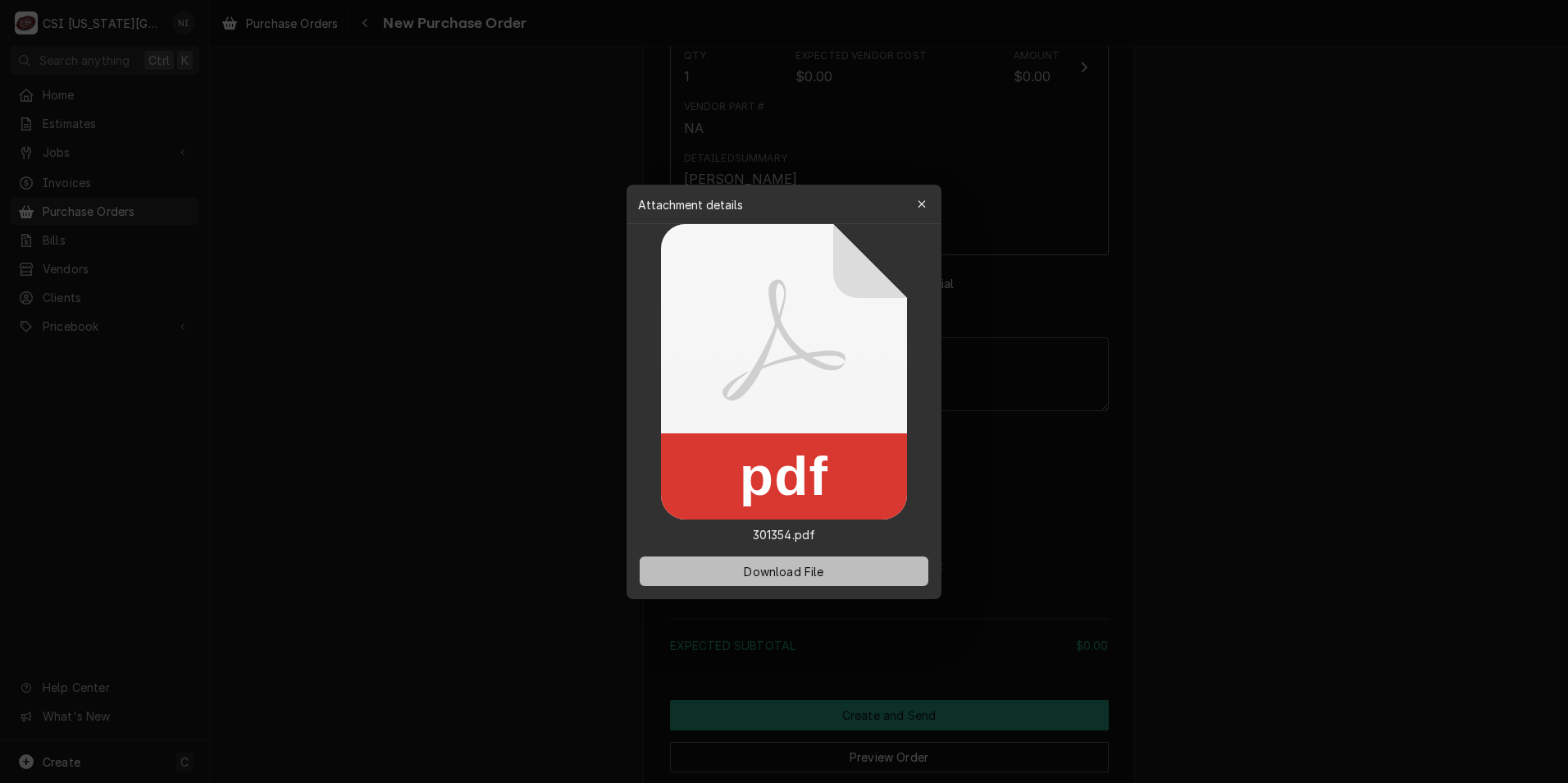
click at [785, 559] on button "Download File" at bounding box center [784, 571] width 289 height 30
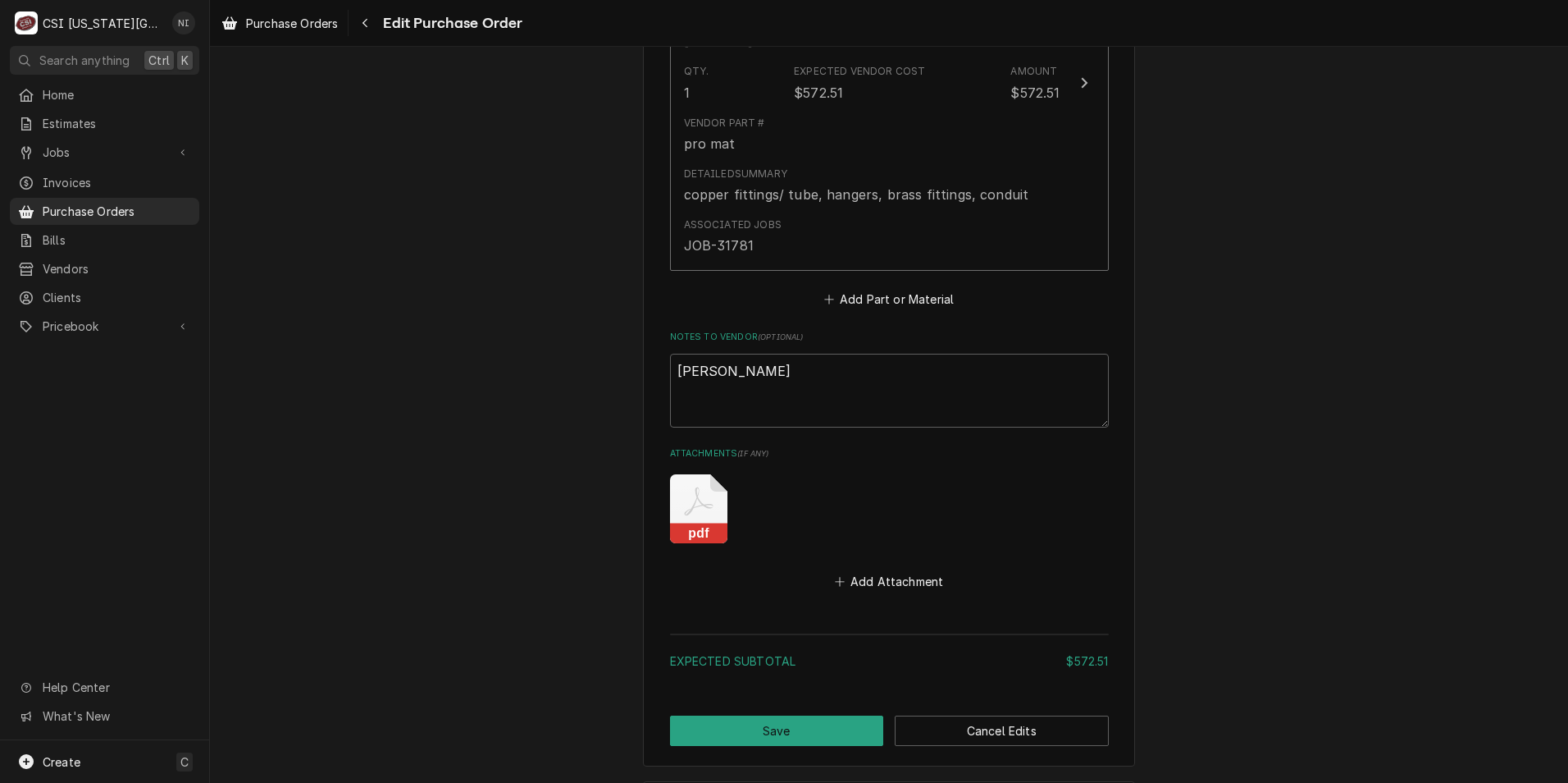
scroll to position [985, 0]
click at [703, 503] on icon "Attachments" at bounding box center [699, 507] width 58 height 69
type textarea "x"
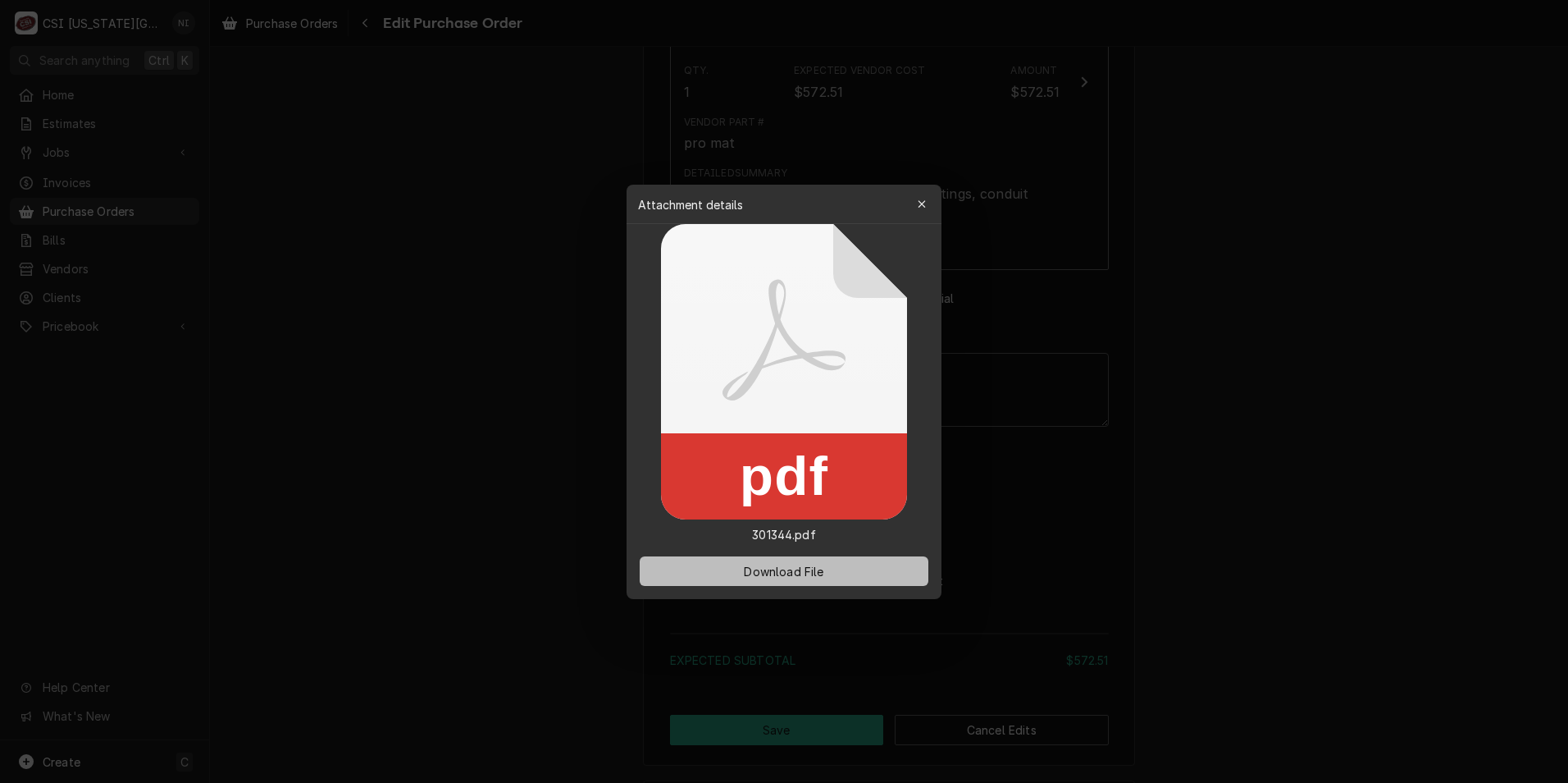
click at [786, 571] on span "Download File" at bounding box center [784, 571] width 86 height 17
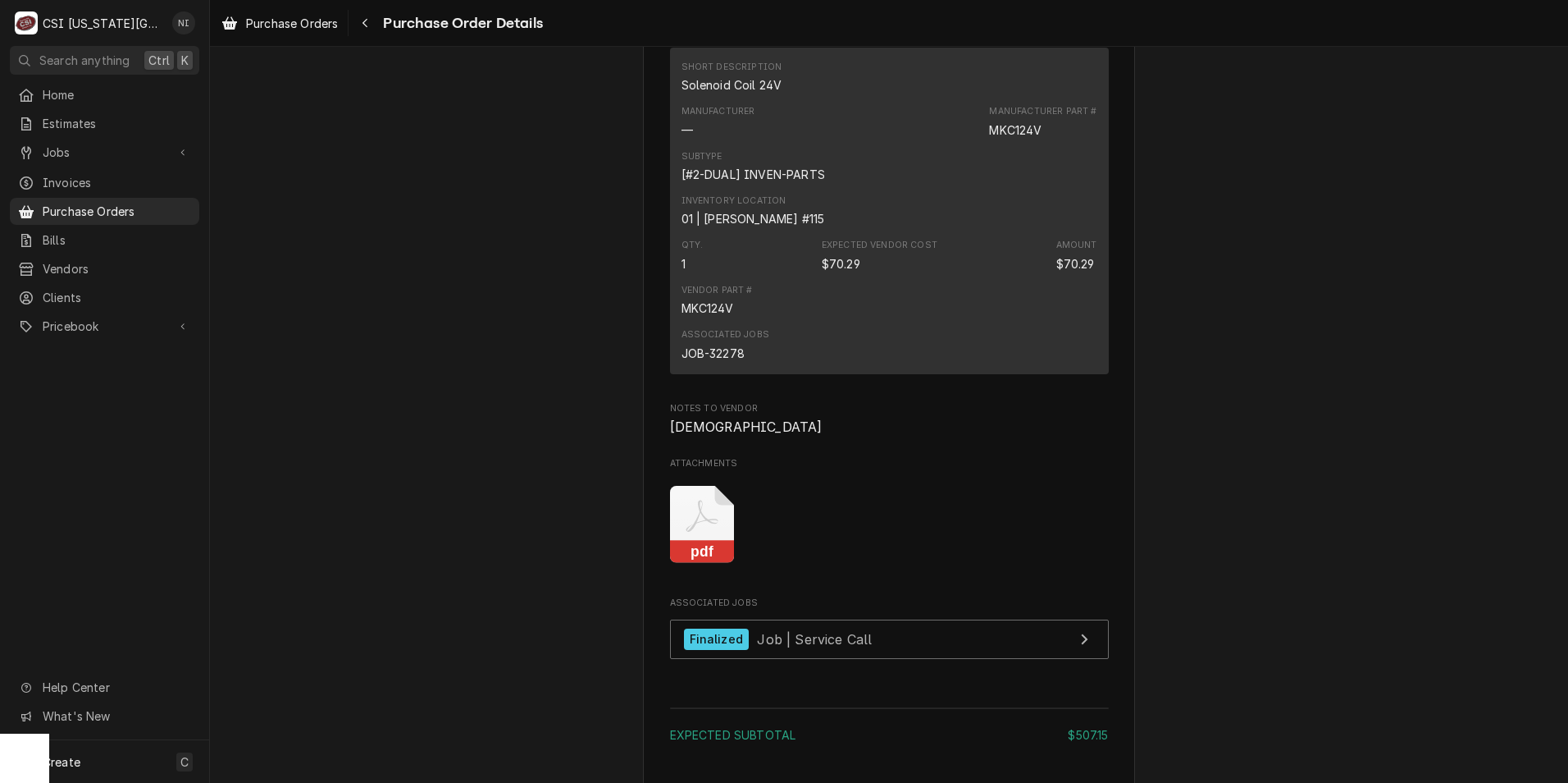
scroll to position [2297, 0]
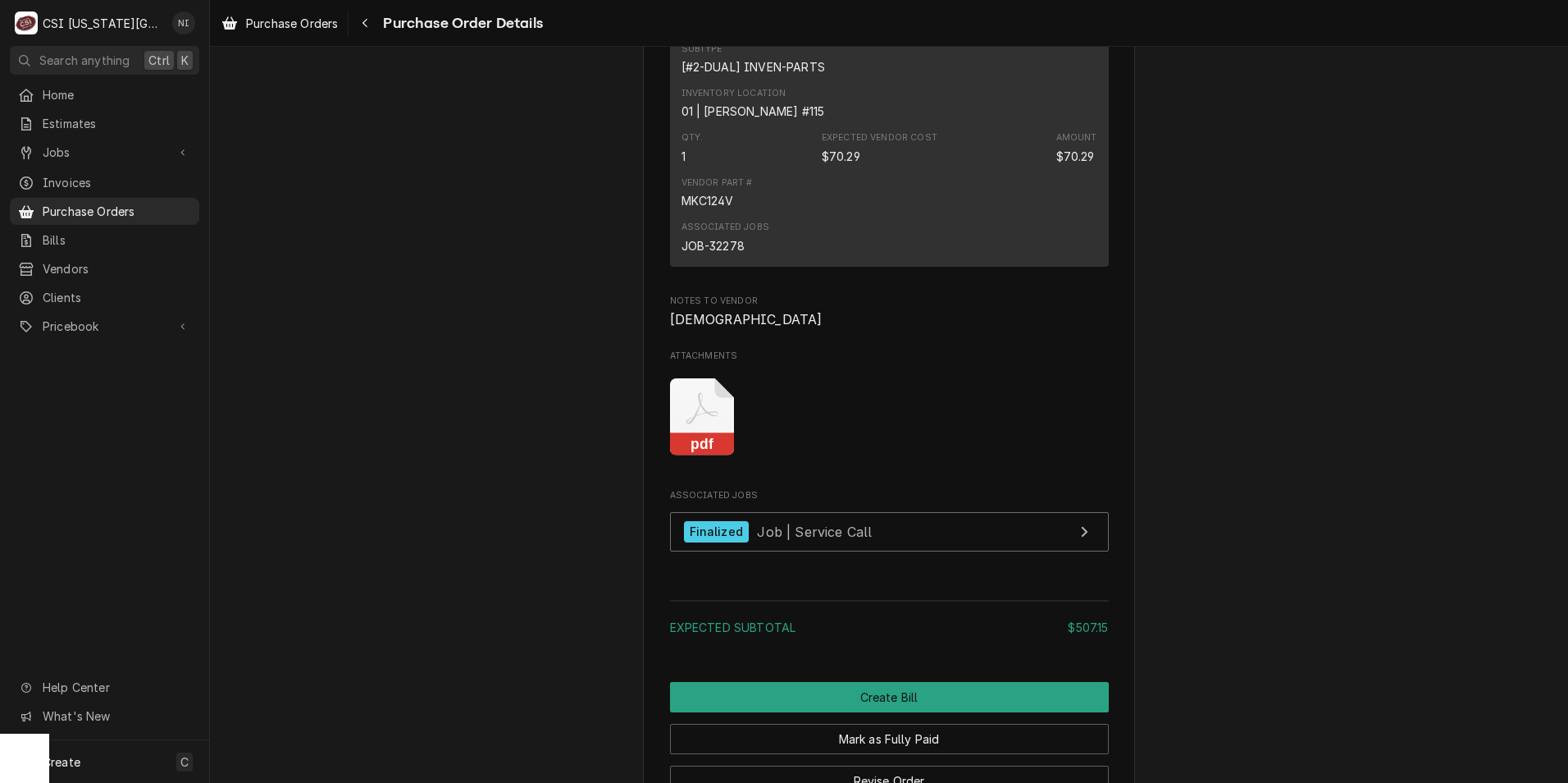
click at [688, 457] on rect "Attachments" at bounding box center [702, 444] width 65 height 23
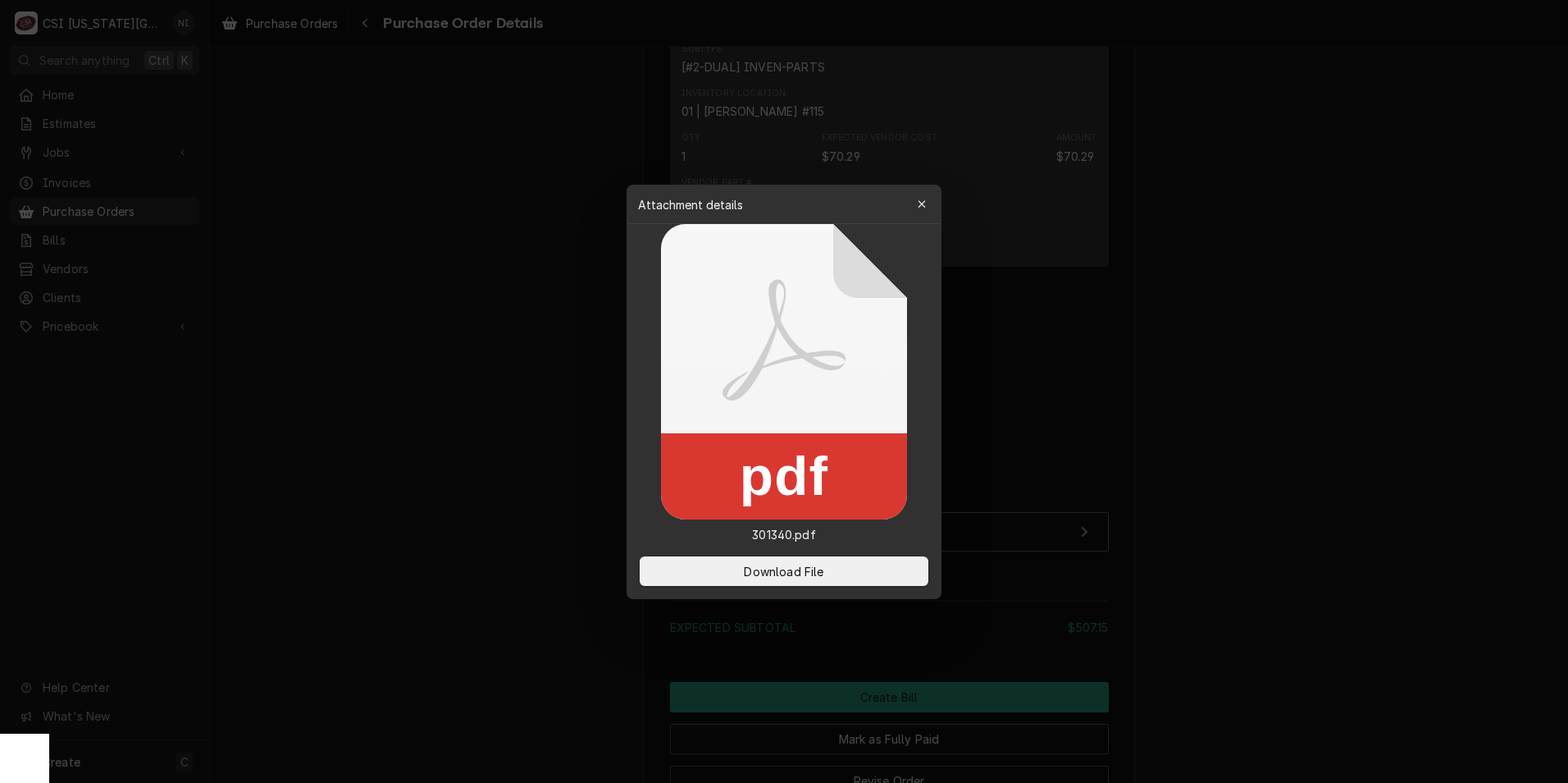
click at [746, 563] on span "Download File" at bounding box center [784, 571] width 86 height 17
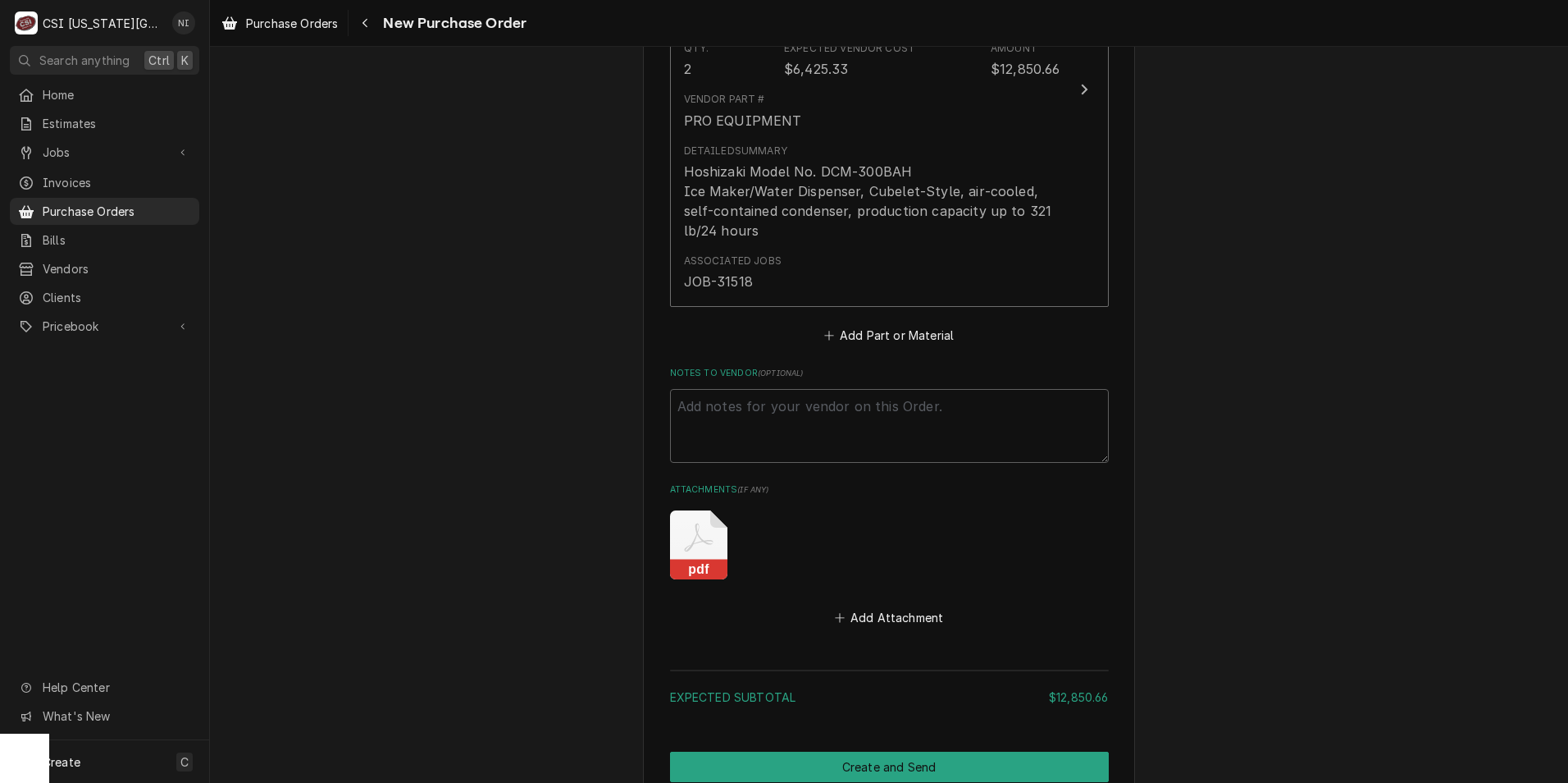
scroll to position [1049, 0]
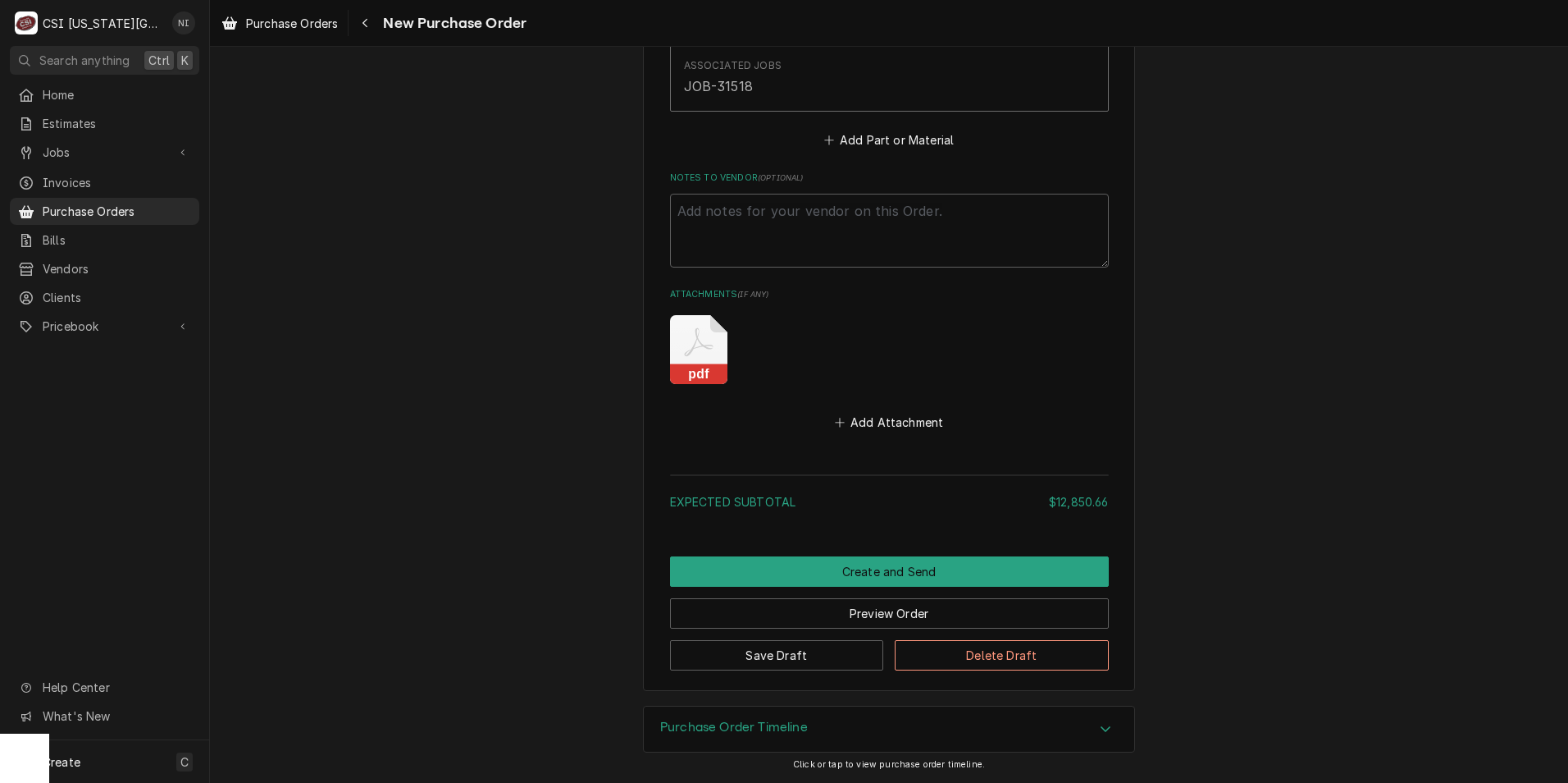
click at [688, 367] on rect "Attachments" at bounding box center [699, 374] width 58 height 21
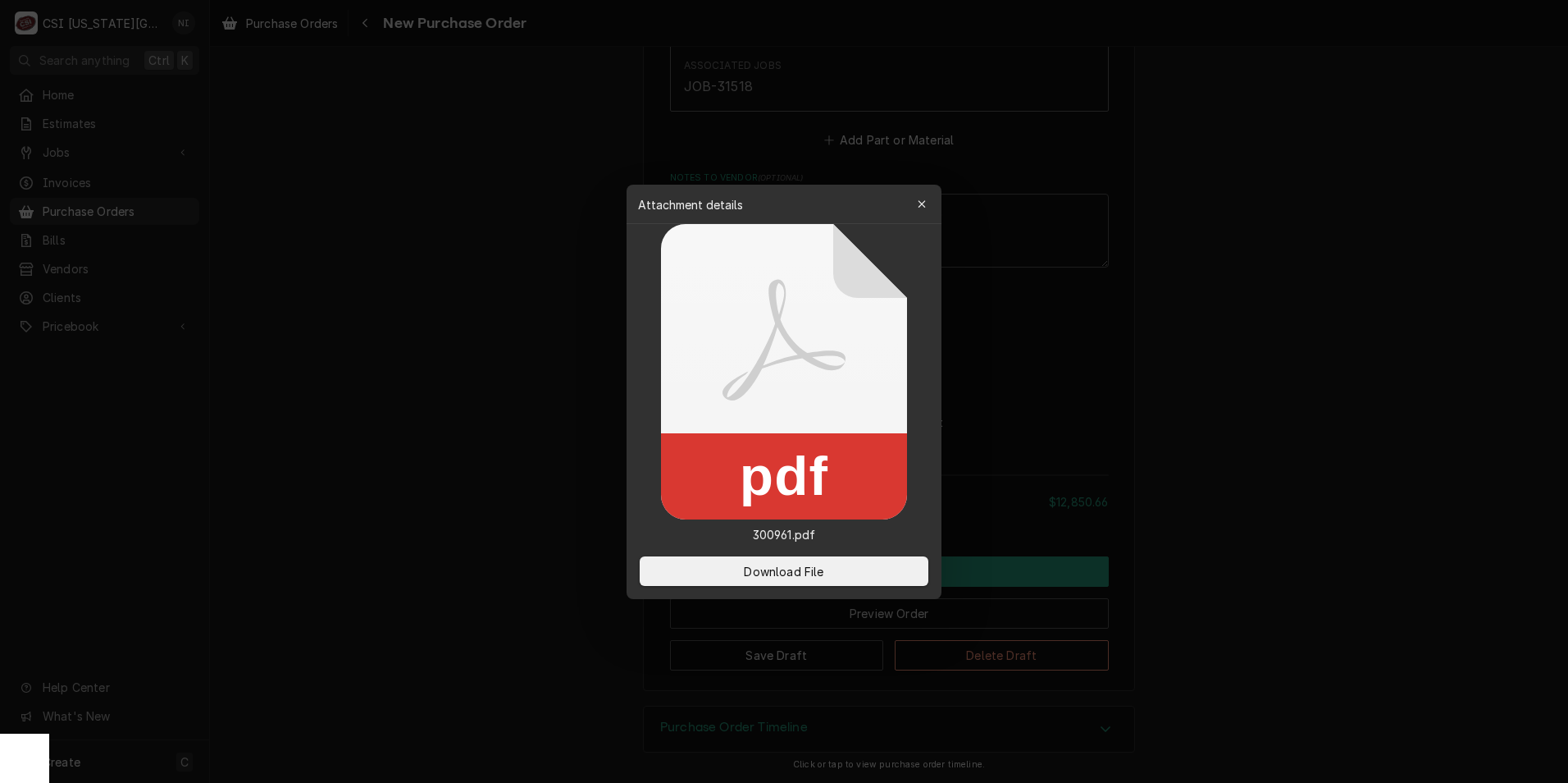
type textarea "x"
click at [801, 559] on button "Download File" at bounding box center [784, 571] width 289 height 30
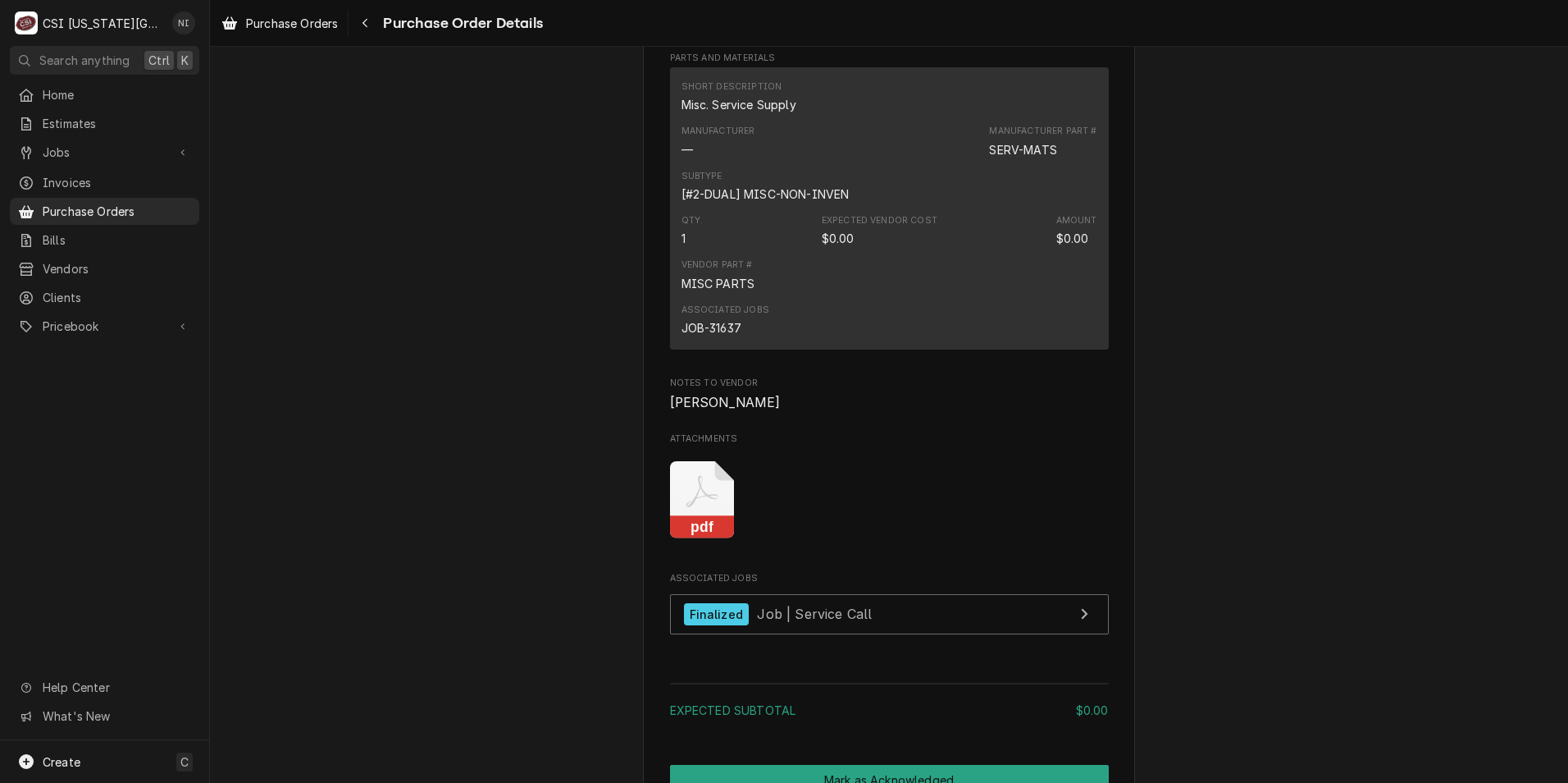
scroll to position [1067, 0]
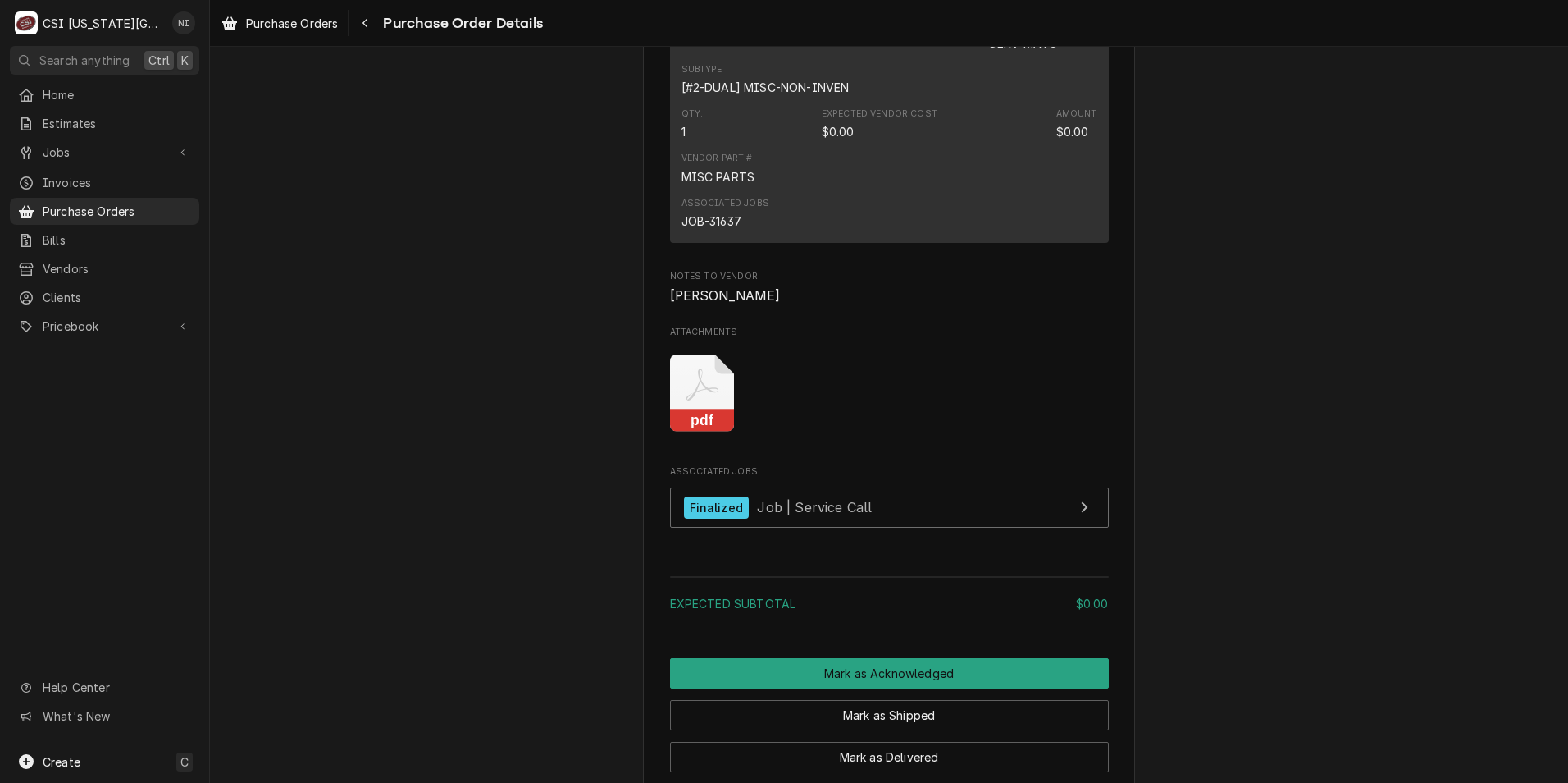
click at [708, 432] on icon "Attachments" at bounding box center [702, 393] width 65 height 78
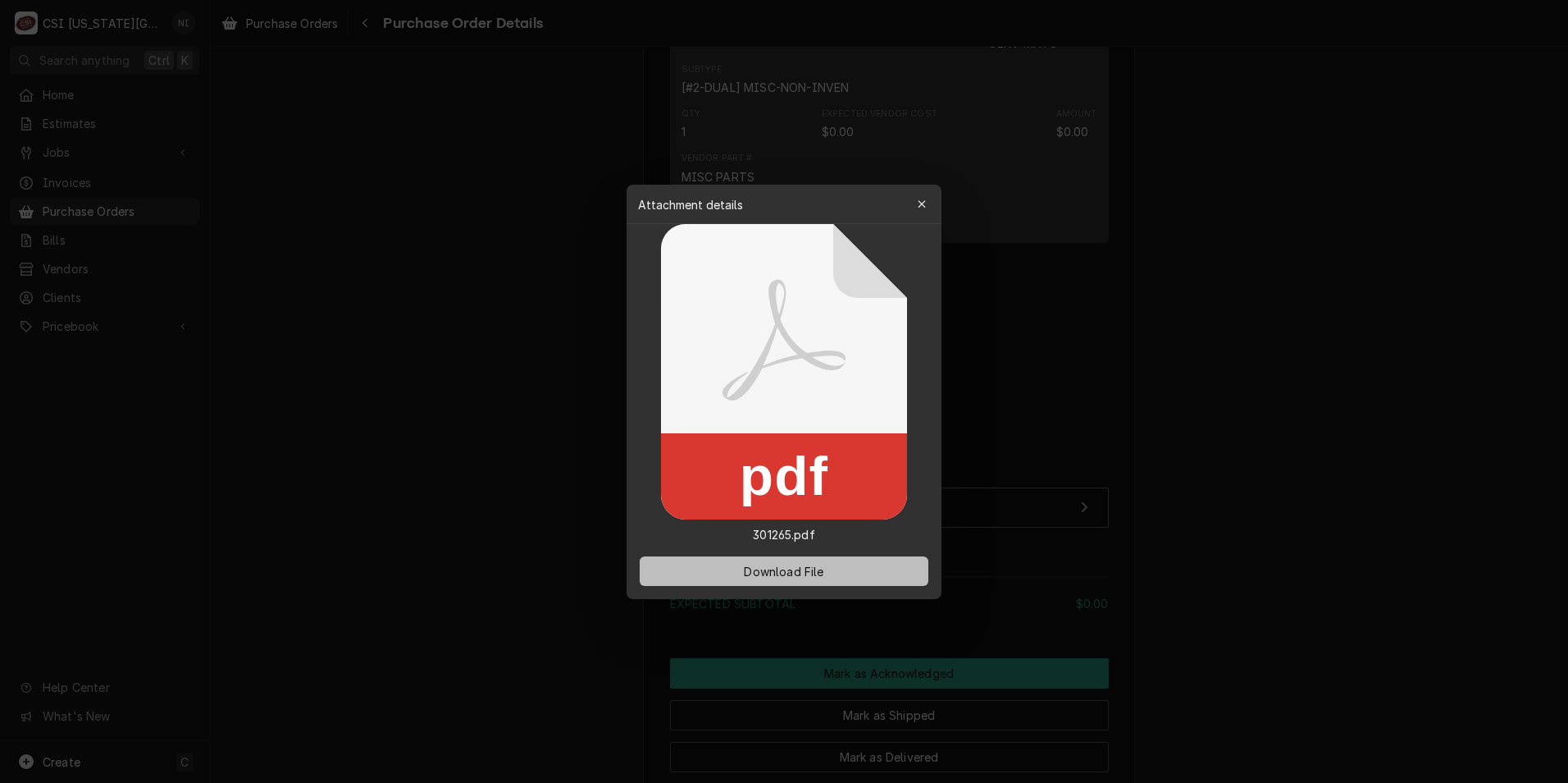
click at [777, 566] on span "Download File" at bounding box center [784, 571] width 86 height 17
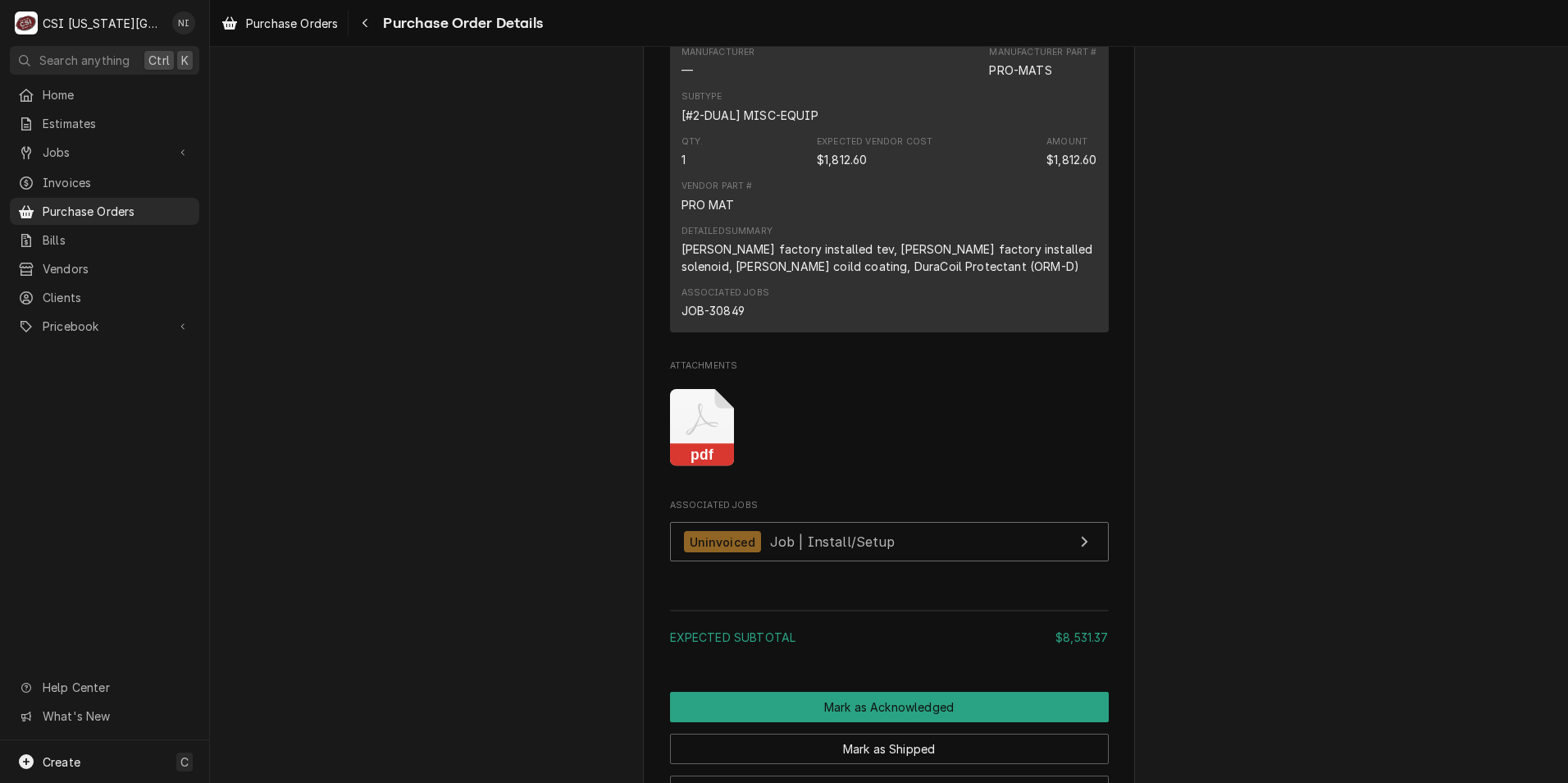
scroll to position [2380, 0]
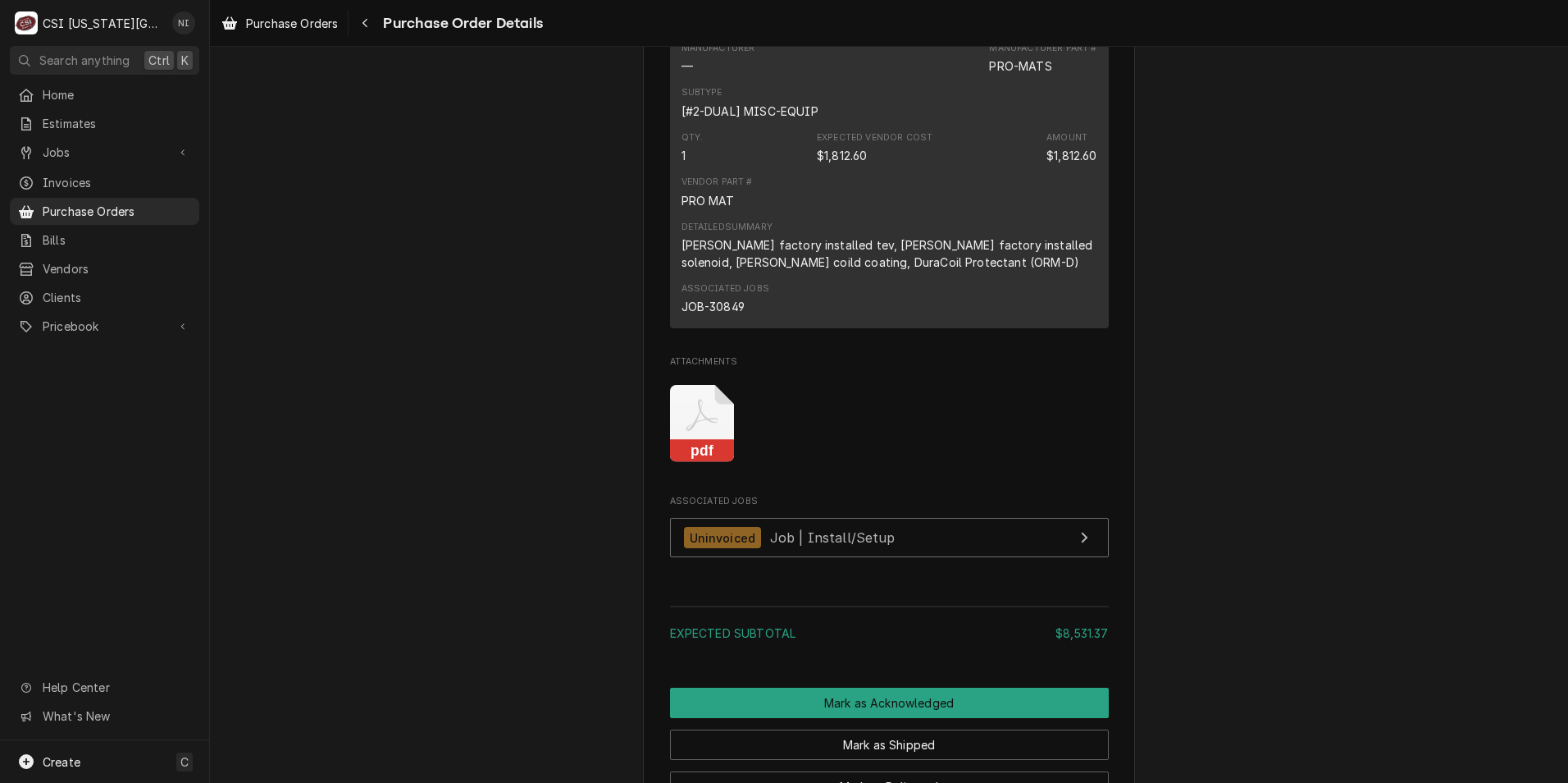
click at [703, 463] on icon "pdf" at bounding box center [702, 423] width 65 height 78
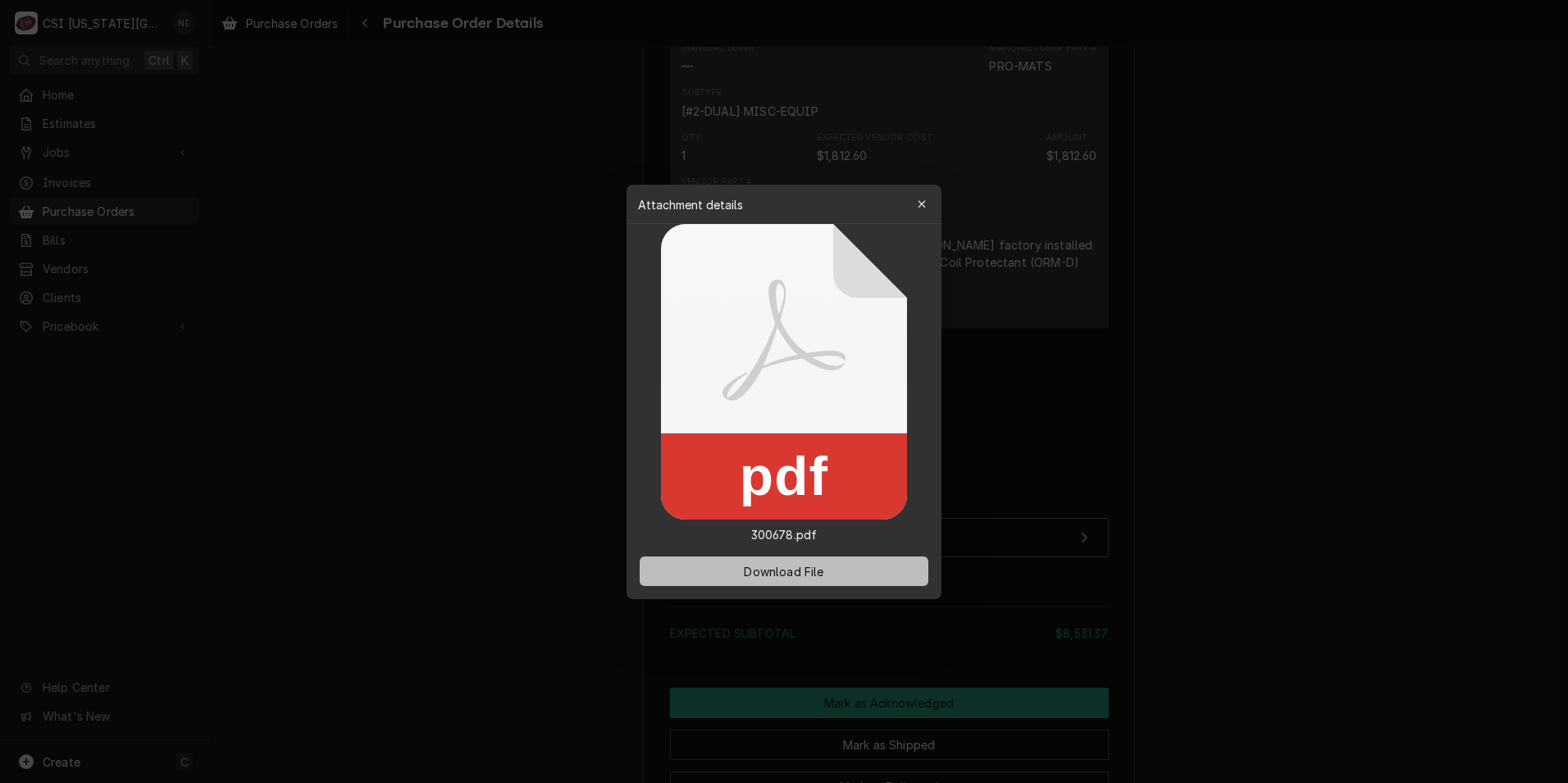
click at [759, 571] on span "Download File" at bounding box center [784, 571] width 86 height 17
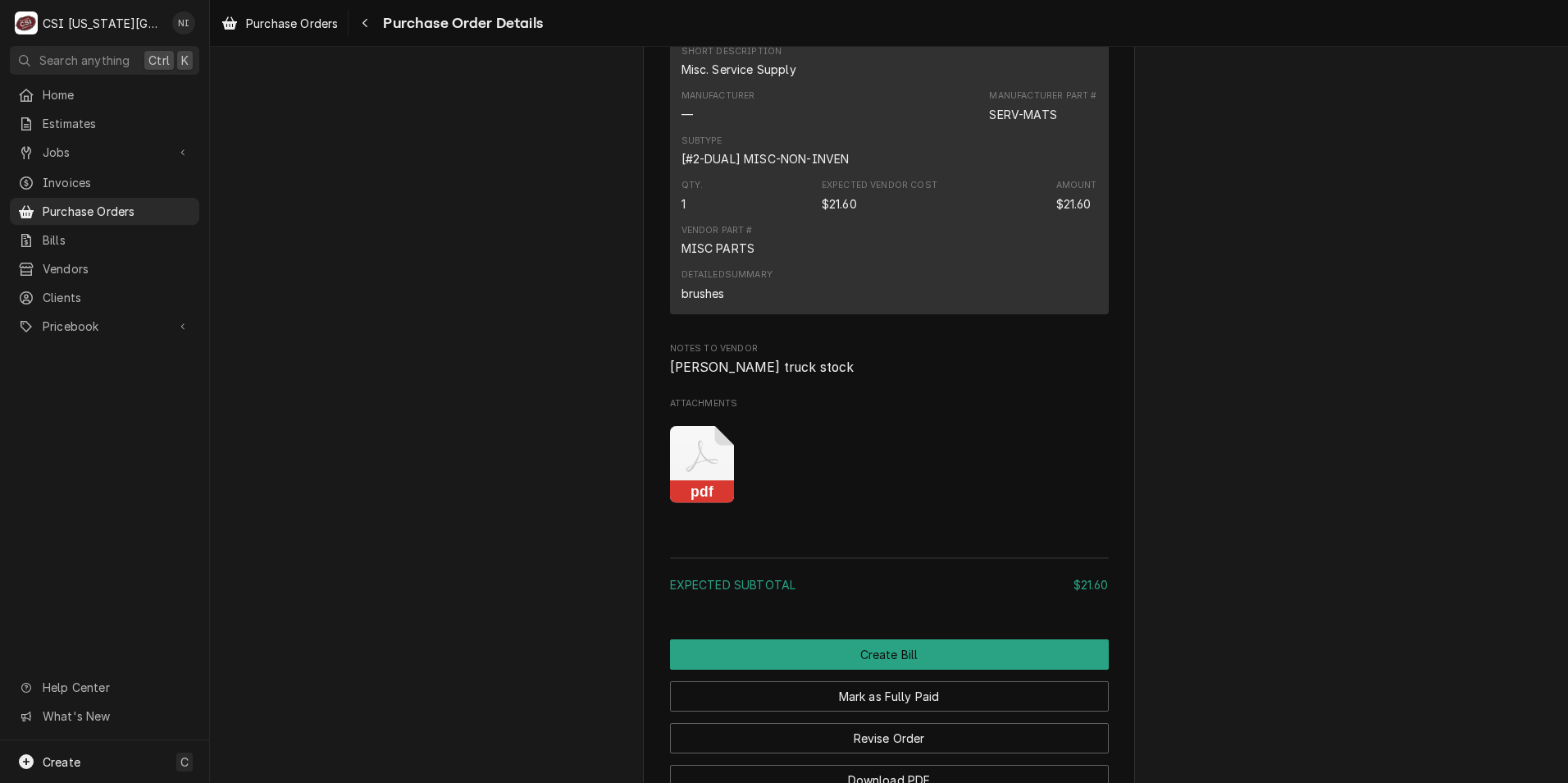
scroll to position [1313, 0]
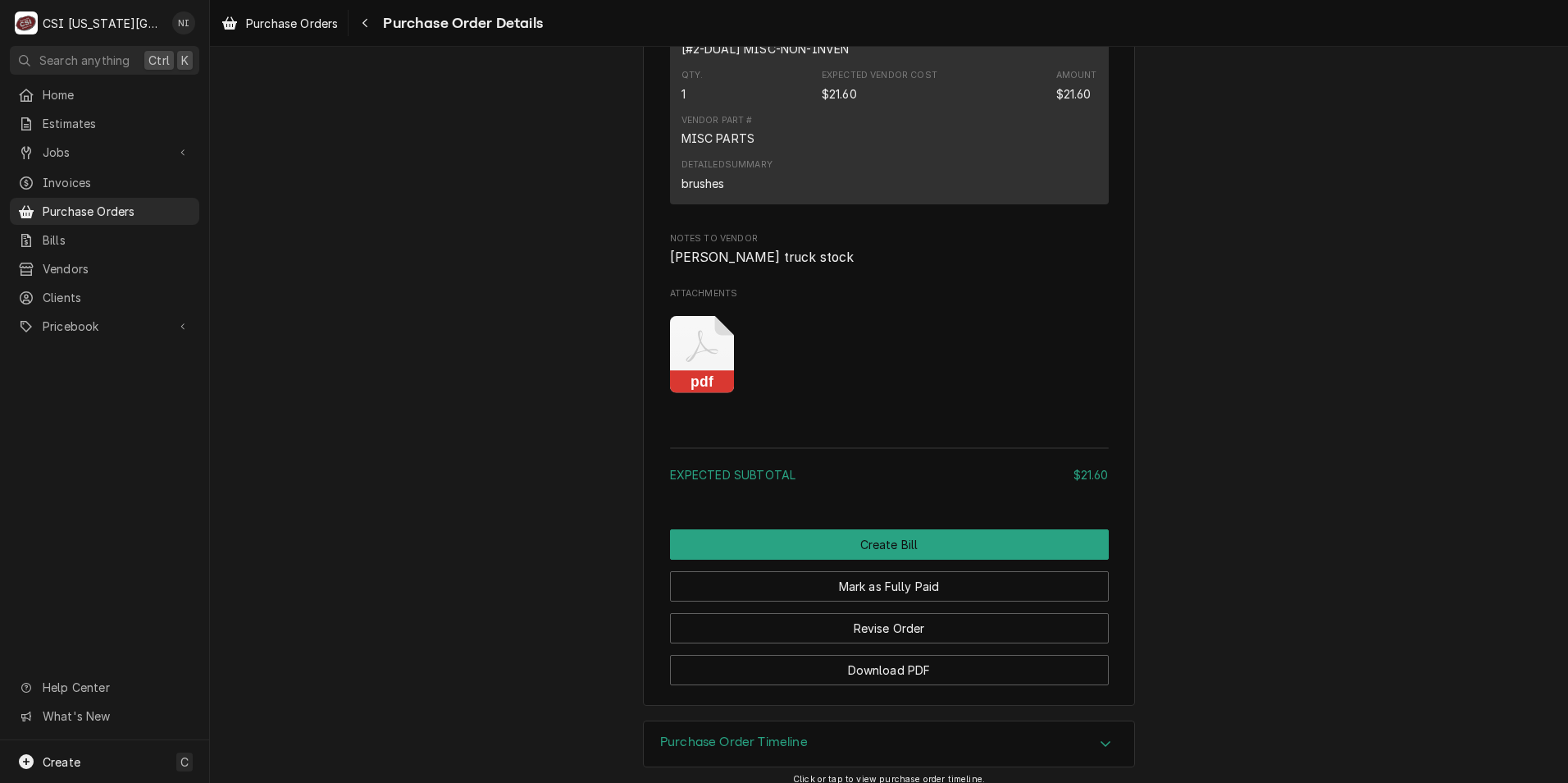
click at [685, 394] on icon "Attachments" at bounding box center [702, 354] width 65 height 78
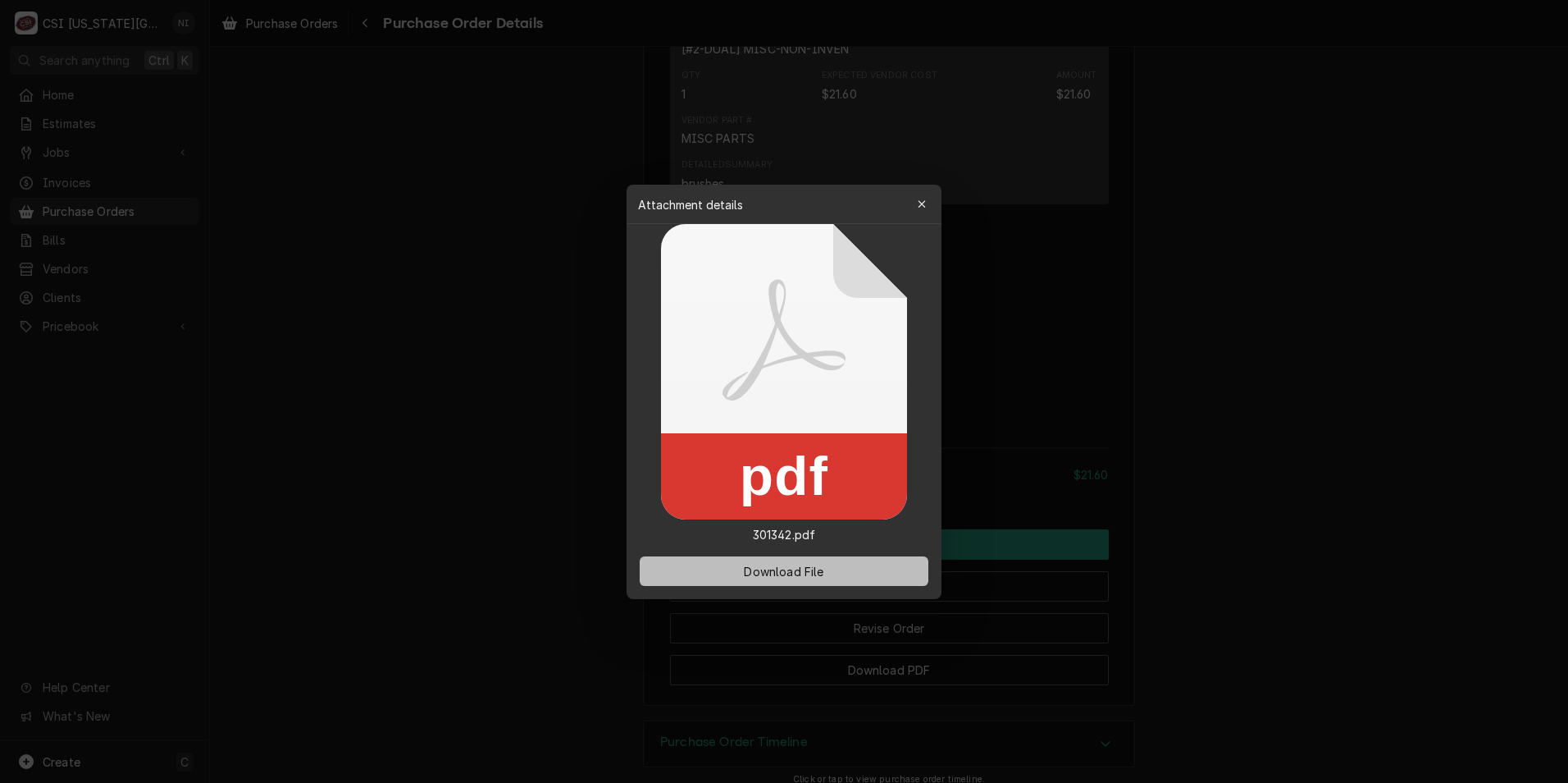
click at [805, 580] on button "Download File" at bounding box center [784, 571] width 289 height 30
click at [840, 580] on button "Download File" at bounding box center [784, 571] width 289 height 30
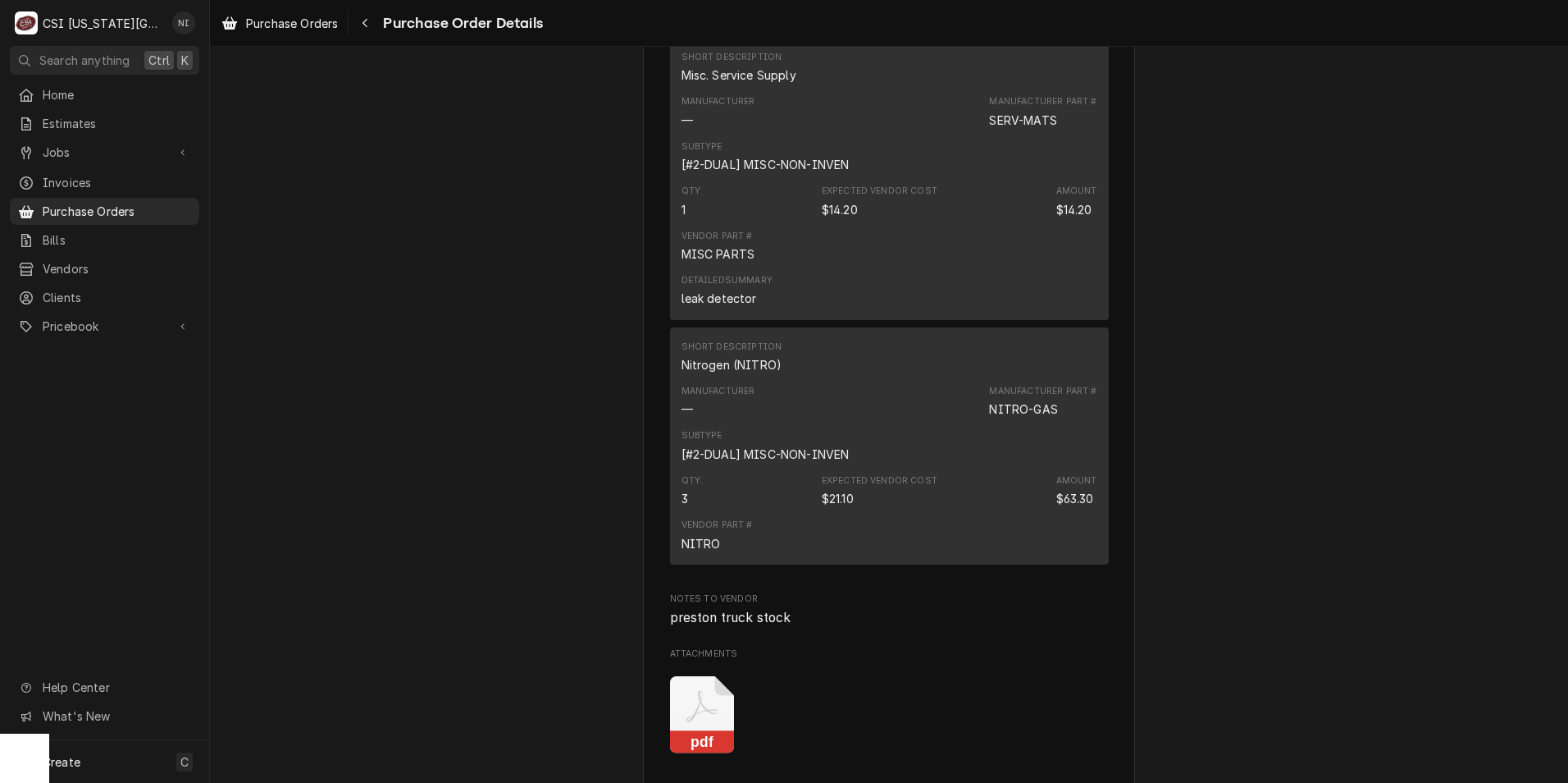
scroll to position [1559, 0]
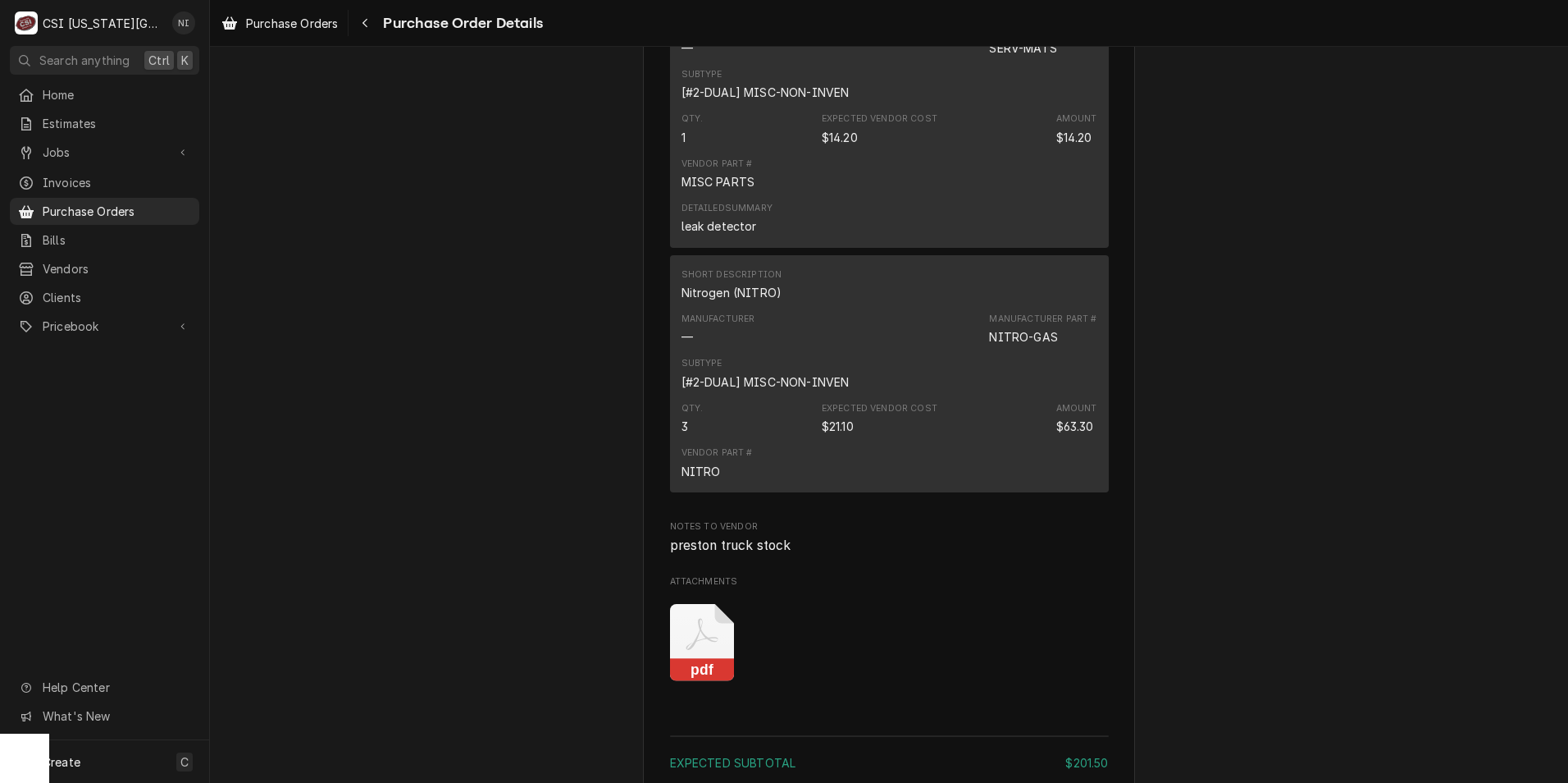
click at [689, 682] on icon "Attachments" at bounding box center [702, 642] width 65 height 78
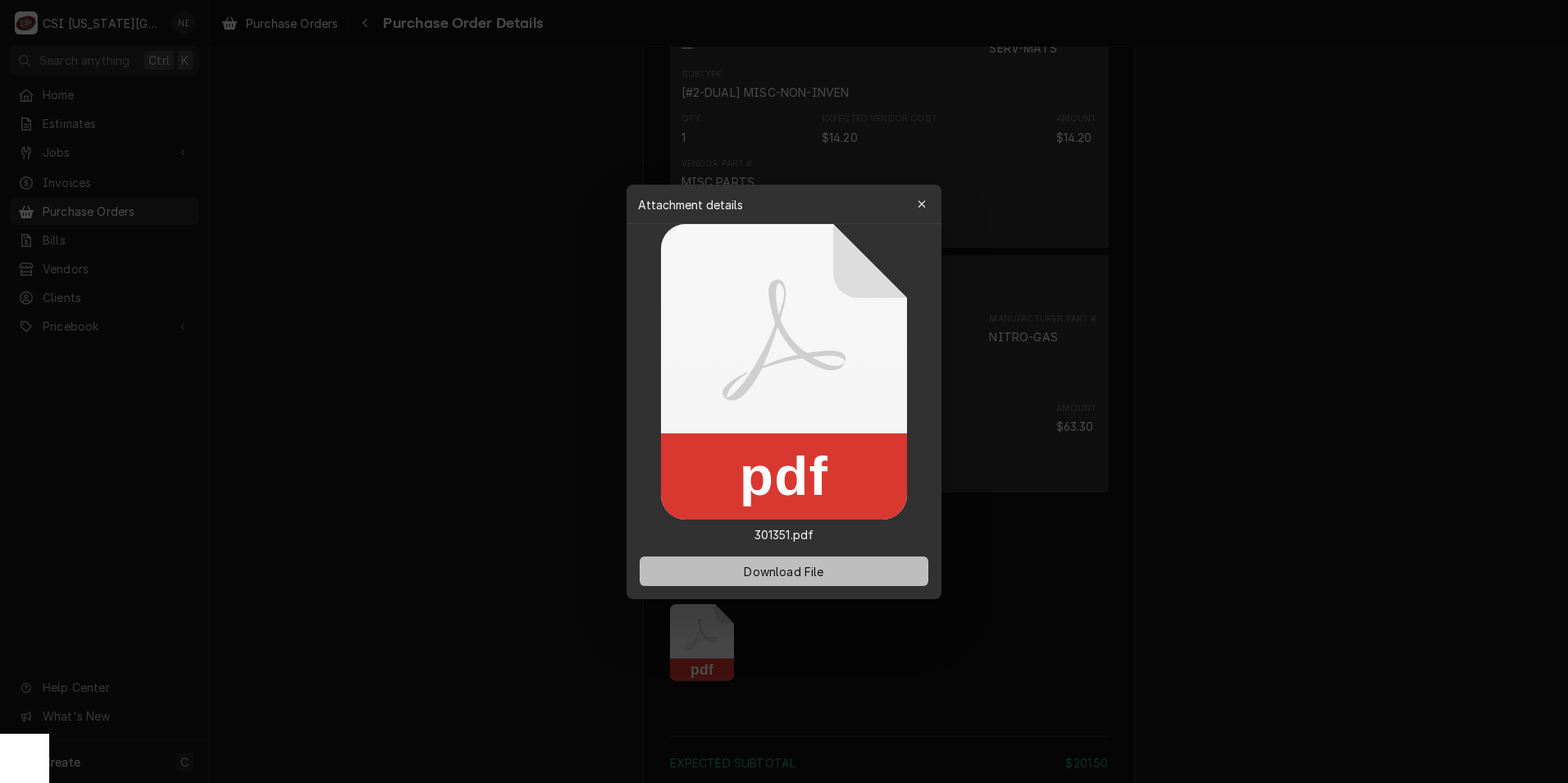
click at [759, 568] on span "Download File" at bounding box center [784, 571] width 86 height 17
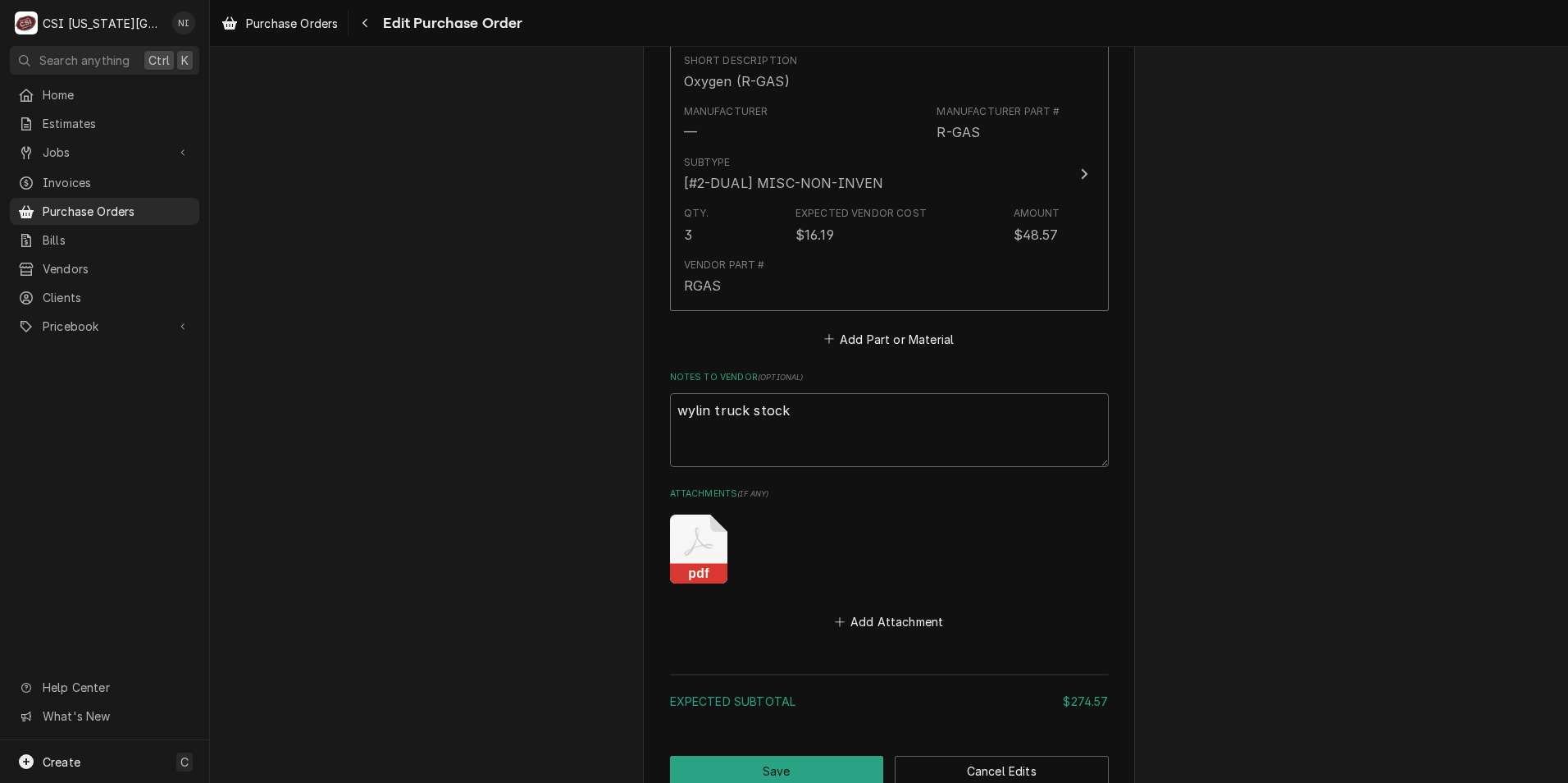
scroll to position [1723, 0]
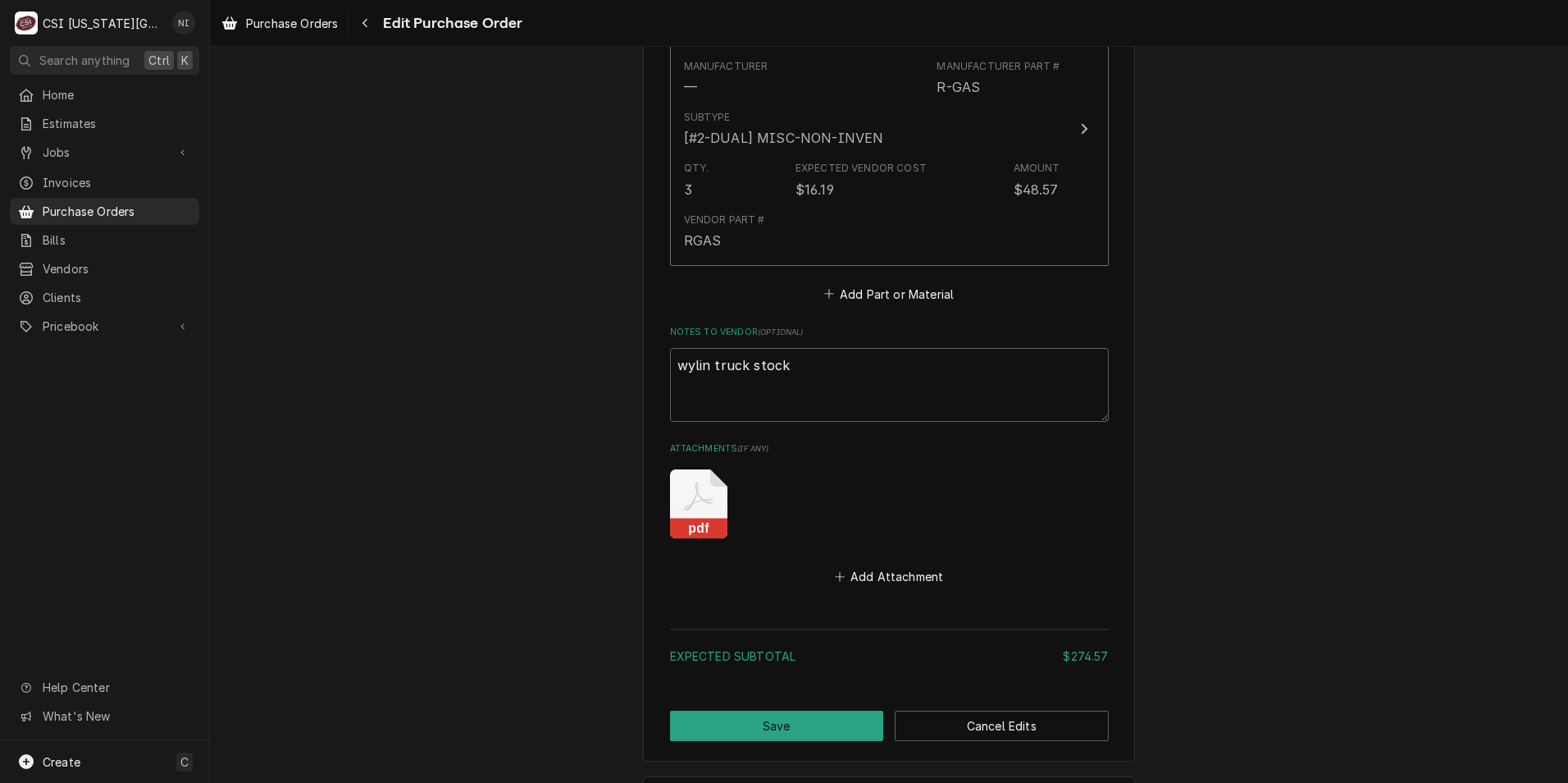
click at [704, 517] on icon "Attachments" at bounding box center [699, 504] width 58 height 69
type textarea "x"
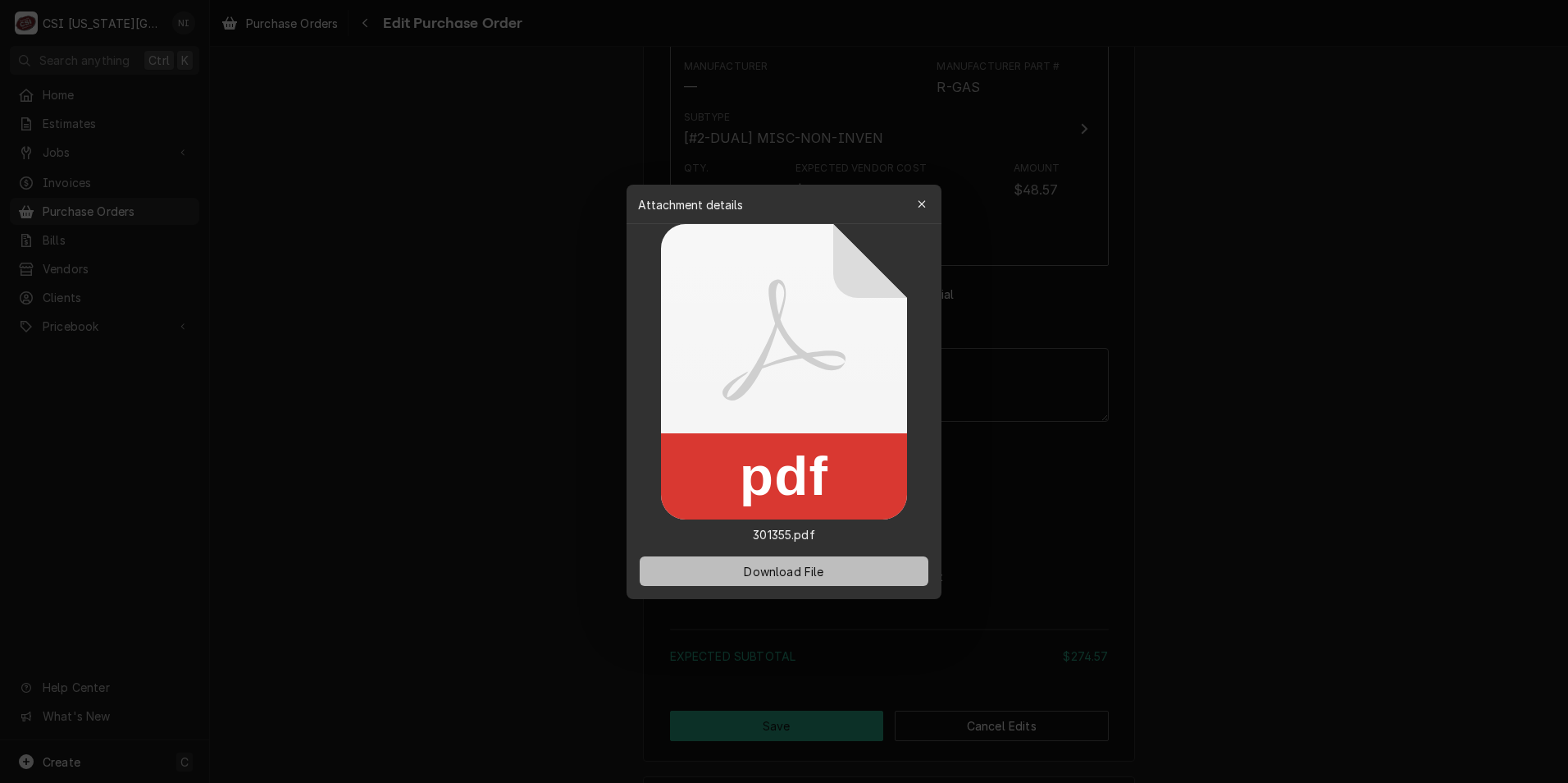
click at [729, 563] on button "Download File" at bounding box center [784, 571] width 289 height 30
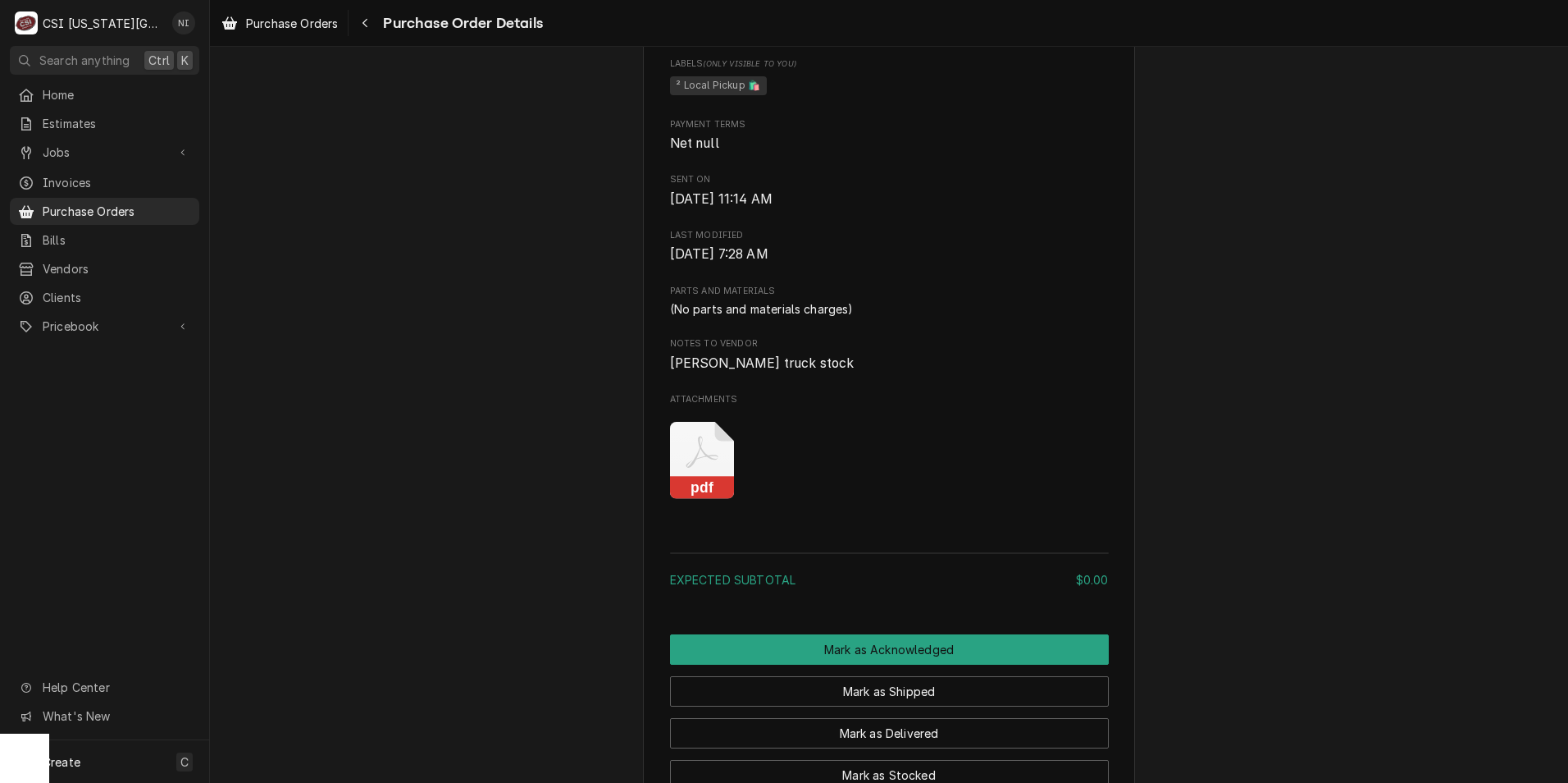
scroll to position [738, 0]
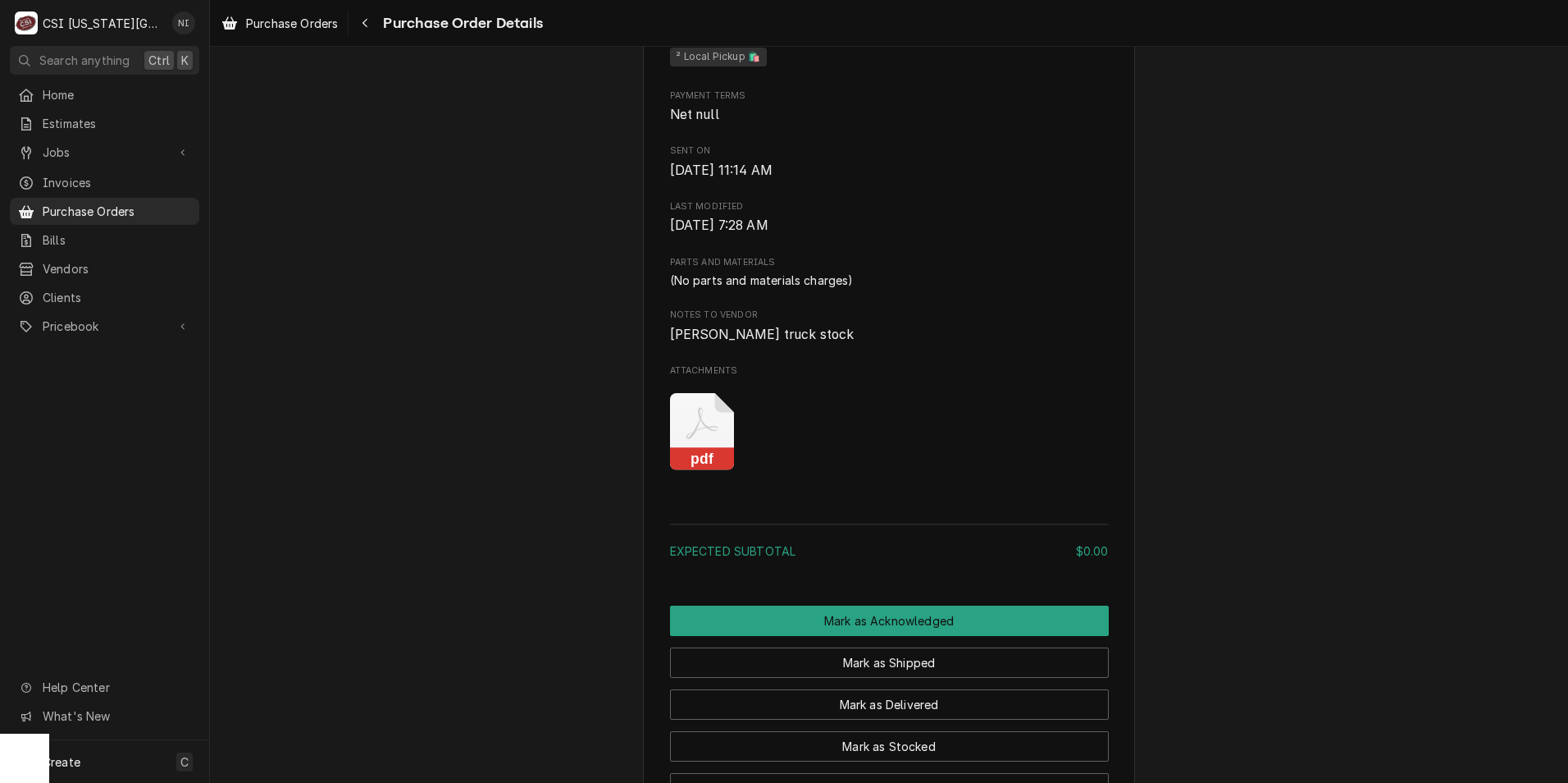
click at [701, 471] on icon "Attachments" at bounding box center [702, 431] width 65 height 78
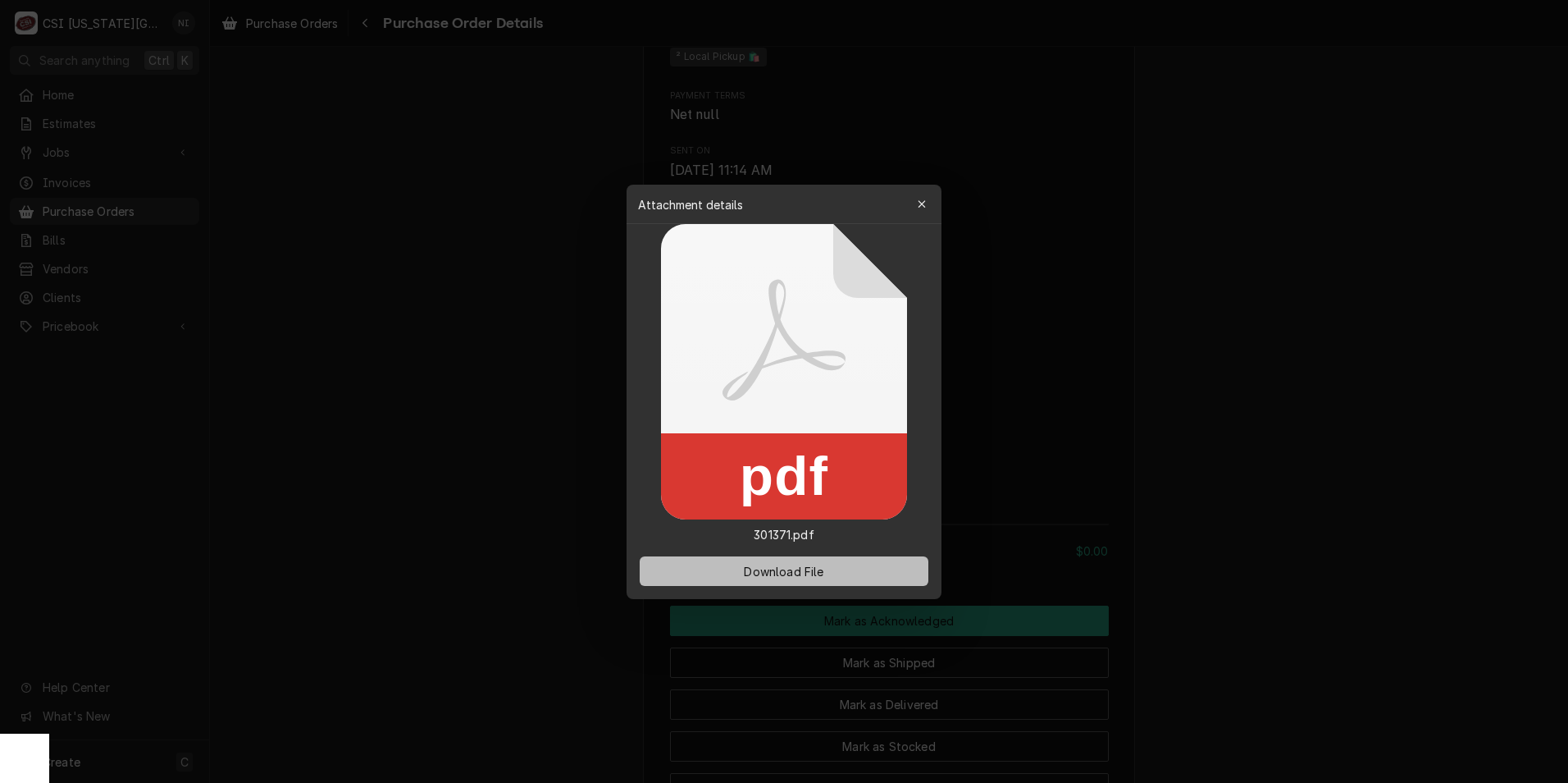
drag, startPoint x: 768, startPoint y: 570, endPoint x: 712, endPoint y: 557, distance: 57.5
click at [768, 568] on span "Download File" at bounding box center [784, 571] width 86 height 17
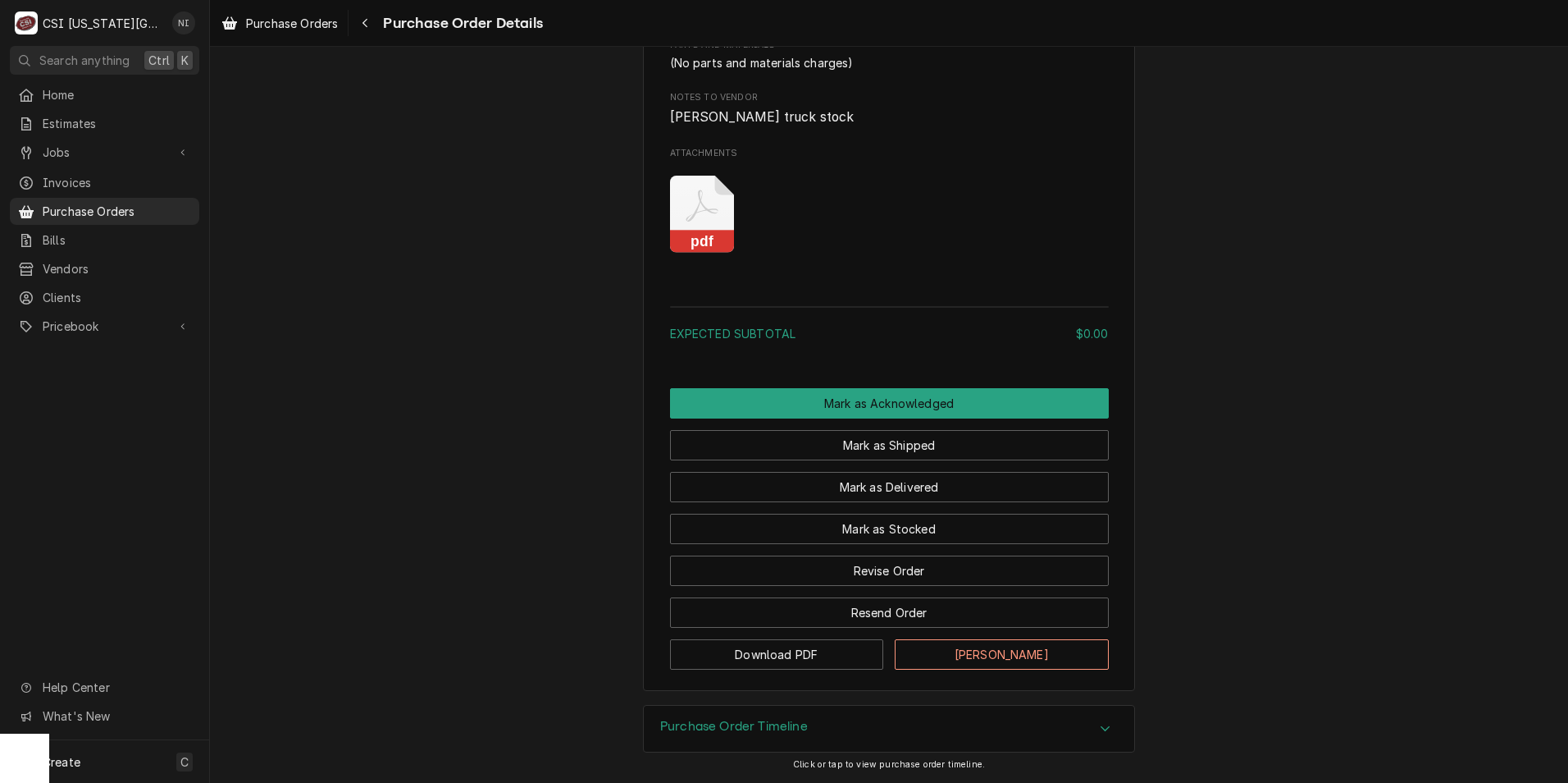
scroll to position [1007, 0]
click at [709, 217] on icon "Attachments" at bounding box center [702, 214] width 65 height 78
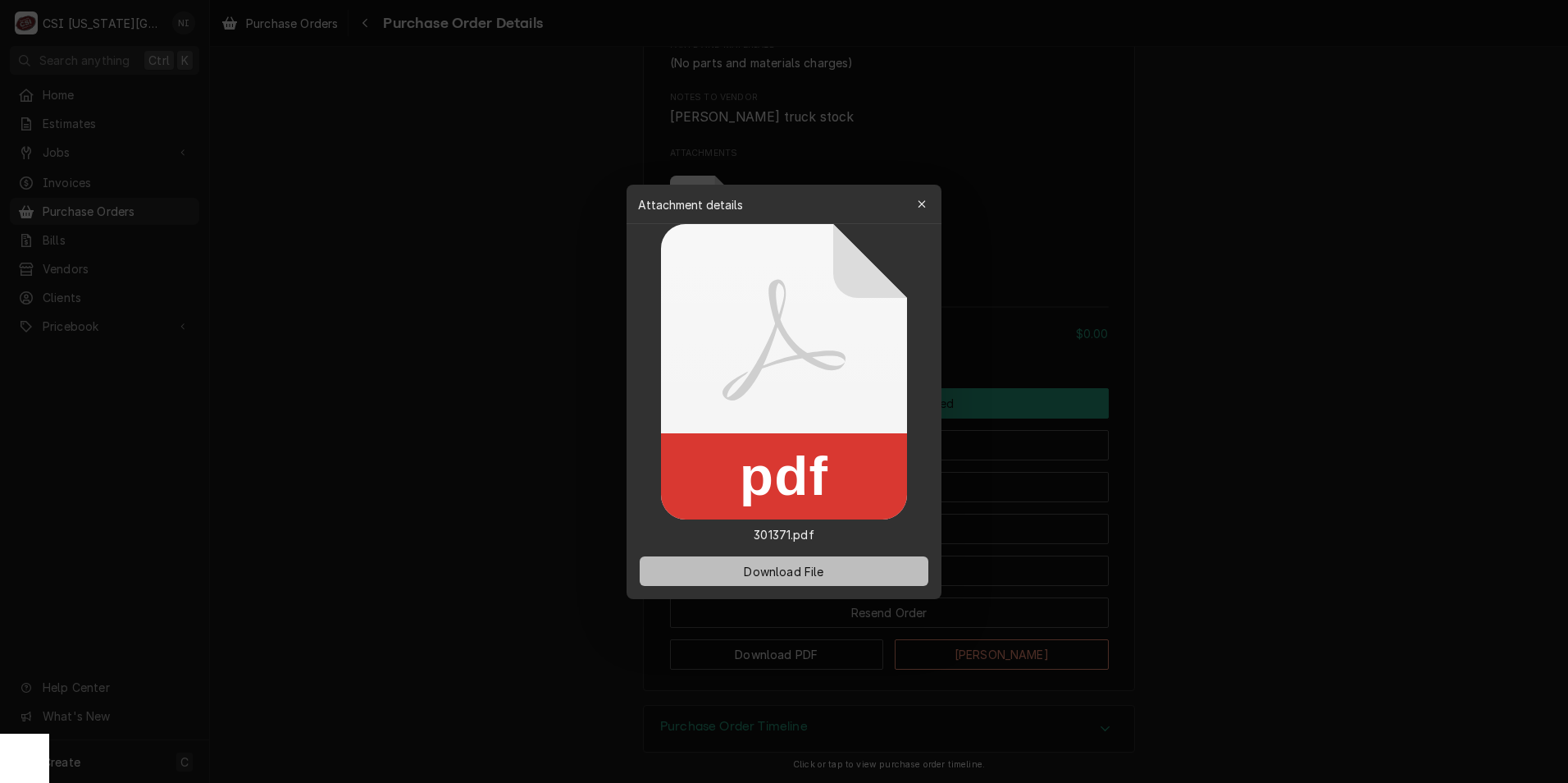
click at [835, 559] on button "Download File" at bounding box center [784, 571] width 289 height 30
